Goal: Information Seeking & Learning: Learn about a topic

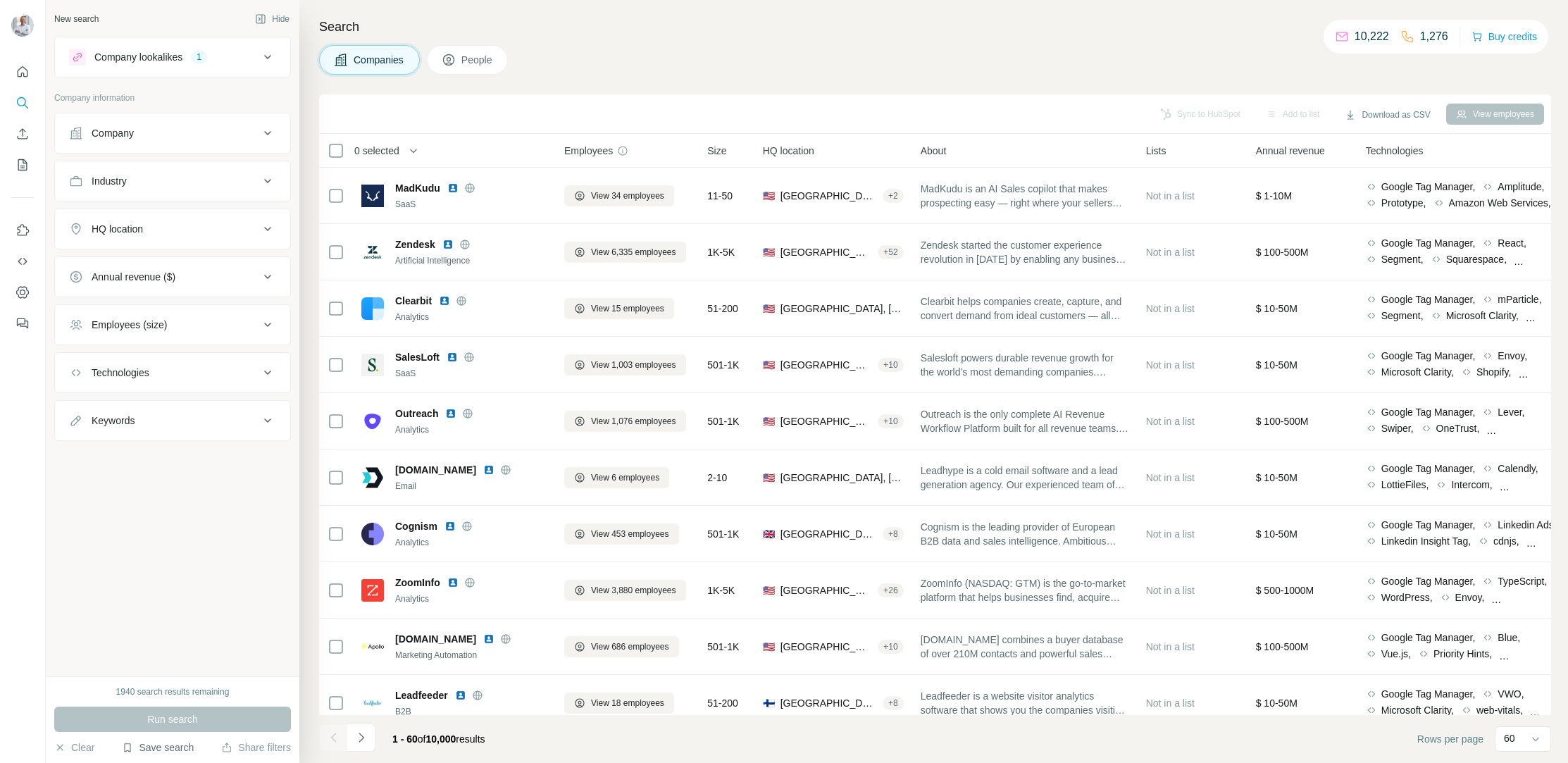
click at [168, 745] on button "Save search" at bounding box center [158, 747] width 71 height 14
click at [172, 722] on div "View my saved searches" at bounding box center [197, 722] width 149 height 28
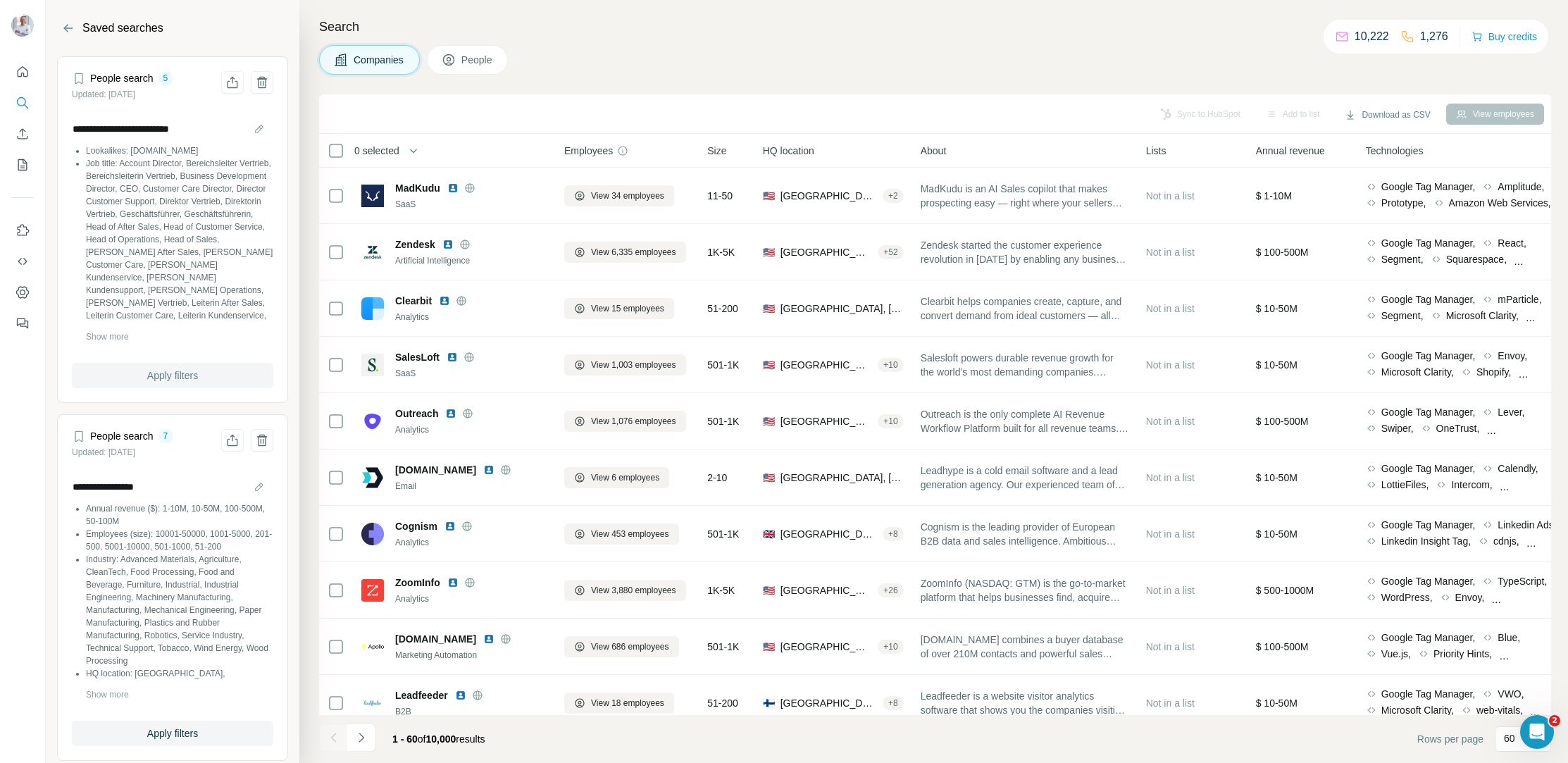
click at [172, 375] on span "Apply filters" at bounding box center [172, 375] width 51 height 14
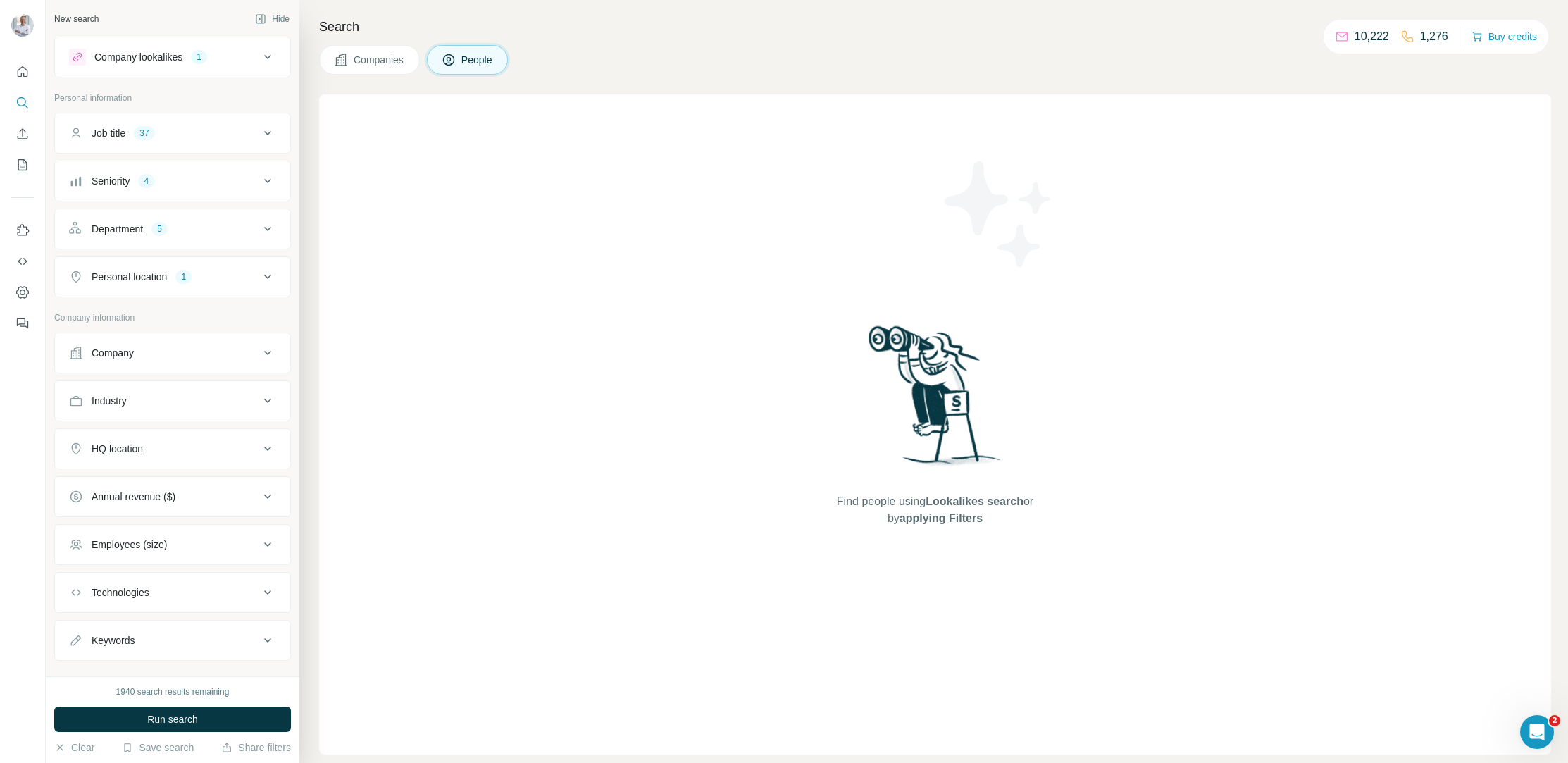
click at [205, 131] on div "Job title 37" at bounding box center [164, 133] width 190 height 14
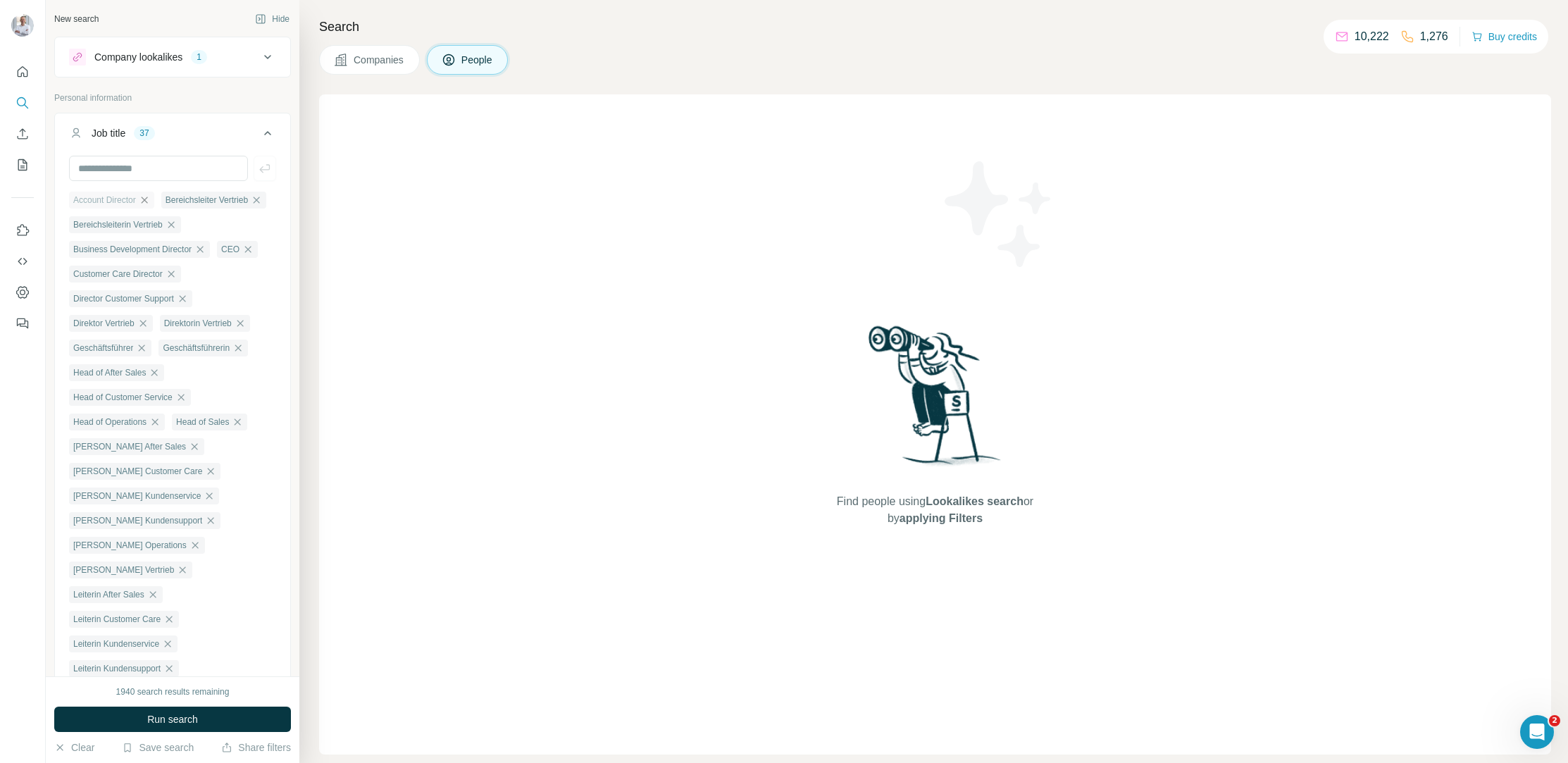
click at [147, 200] on icon "button" at bounding box center [144, 199] width 11 height 11
click at [167, 200] on icon "button" at bounding box center [164, 199] width 6 height 6
click at [175, 199] on icon "button" at bounding box center [171, 199] width 11 height 11
click at [203, 199] on icon "button" at bounding box center [199, 199] width 11 height 11
click at [222, 199] on icon "button" at bounding box center [218, 199] width 6 height 6
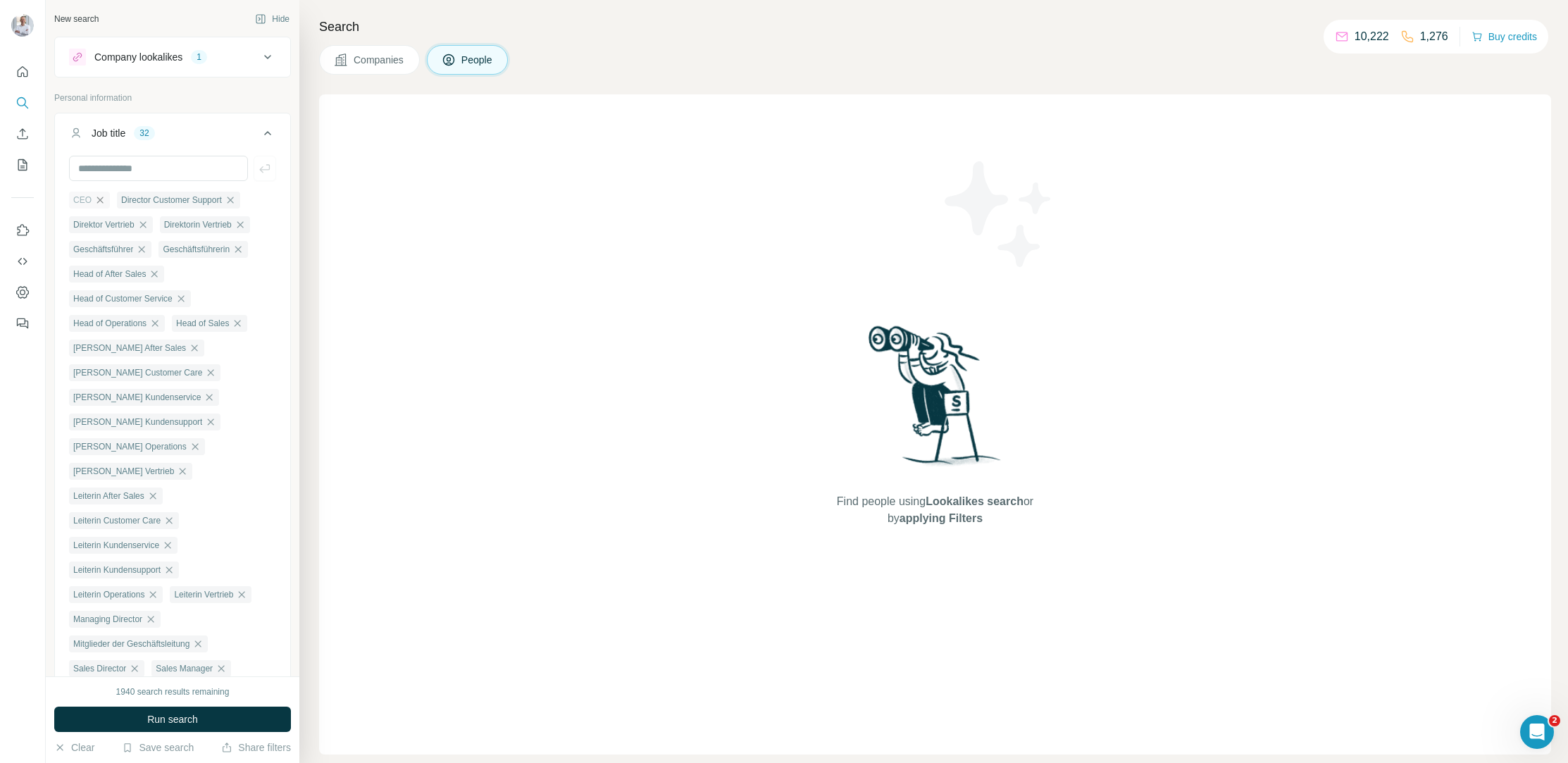
click at [100, 196] on icon "button" at bounding box center [99, 199] width 11 height 11
click at [186, 200] on icon "button" at bounding box center [181, 199] width 6 height 6
click at [149, 204] on icon "button" at bounding box center [143, 199] width 11 height 11
click at [155, 197] on icon "button" at bounding box center [149, 199] width 11 height 11
click at [145, 199] on icon "button" at bounding box center [141, 199] width 6 height 6
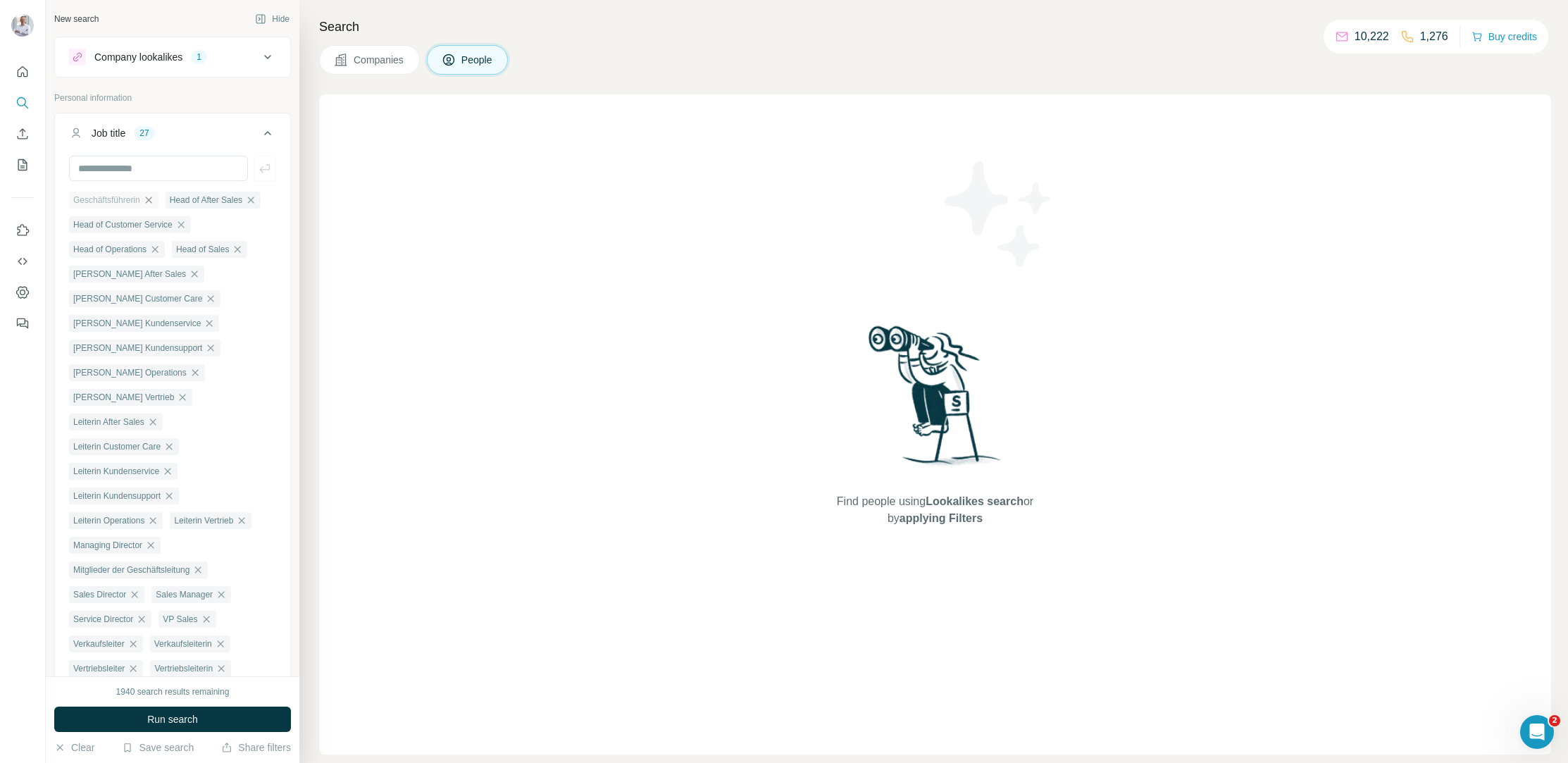
click at [150, 200] on icon "button" at bounding box center [148, 199] width 11 height 11
click at [158, 199] on icon "button" at bounding box center [154, 199] width 6 height 6
click at [186, 200] on icon "button" at bounding box center [180, 199] width 11 height 11
click at [160, 199] on icon "button" at bounding box center [154, 199] width 11 height 11
click at [200, 219] on icon "button" at bounding box center [194, 224] width 11 height 11
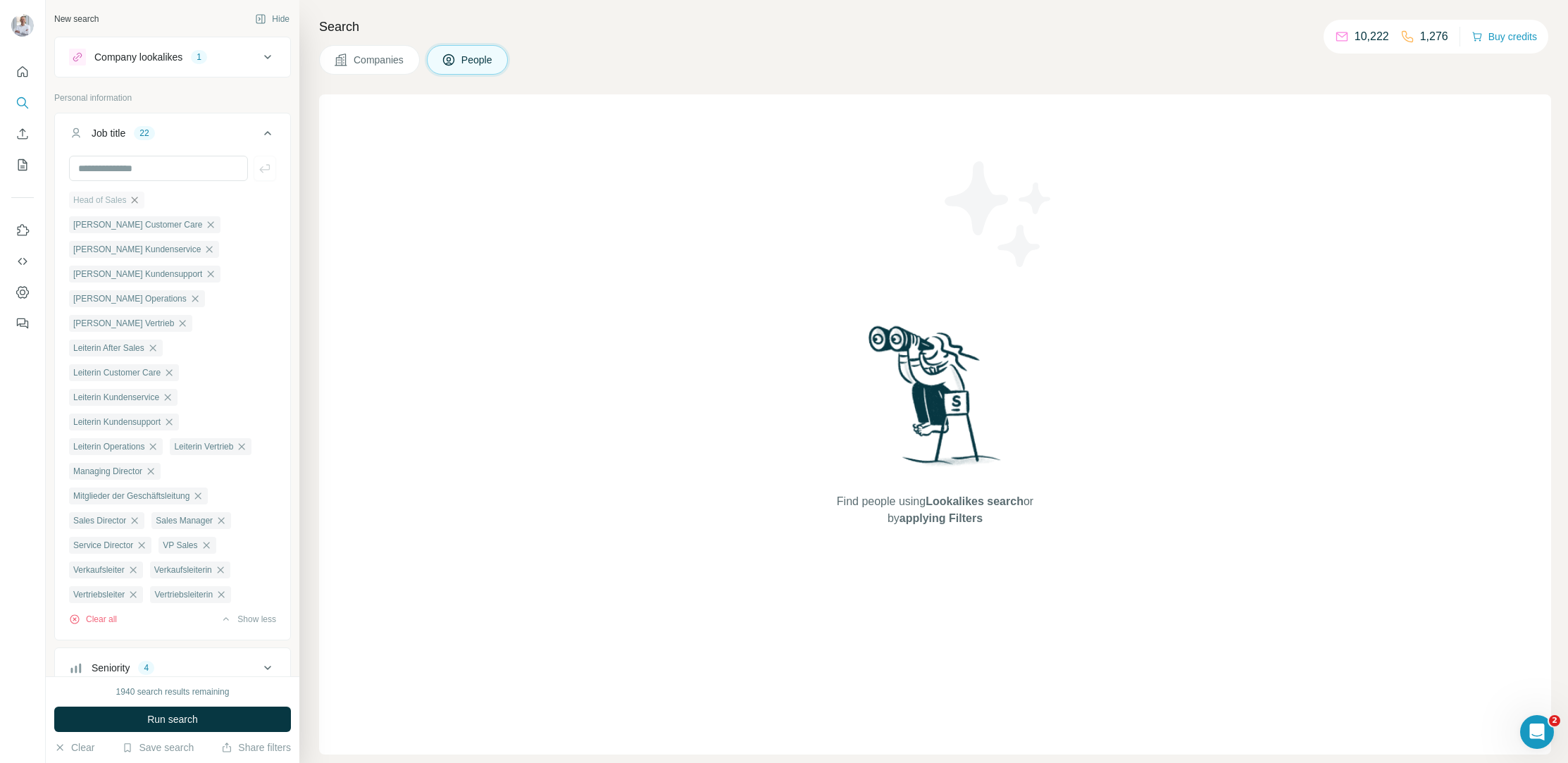
click at [138, 198] on icon "button" at bounding box center [134, 199] width 6 height 6
click at [208, 198] on icon "button" at bounding box center [211, 199] width 6 height 6
click at [206, 199] on icon "button" at bounding box center [209, 199] width 6 height 6
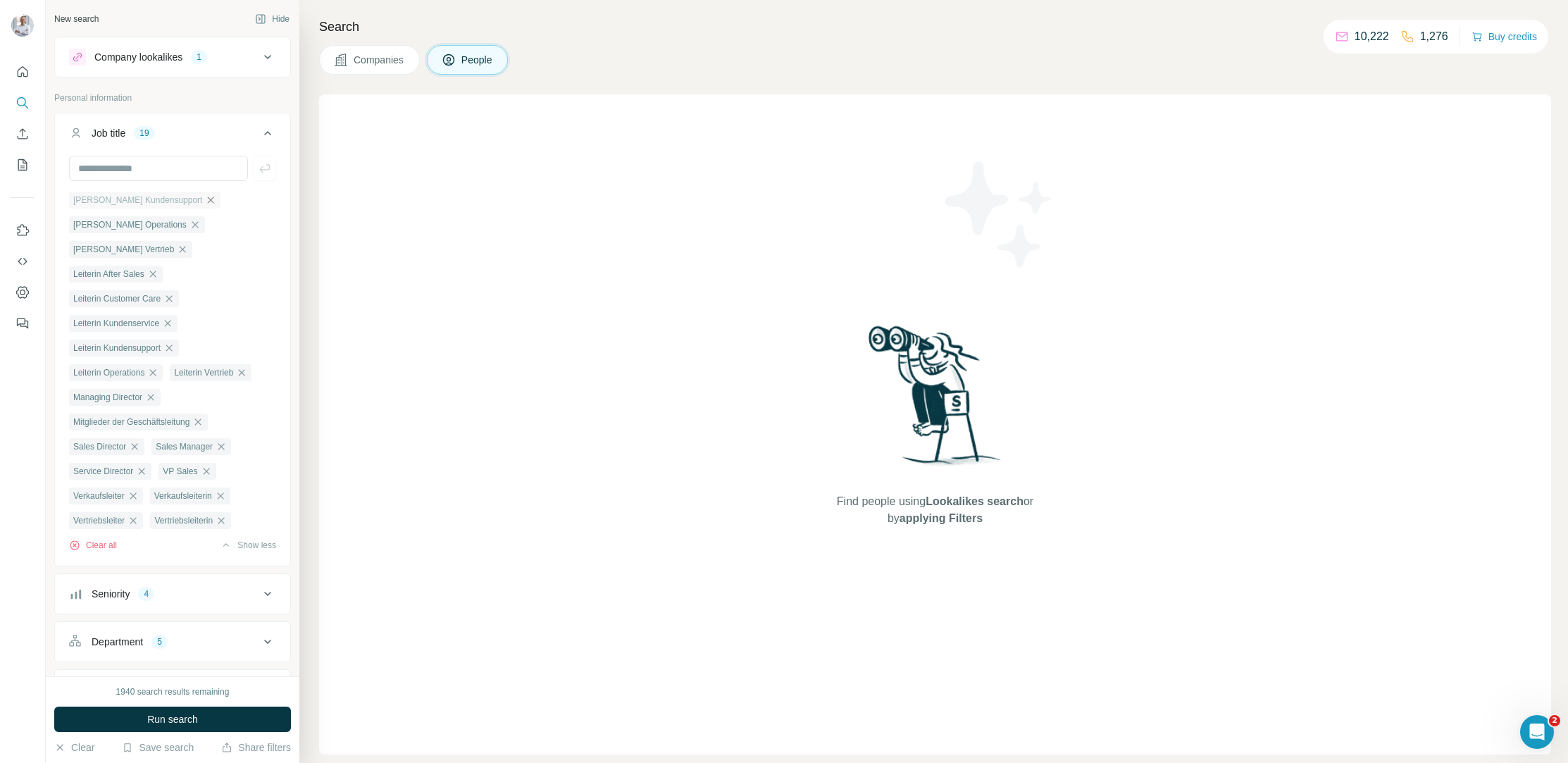
click at [205, 199] on icon "button" at bounding box center [210, 199] width 11 height 11
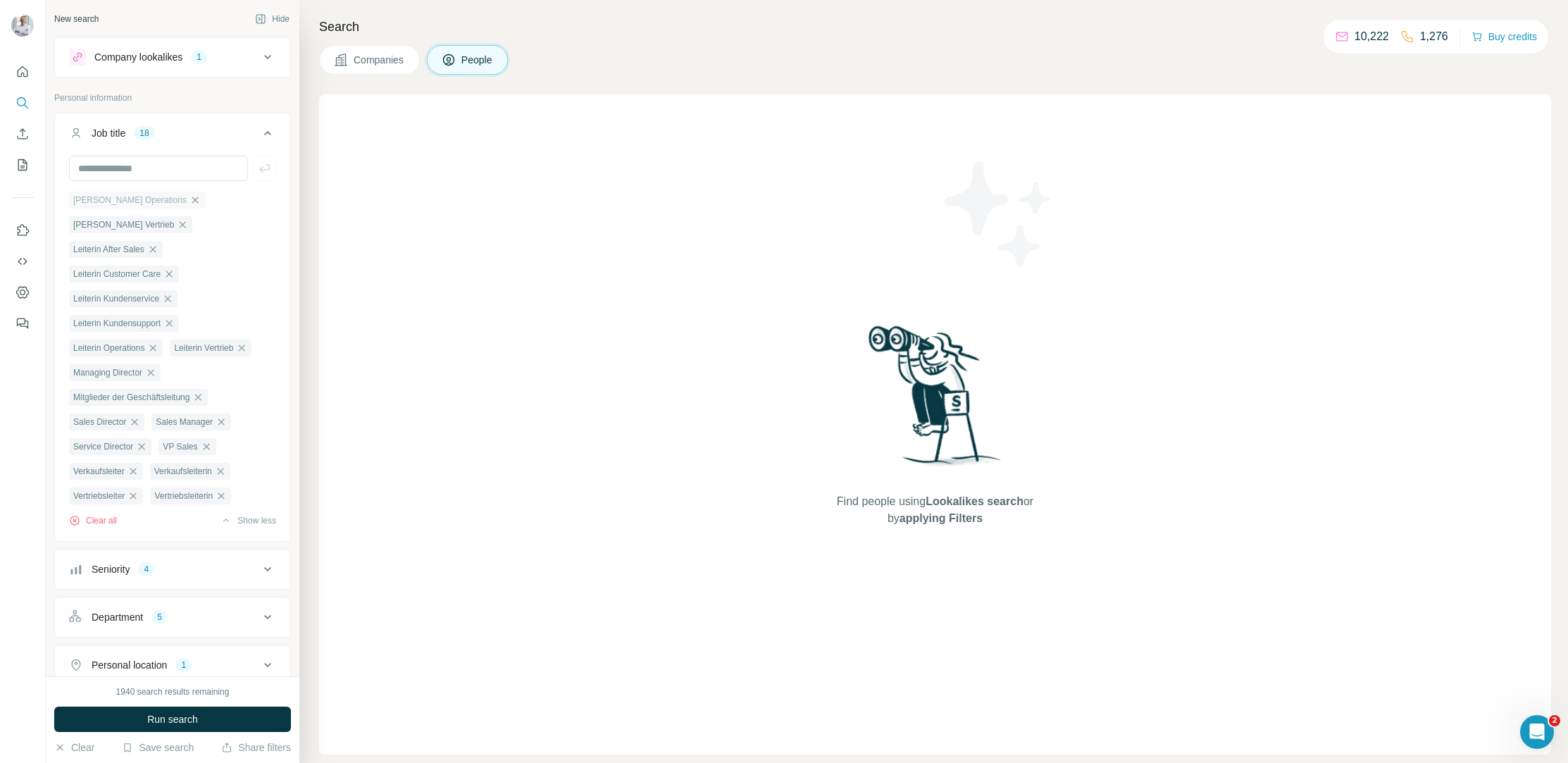
click at [189, 196] on icon "button" at bounding box center [194, 199] width 11 height 11
click at [177, 197] on icon "button" at bounding box center [182, 199] width 11 height 11
click at [153, 195] on icon "button" at bounding box center [152, 199] width 11 height 11
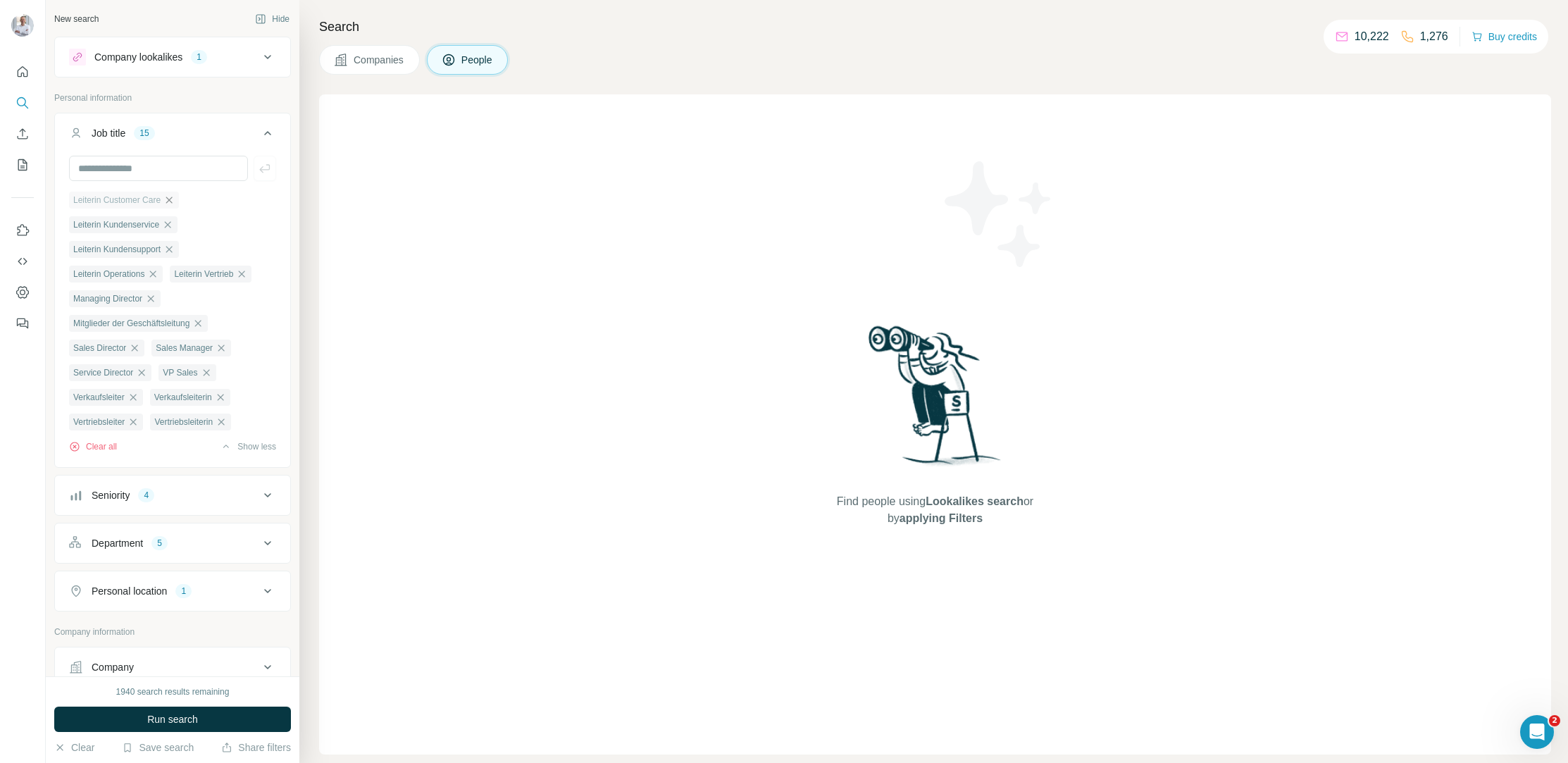
click at [171, 195] on icon "button" at bounding box center [169, 199] width 11 height 11
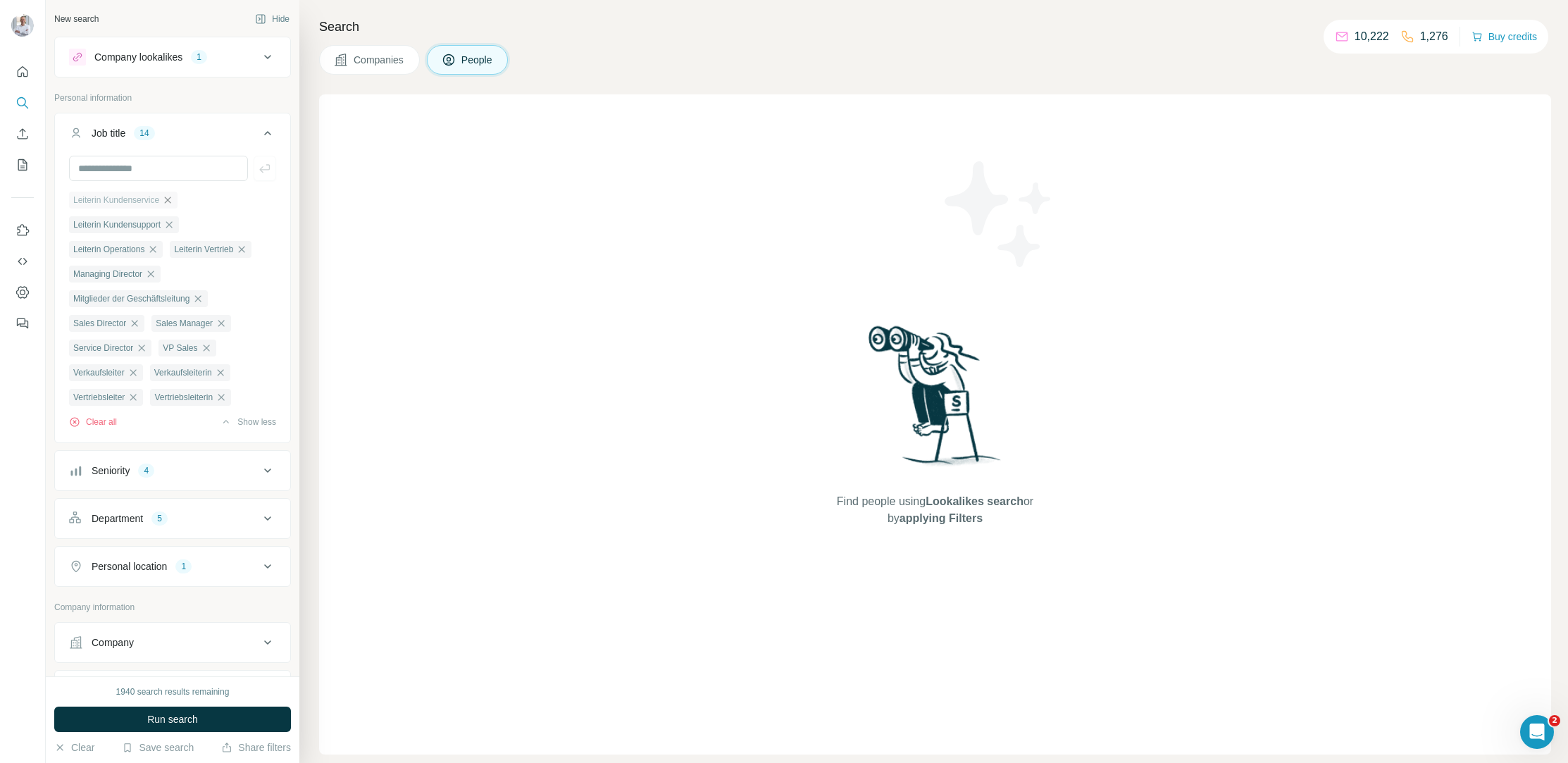
click at [171, 199] on icon "button" at bounding box center [167, 199] width 6 height 6
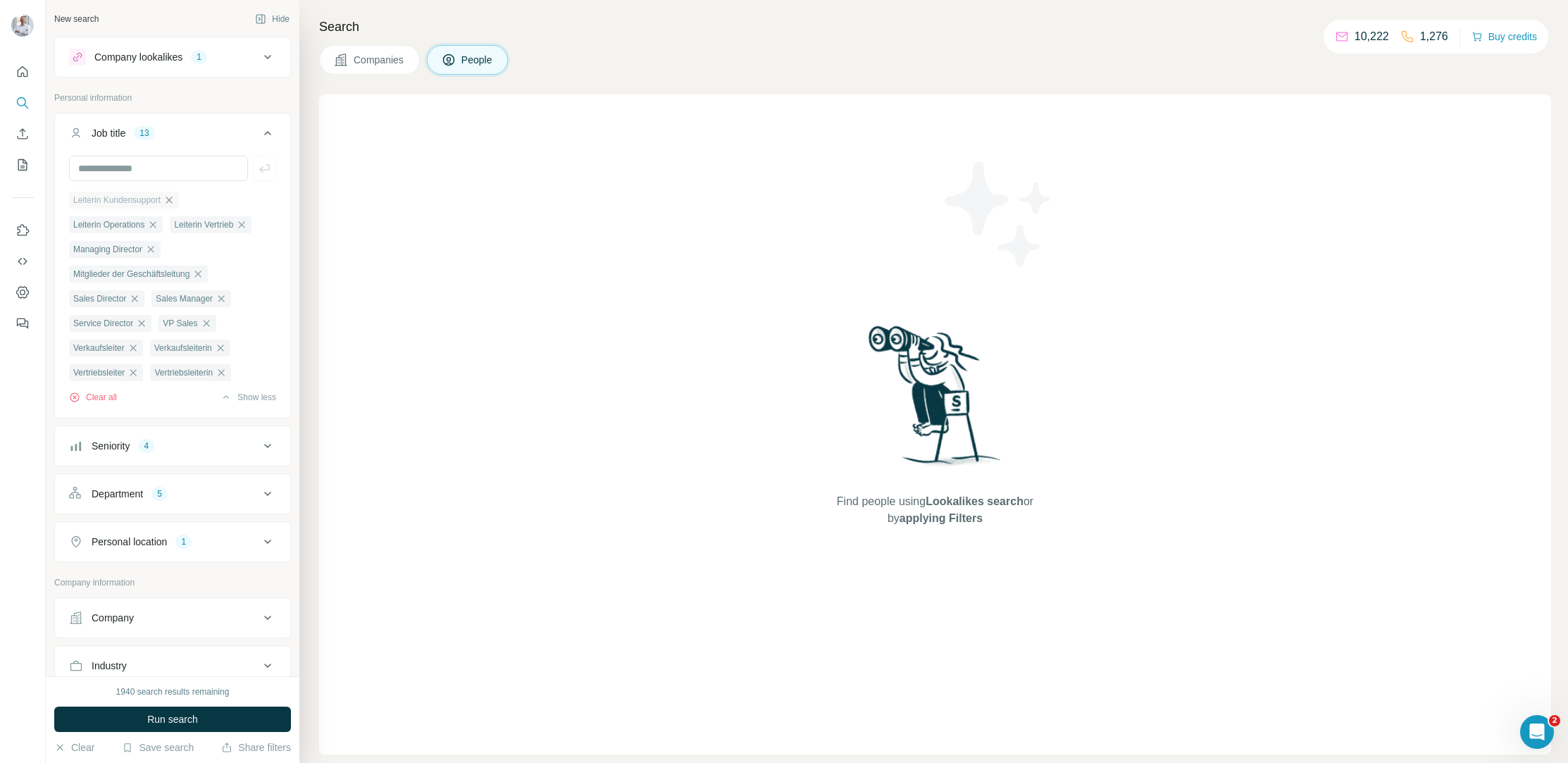
click at [174, 196] on icon "button" at bounding box center [169, 199] width 11 height 11
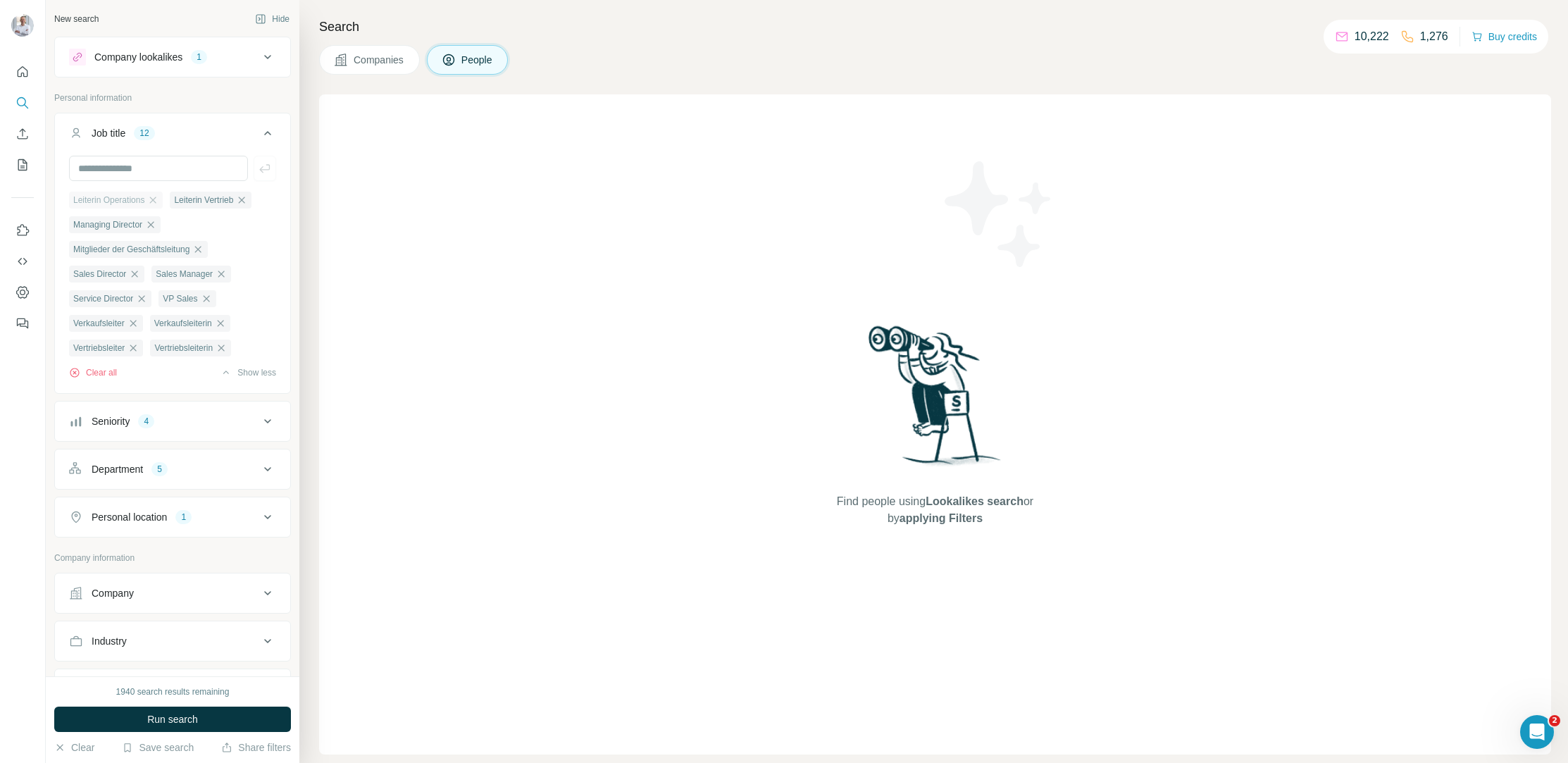
click at [157, 199] on icon "button" at bounding box center [152, 199] width 11 height 11
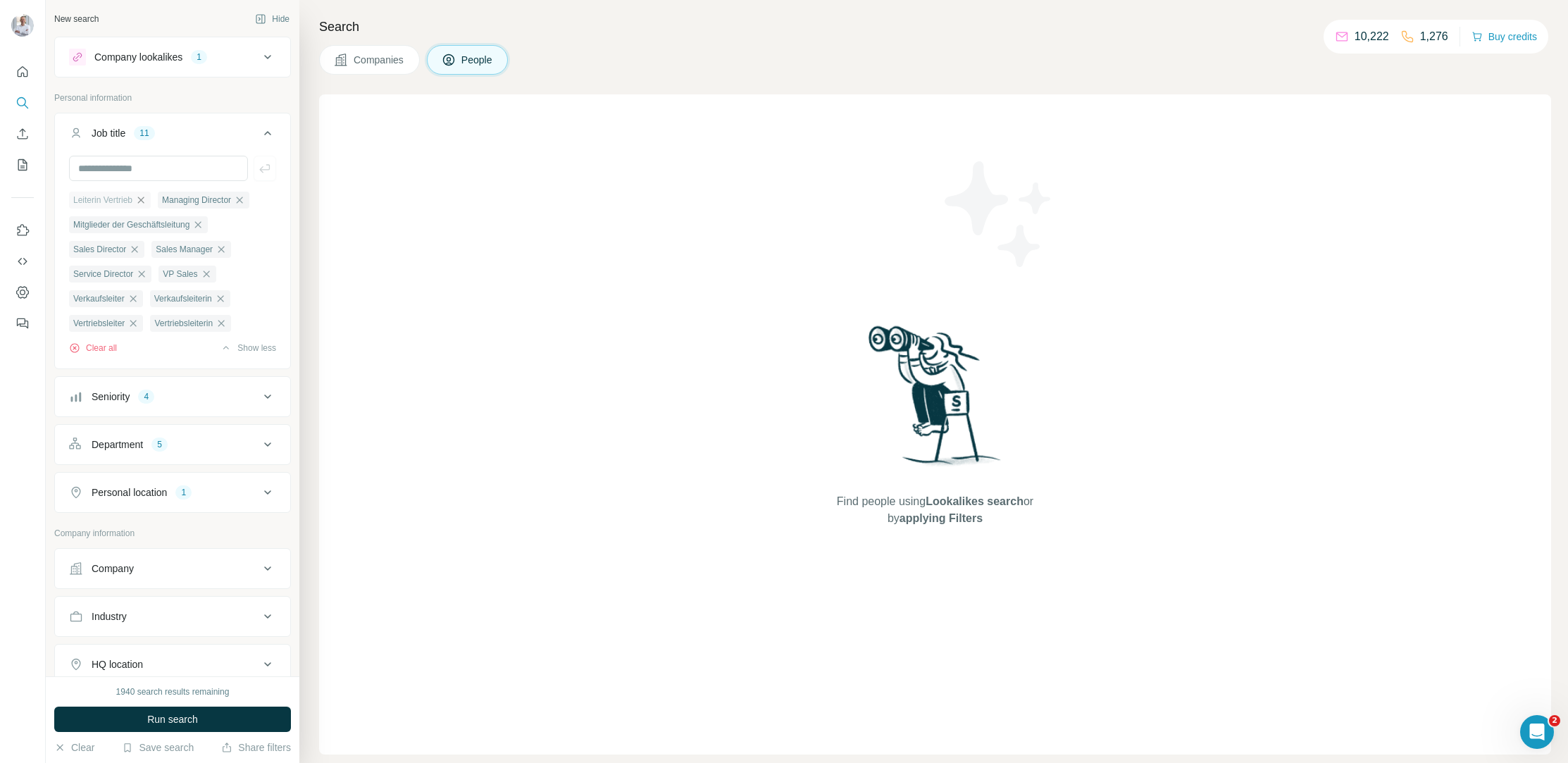
click at [146, 197] on icon "button" at bounding box center [140, 199] width 11 height 11
click at [155, 198] on icon "button" at bounding box center [151, 199] width 11 height 11
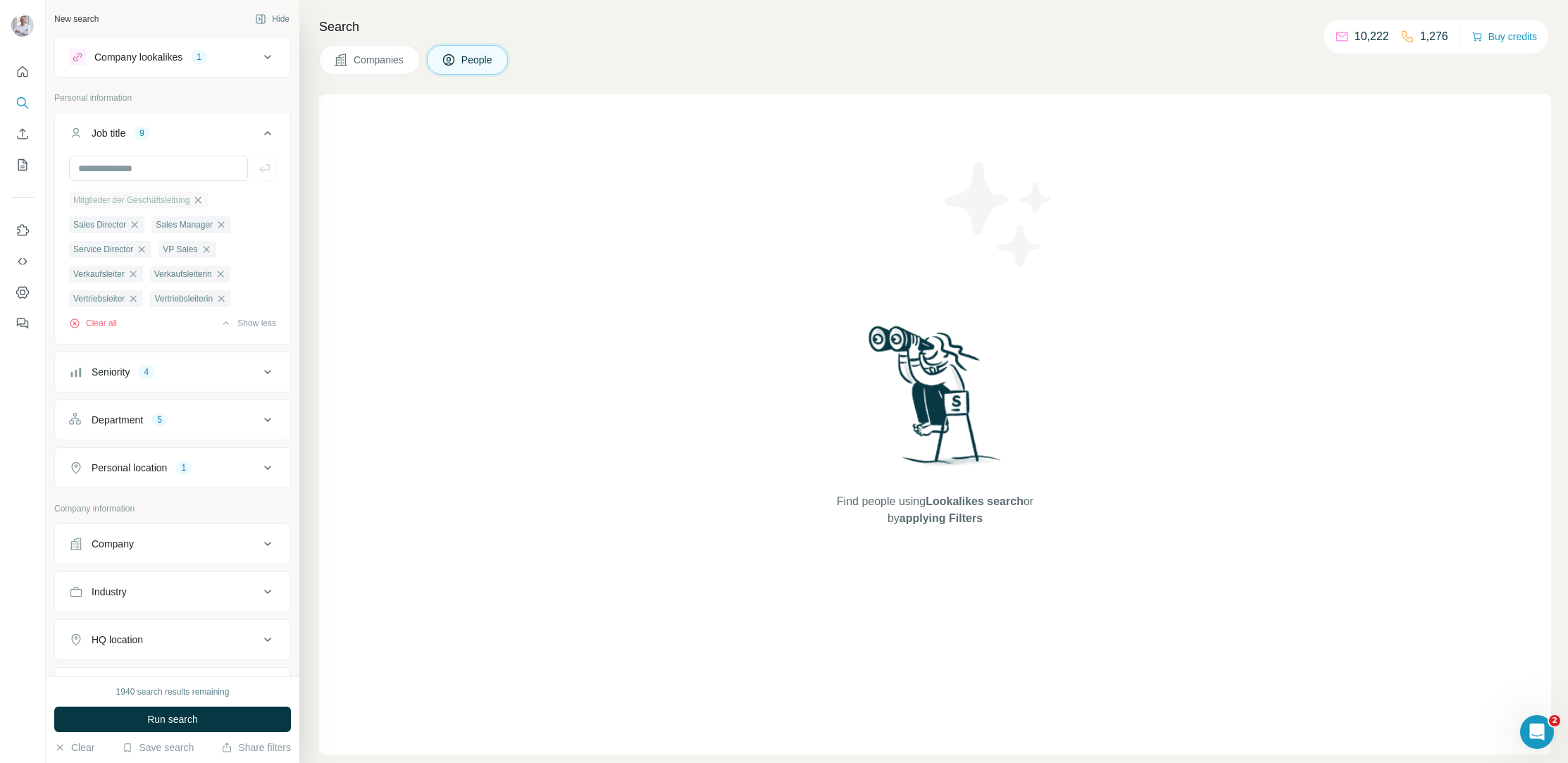
click at [204, 197] on icon "button" at bounding box center [198, 199] width 11 height 11
click at [138, 197] on icon "button" at bounding box center [134, 199] width 11 height 11
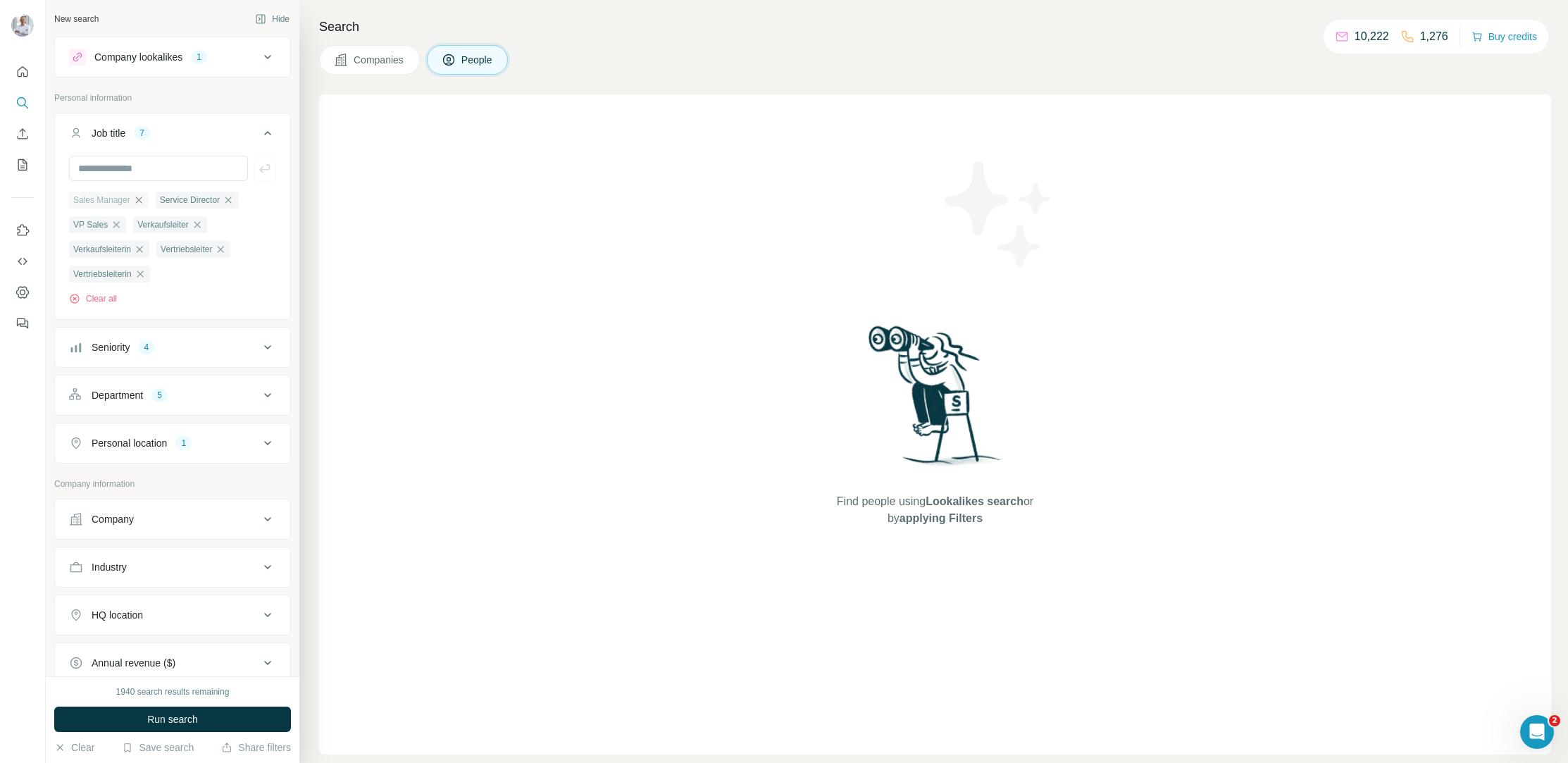
click at [141, 196] on icon "button" at bounding box center [139, 199] width 11 height 11
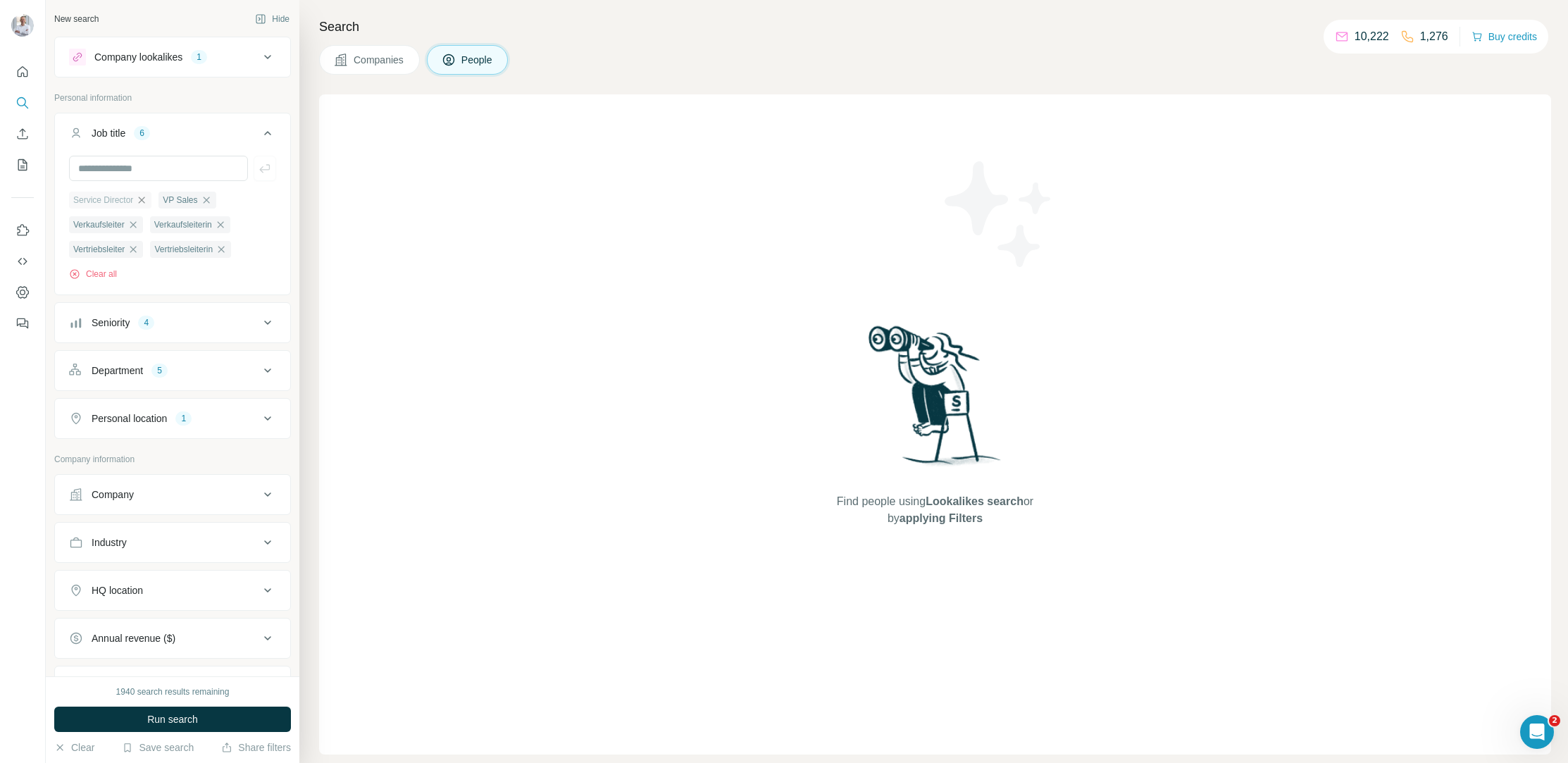
click at [145, 199] on icon "button" at bounding box center [141, 199] width 6 height 6
click at [203, 199] on icon "button" at bounding box center [197, 199] width 11 height 11
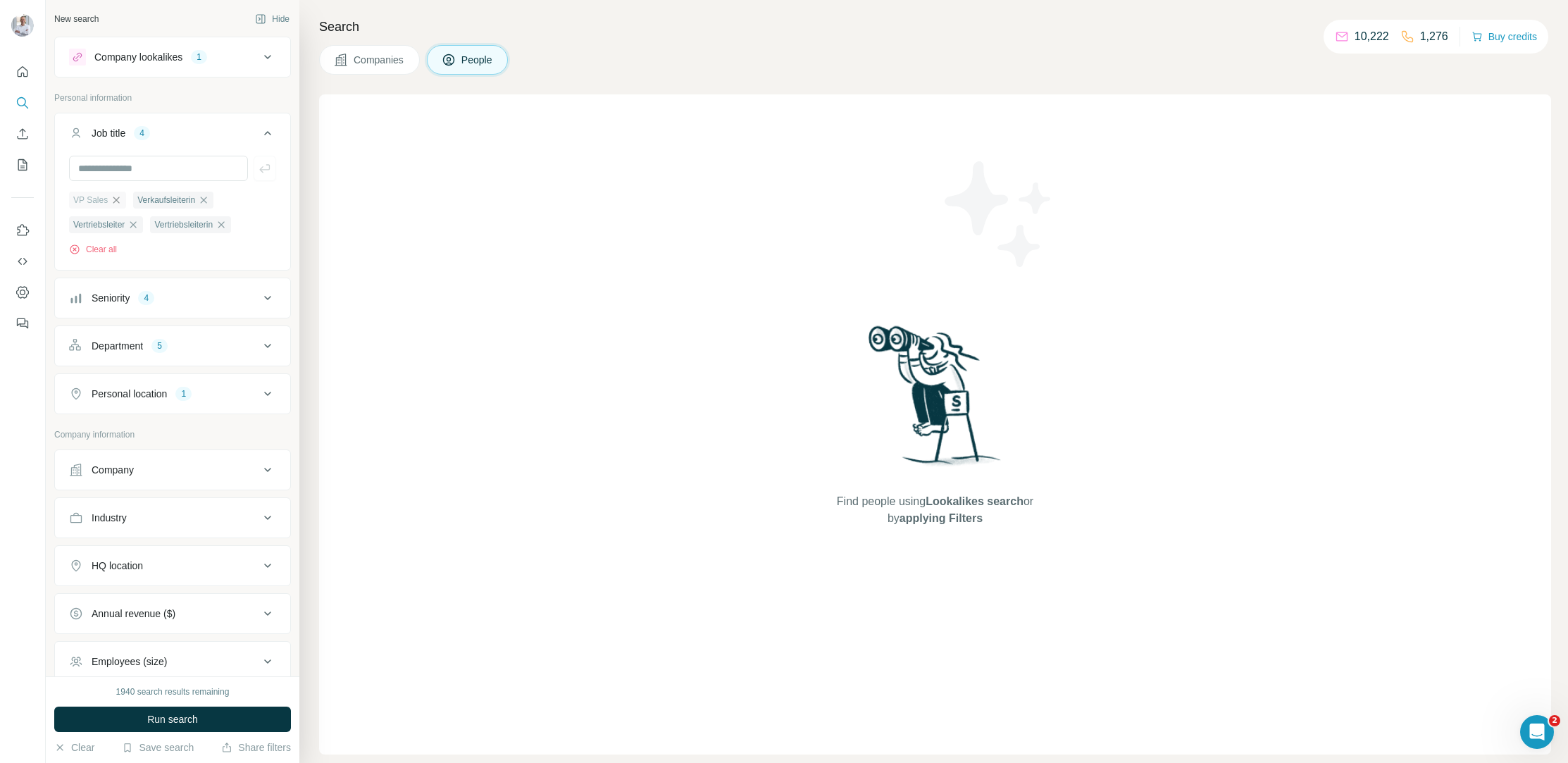
click at [113, 200] on icon "button" at bounding box center [116, 199] width 11 height 11
click at [143, 197] on icon "button" at bounding box center [139, 199] width 6 height 6
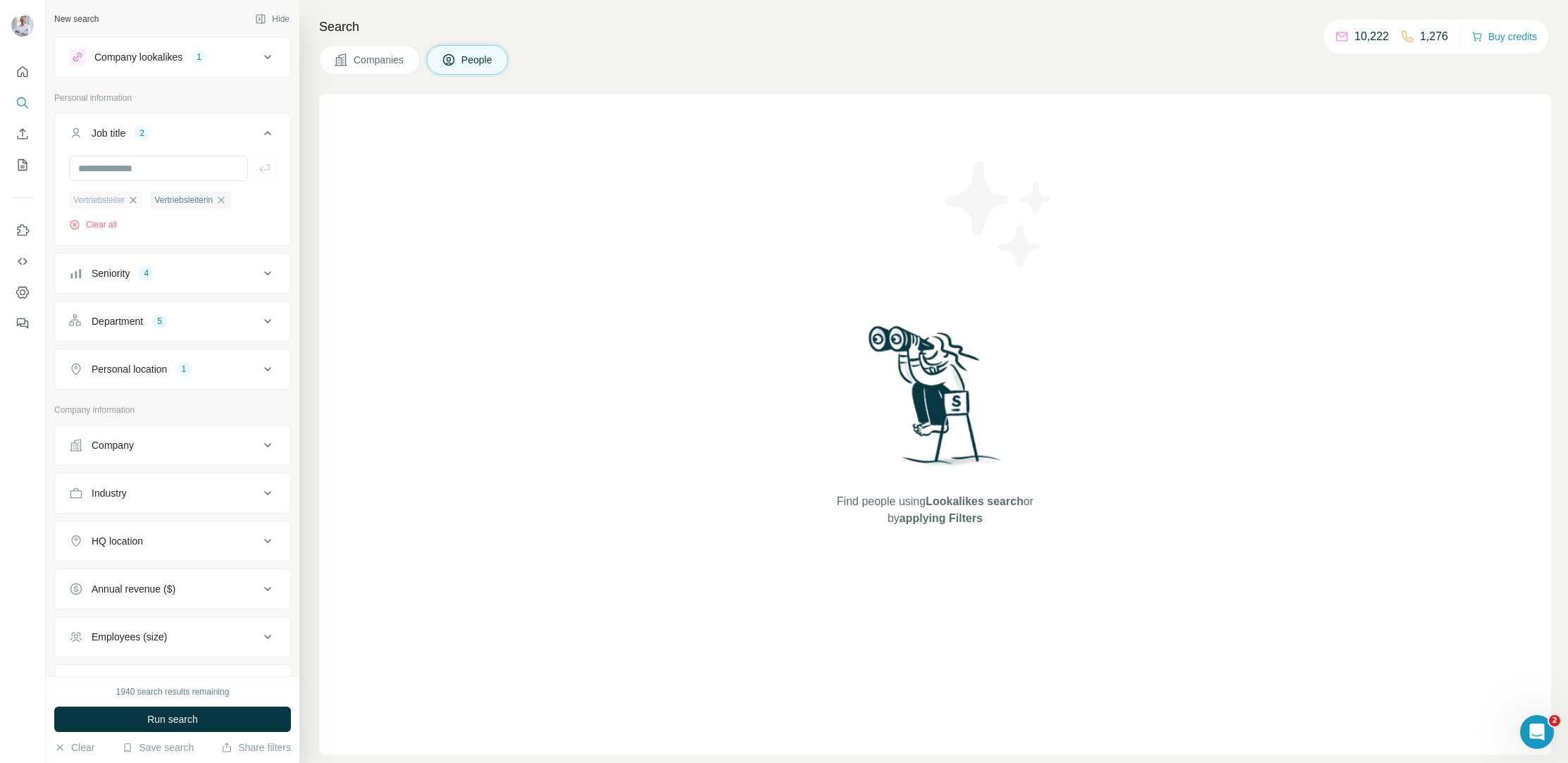
click at [138, 197] on icon "button" at bounding box center [132, 199] width 11 height 11
click at [145, 197] on icon "button" at bounding box center [139, 199] width 11 height 11
click at [194, 219] on div "Seniority 4" at bounding box center [164, 223] width 190 height 14
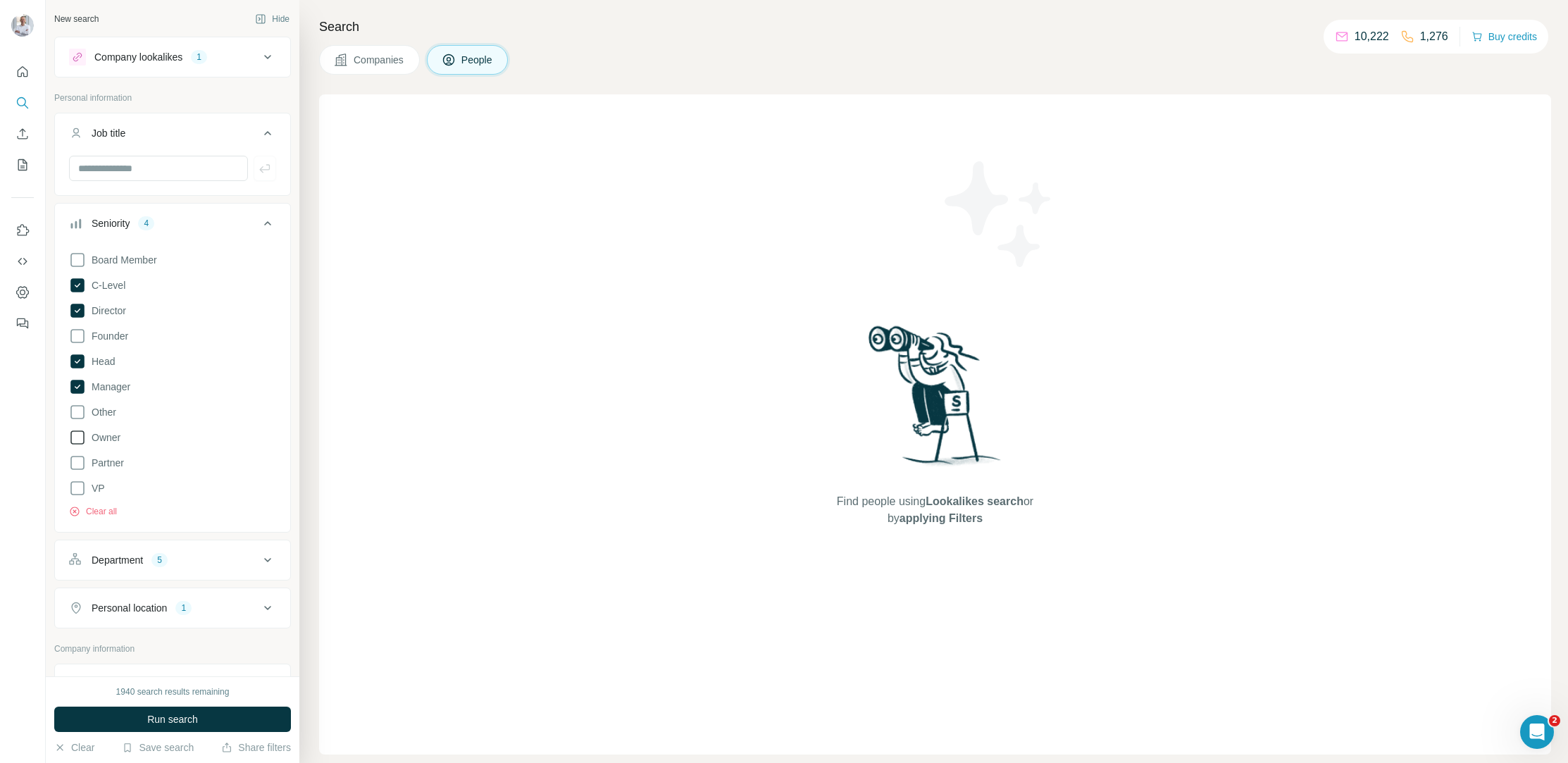
click at [83, 436] on icon at bounding box center [78, 437] width 14 height 14
click at [267, 217] on icon at bounding box center [267, 223] width 17 height 17
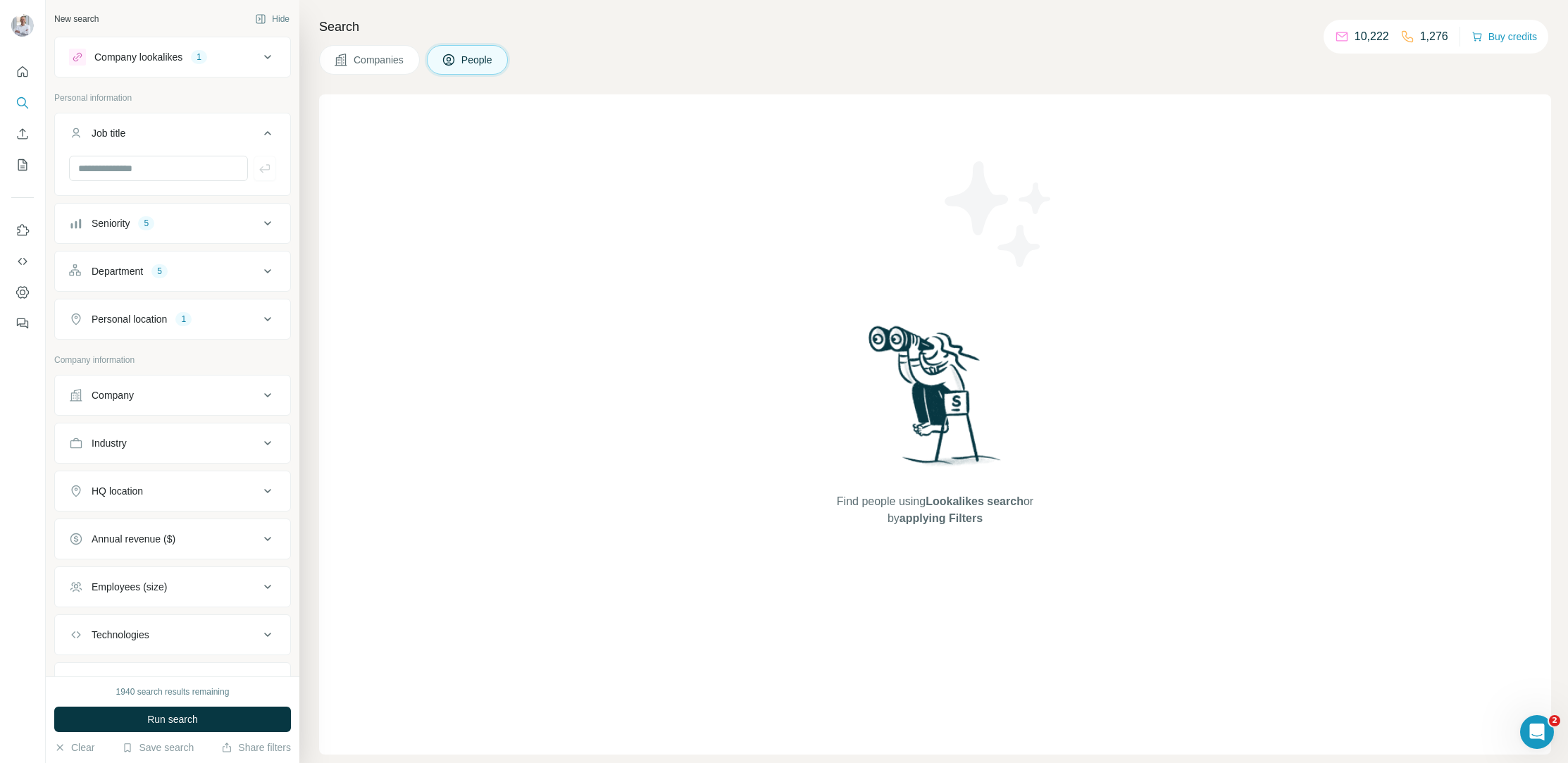
click at [264, 271] on icon at bounding box center [267, 271] width 17 height 17
click at [255, 361] on icon "button" at bounding box center [250, 362] width 11 height 11
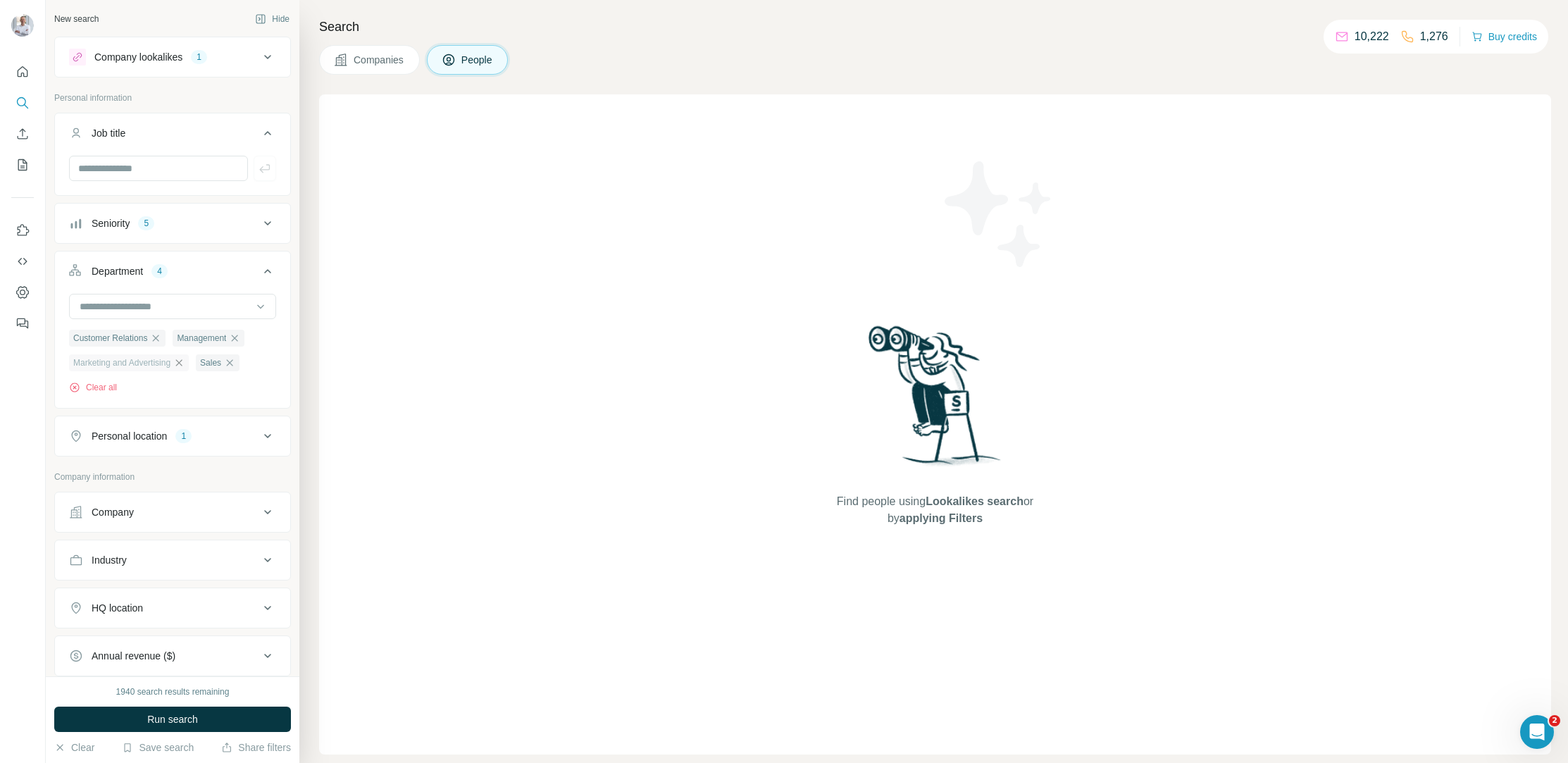
click at [185, 363] on icon "button" at bounding box center [179, 362] width 11 height 11
click at [268, 429] on icon at bounding box center [267, 436] width 17 height 17
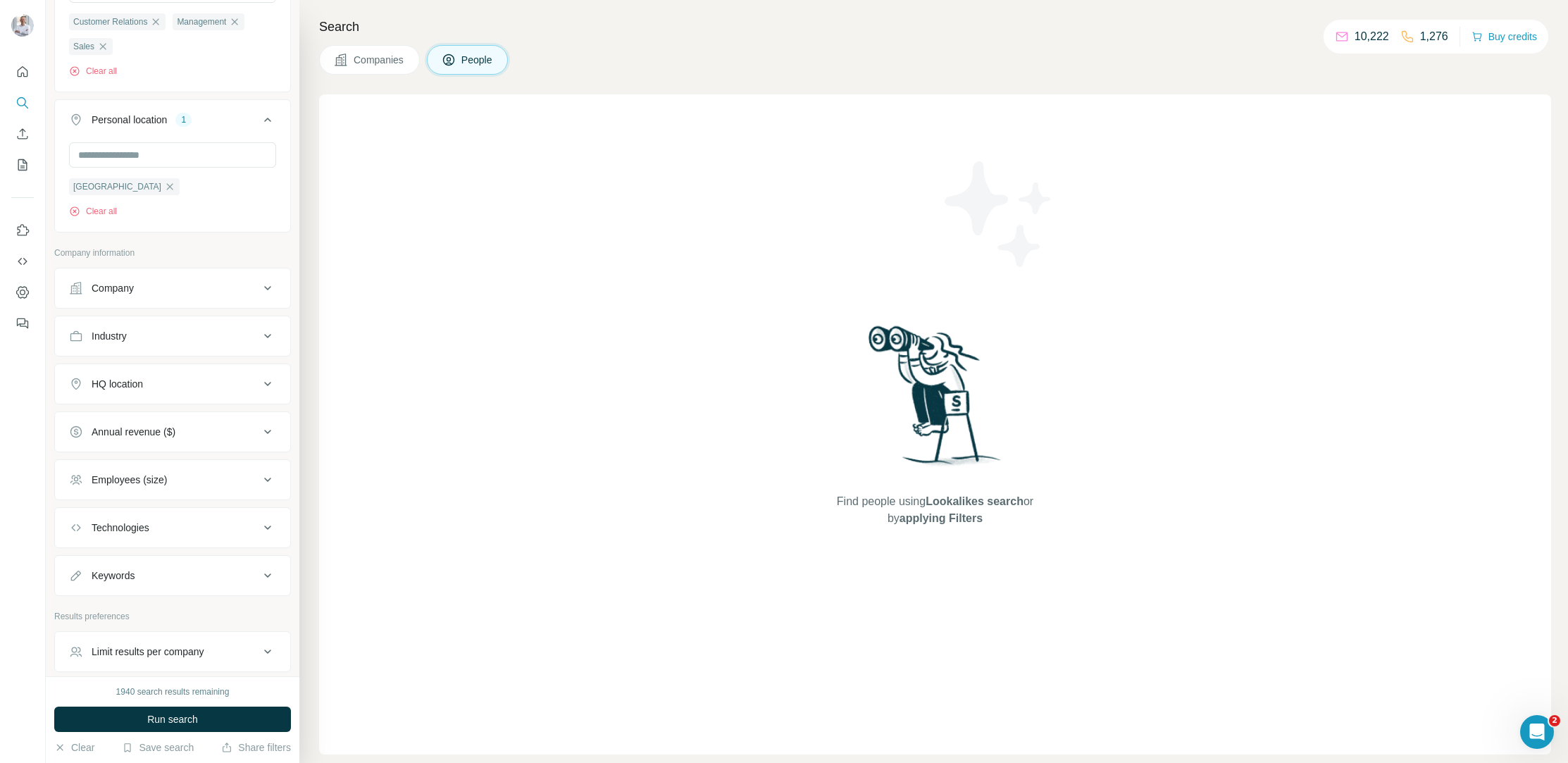
scroll to position [324, 0]
click at [272, 326] on icon at bounding box center [267, 327] width 17 height 17
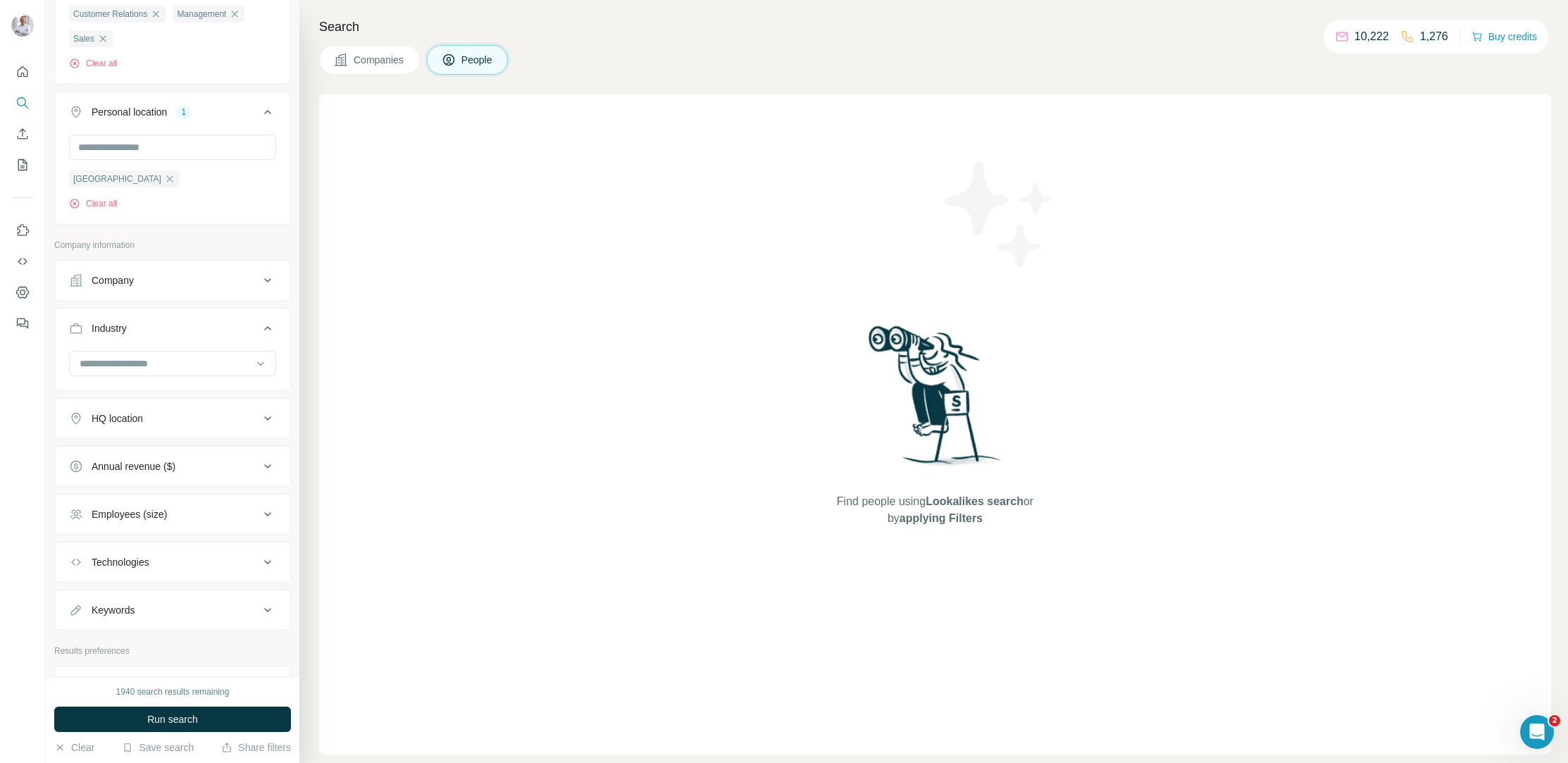
click at [270, 414] on icon at bounding box center [267, 418] width 17 height 17
click at [161, 450] on input "text" at bounding box center [172, 453] width 207 height 25
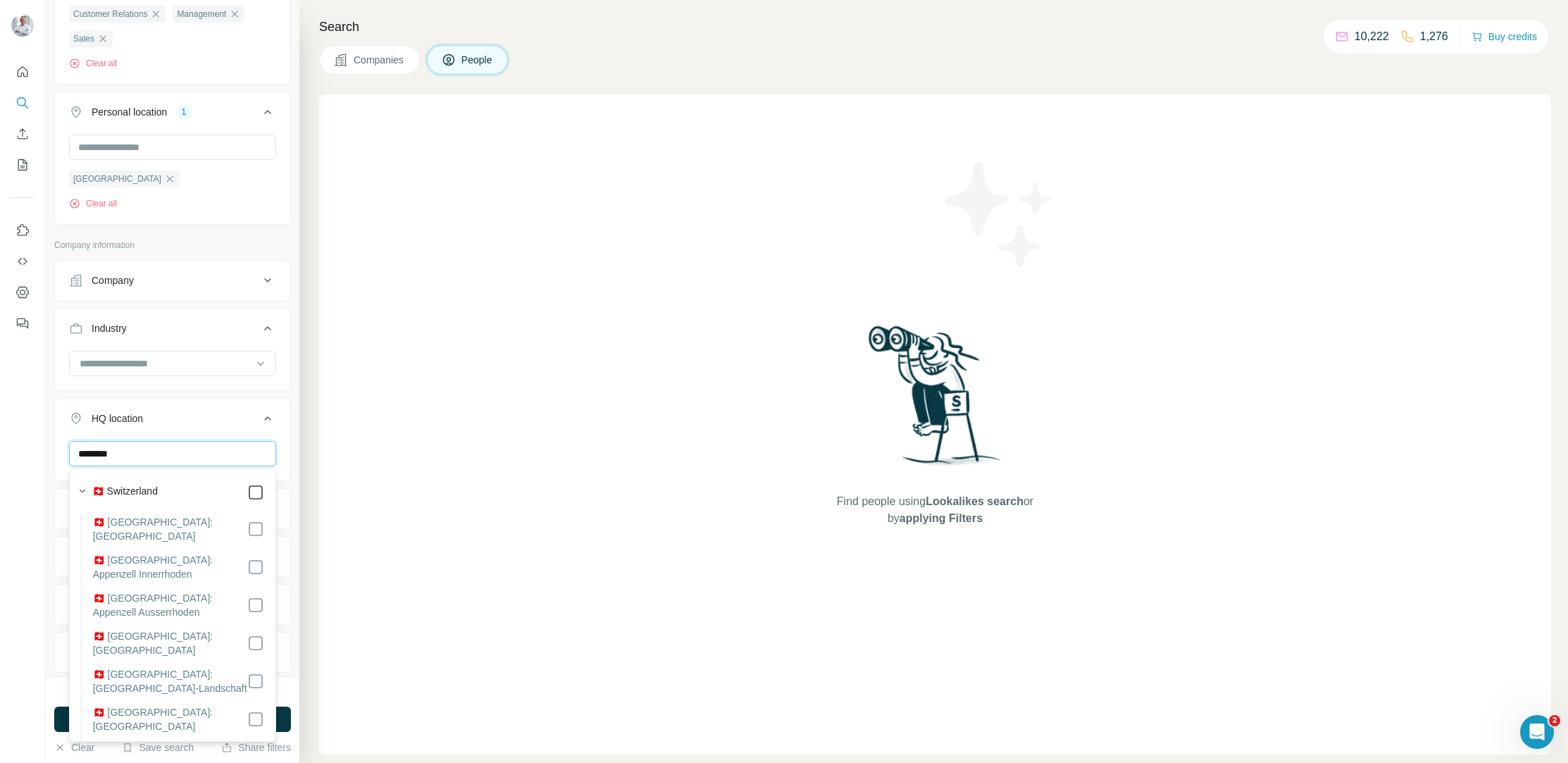
type input "********"
click at [213, 415] on div "HQ location 1" at bounding box center [164, 418] width 190 height 14
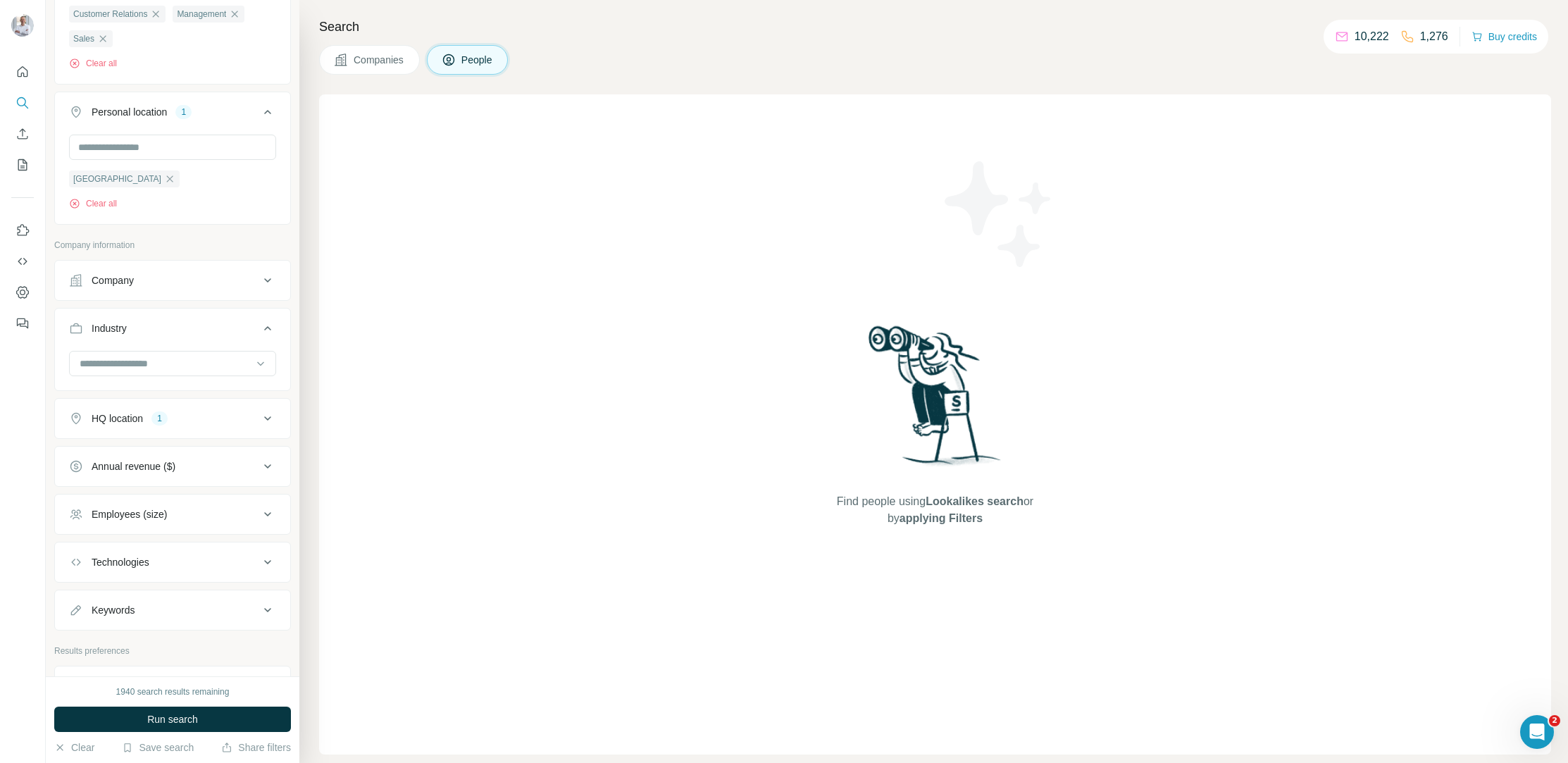
click at [199, 459] on div "Annual revenue ($)" at bounding box center [164, 466] width 190 height 14
click at [80, 521] on icon at bounding box center [77, 523] width 17 height 17
click at [78, 550] on icon at bounding box center [77, 549] width 17 height 17
click at [78, 572] on icon at bounding box center [77, 575] width 17 height 17
click at [266, 464] on icon at bounding box center [267, 466] width 7 height 4
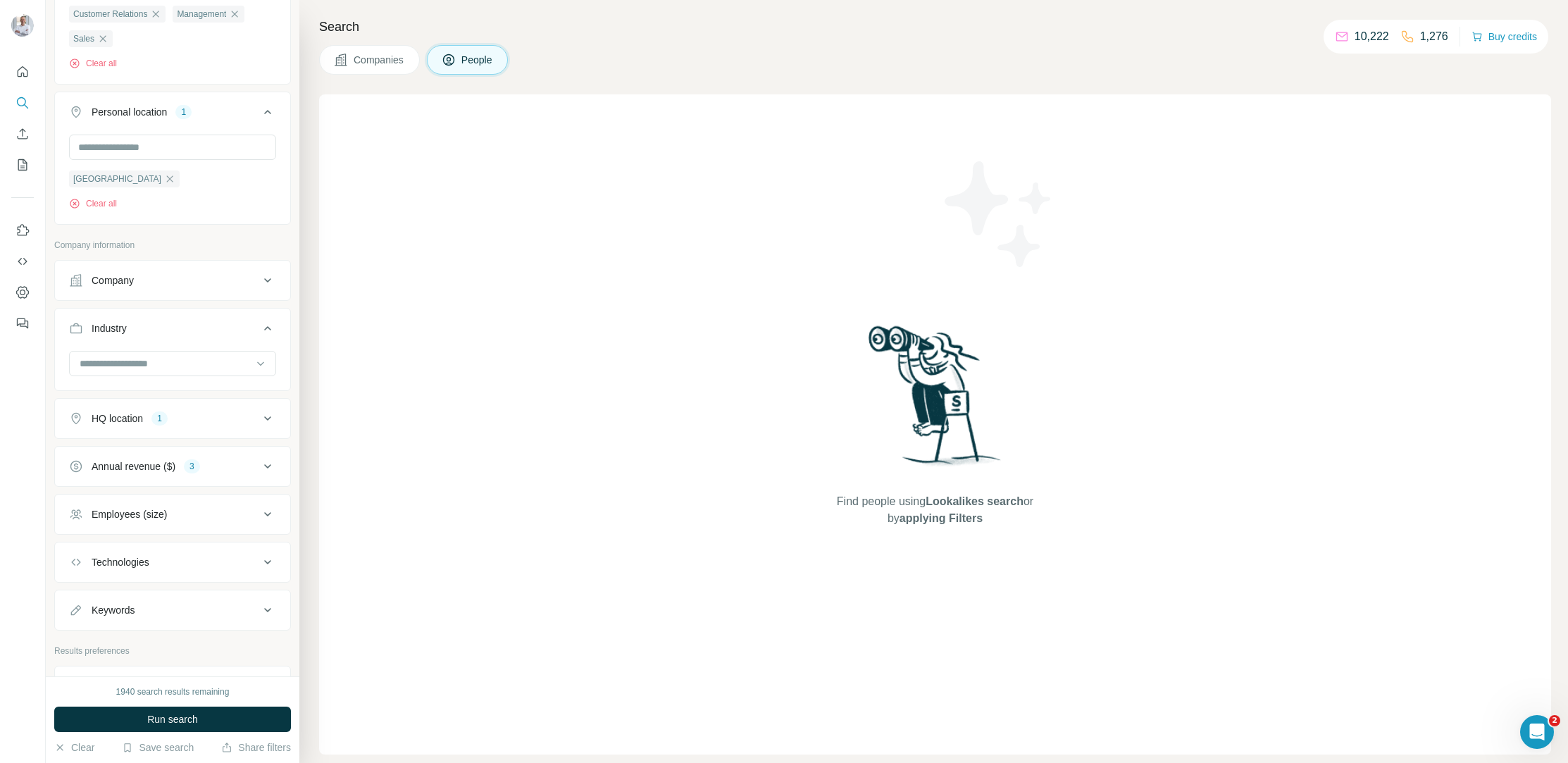
click at [228, 508] on div "Employees (size)" at bounding box center [164, 514] width 190 height 14
click at [81, 598] on icon at bounding box center [77, 597] width 17 height 17
click at [222, 442] on ul "Company Industry HQ location 1 Annual revenue ($) 3 Employees (size) 1 0-1 2-10…" at bounding box center [172, 616] width 237 height 712
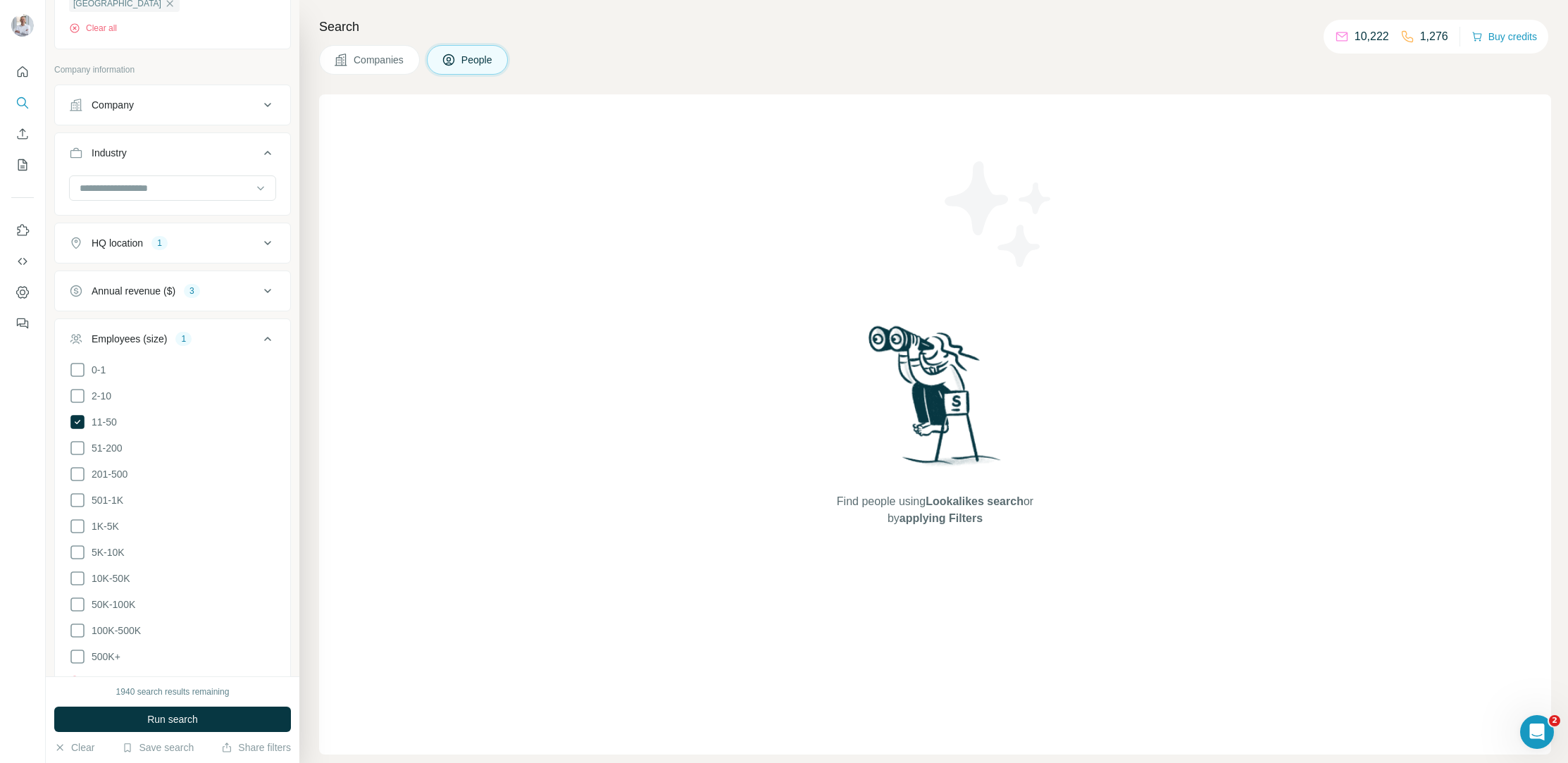
scroll to position [738, 0]
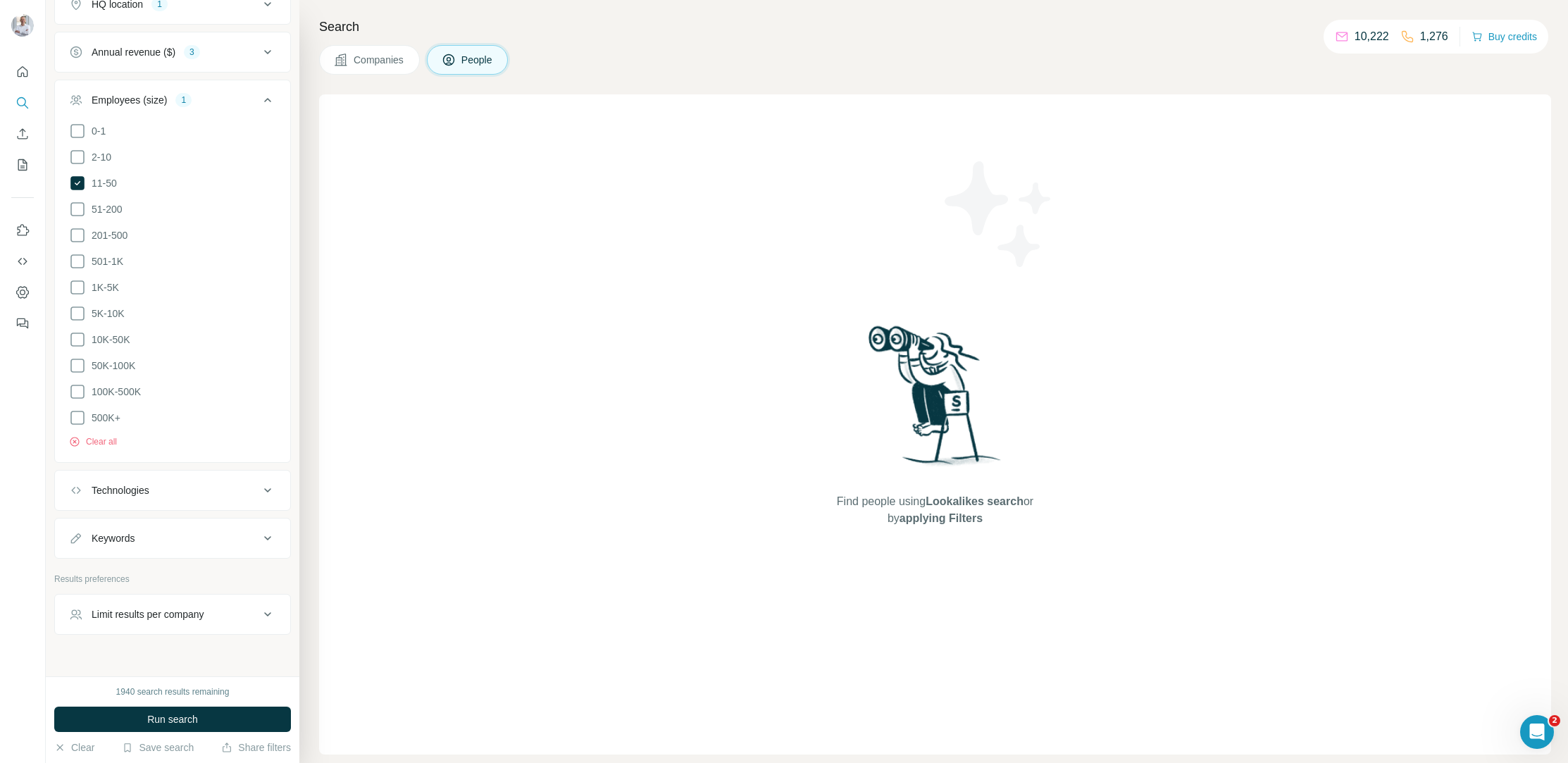
click at [180, 540] on div "Keywords" at bounding box center [164, 538] width 190 height 14
click at [179, 572] on input "text" at bounding box center [158, 573] width 179 height 25
type input "*******"
type input "********"
type input "*******"
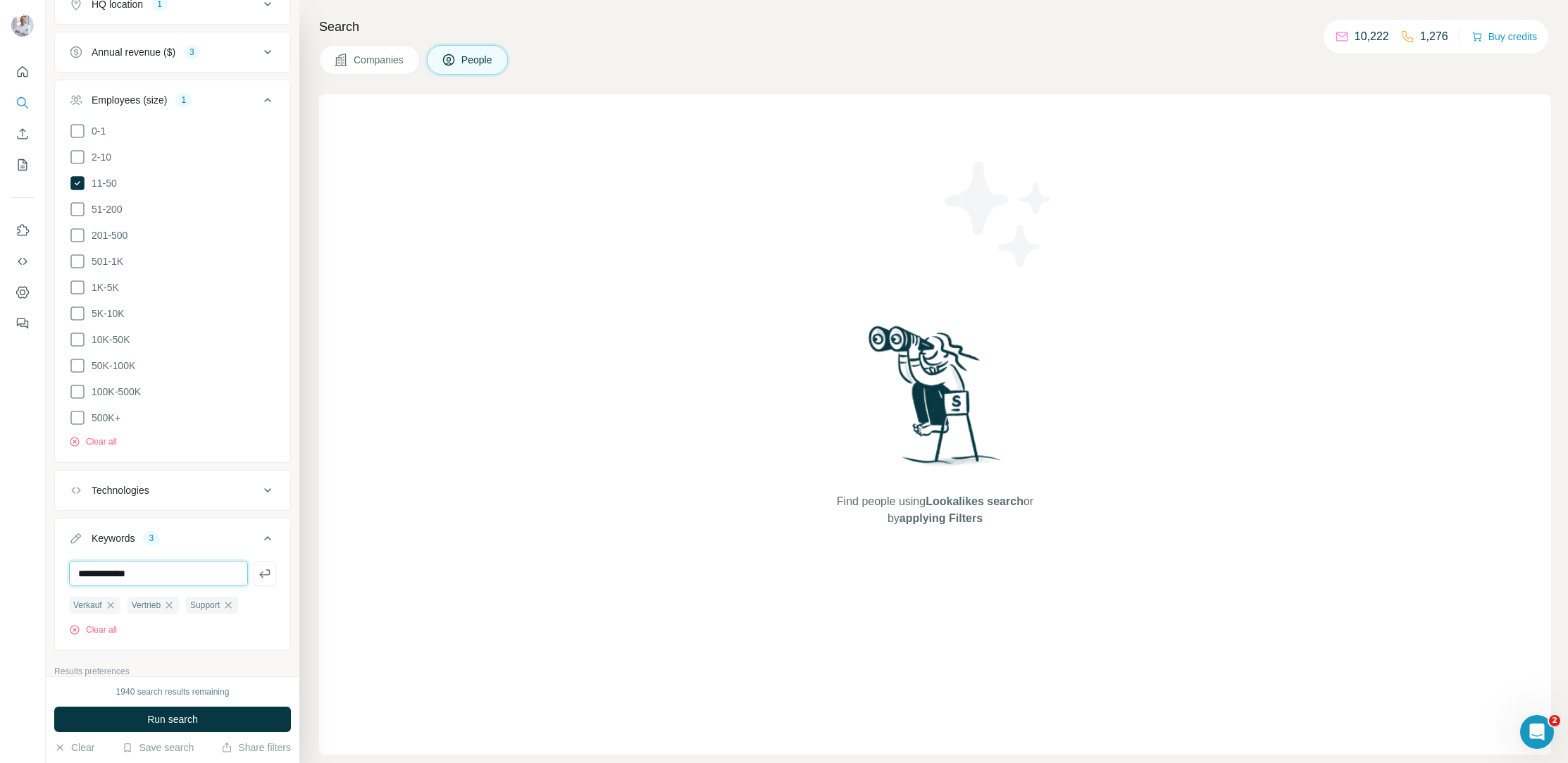
type input "**********"
type input "*****"
type input "******"
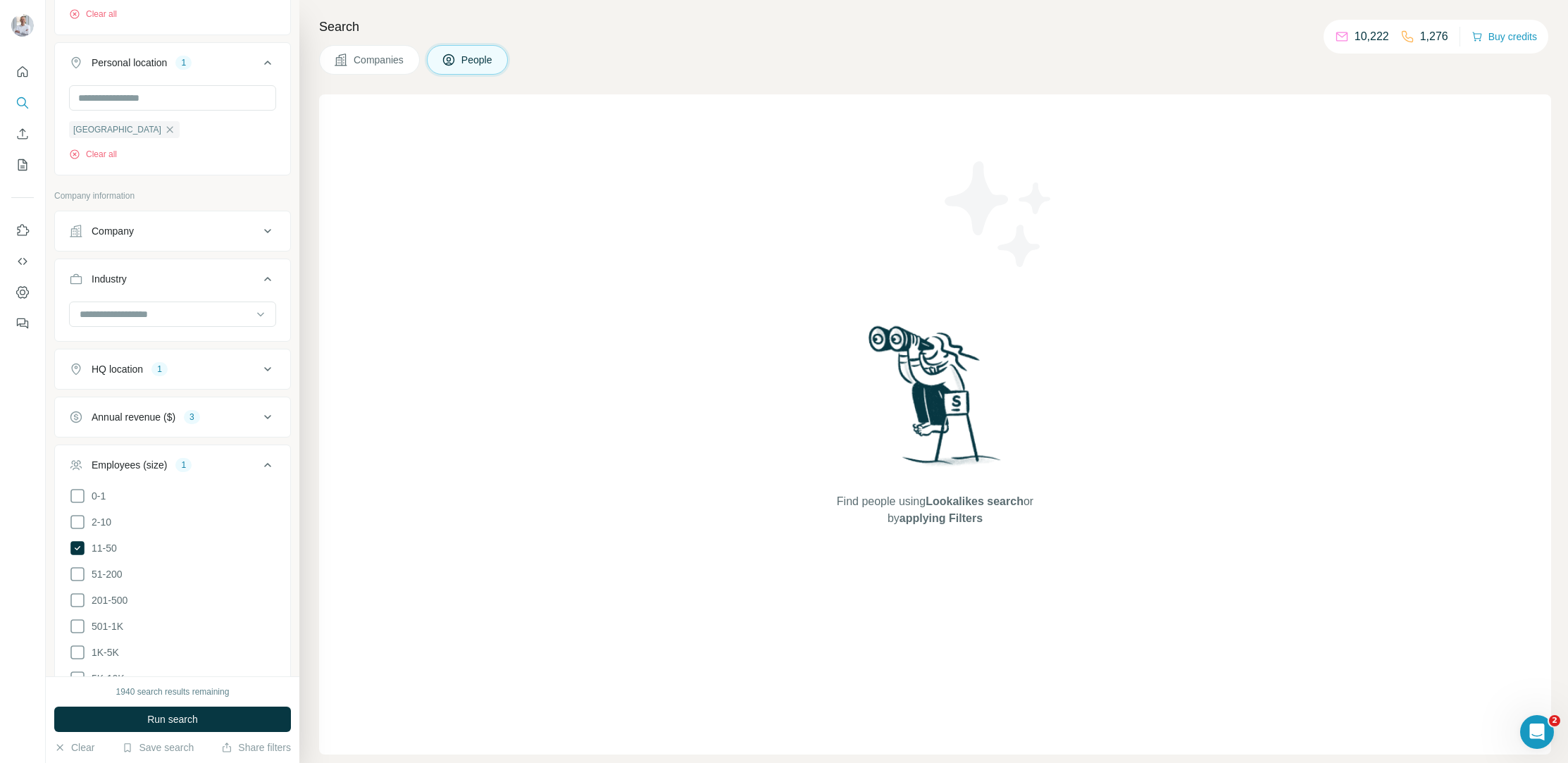
scroll to position [361, 0]
click at [160, 316] on div at bounding box center [166, 326] width 174 height 24
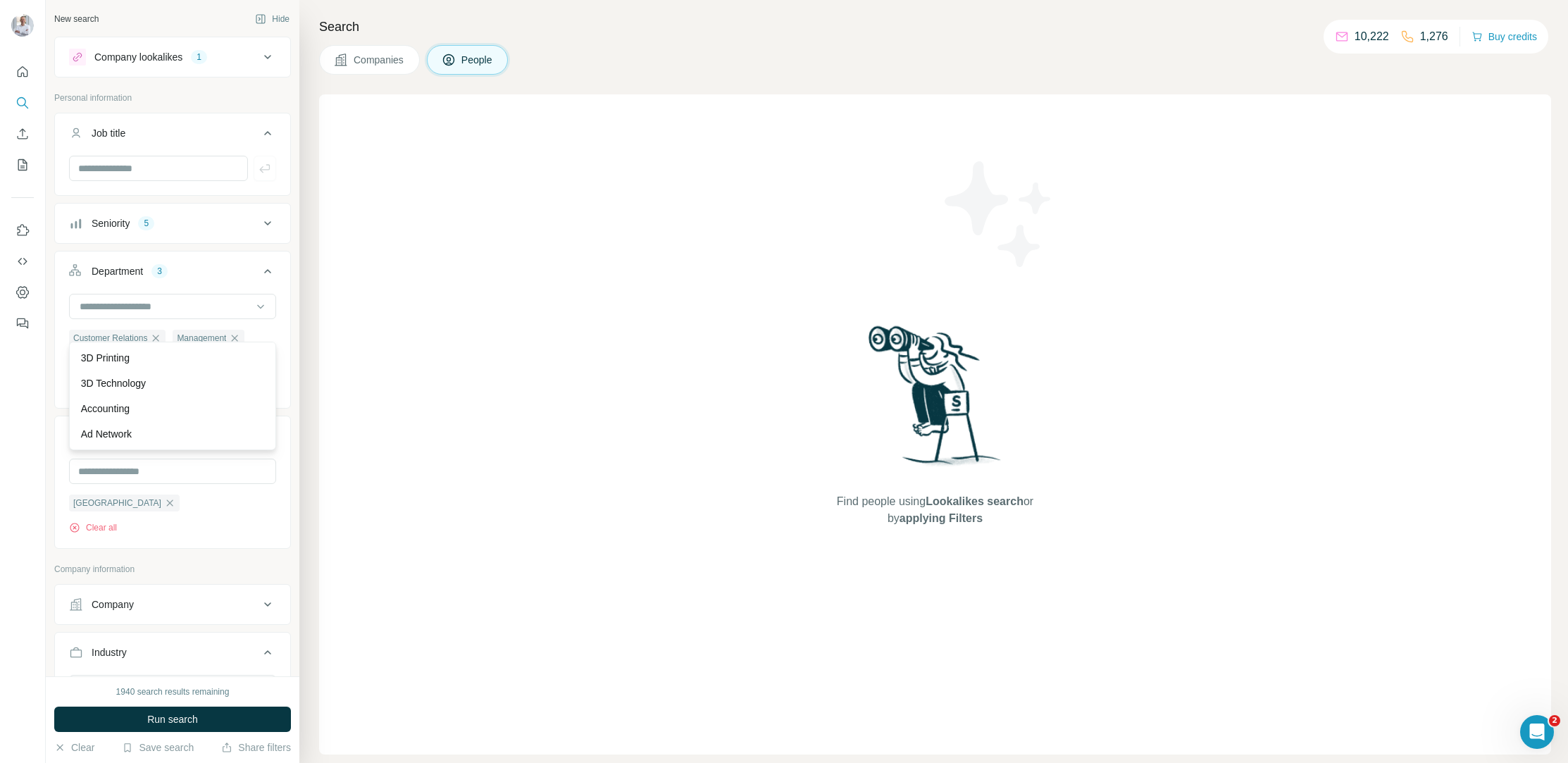
scroll to position [361, 0]
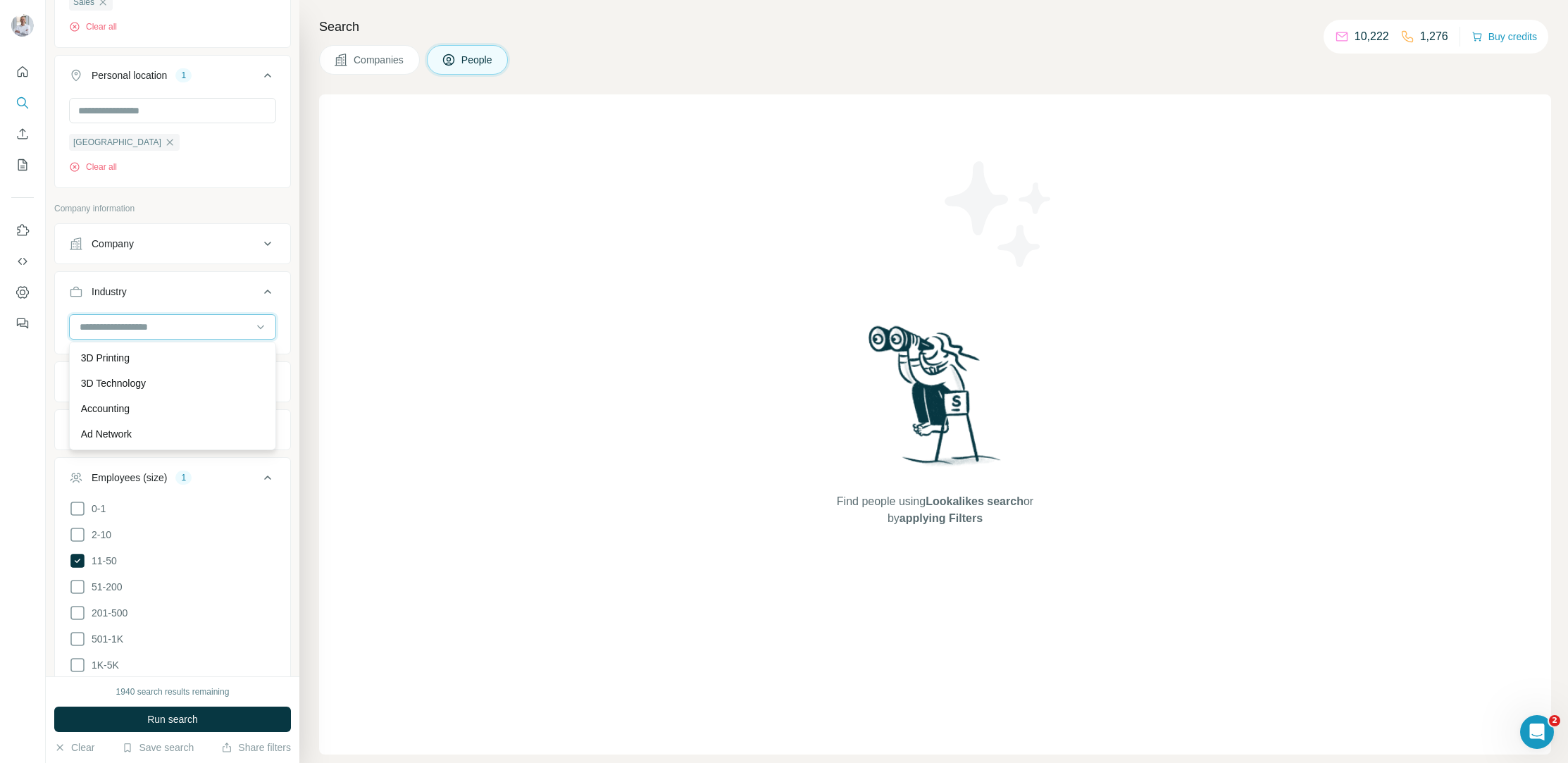
click at [116, 330] on input at bounding box center [166, 327] width 174 height 16
type input "****"
click at [122, 384] on p "Machinery Manufacturing" at bounding box center [136, 383] width 111 height 14
click at [147, 324] on input at bounding box center [166, 327] width 174 height 16
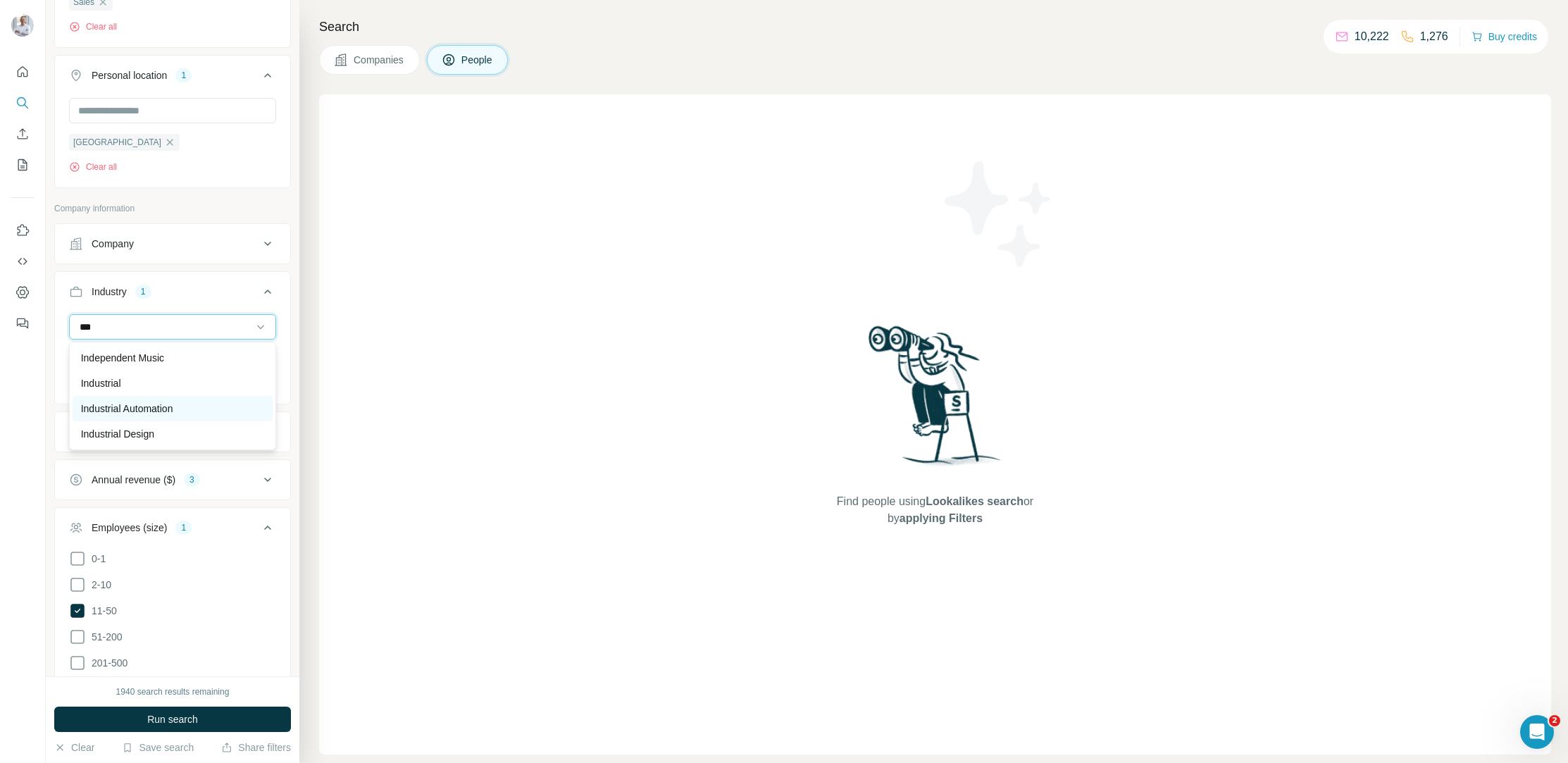
type input "***"
click at [96, 408] on p "Industrial Automation" at bounding box center [127, 409] width 92 height 14
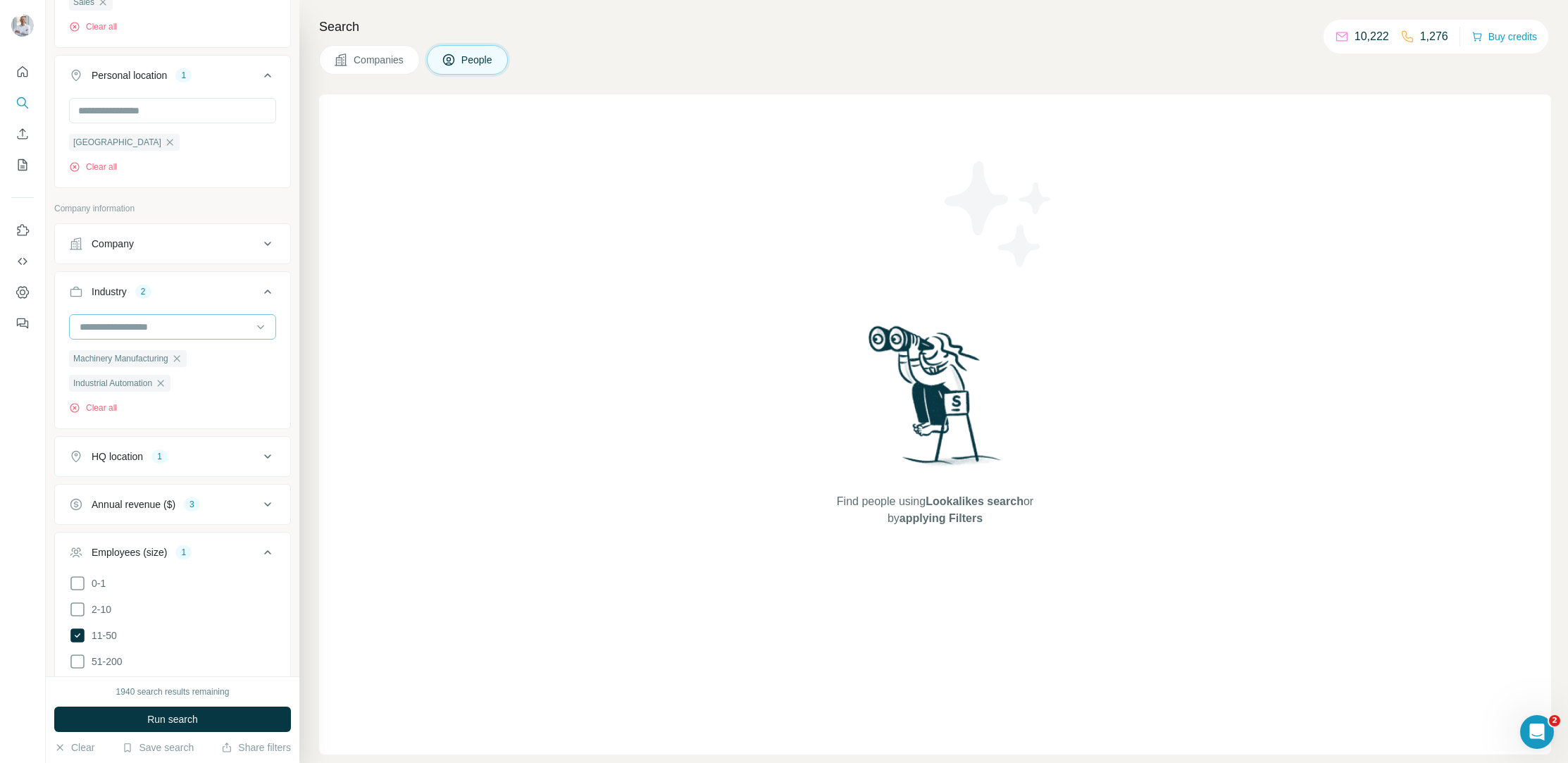
click at [183, 322] on input at bounding box center [166, 327] width 174 height 16
type input "*****"
click at [128, 355] on div "Industrial" at bounding box center [172, 358] width 183 height 14
click at [157, 325] on input at bounding box center [166, 327] width 174 height 16
type input "******"
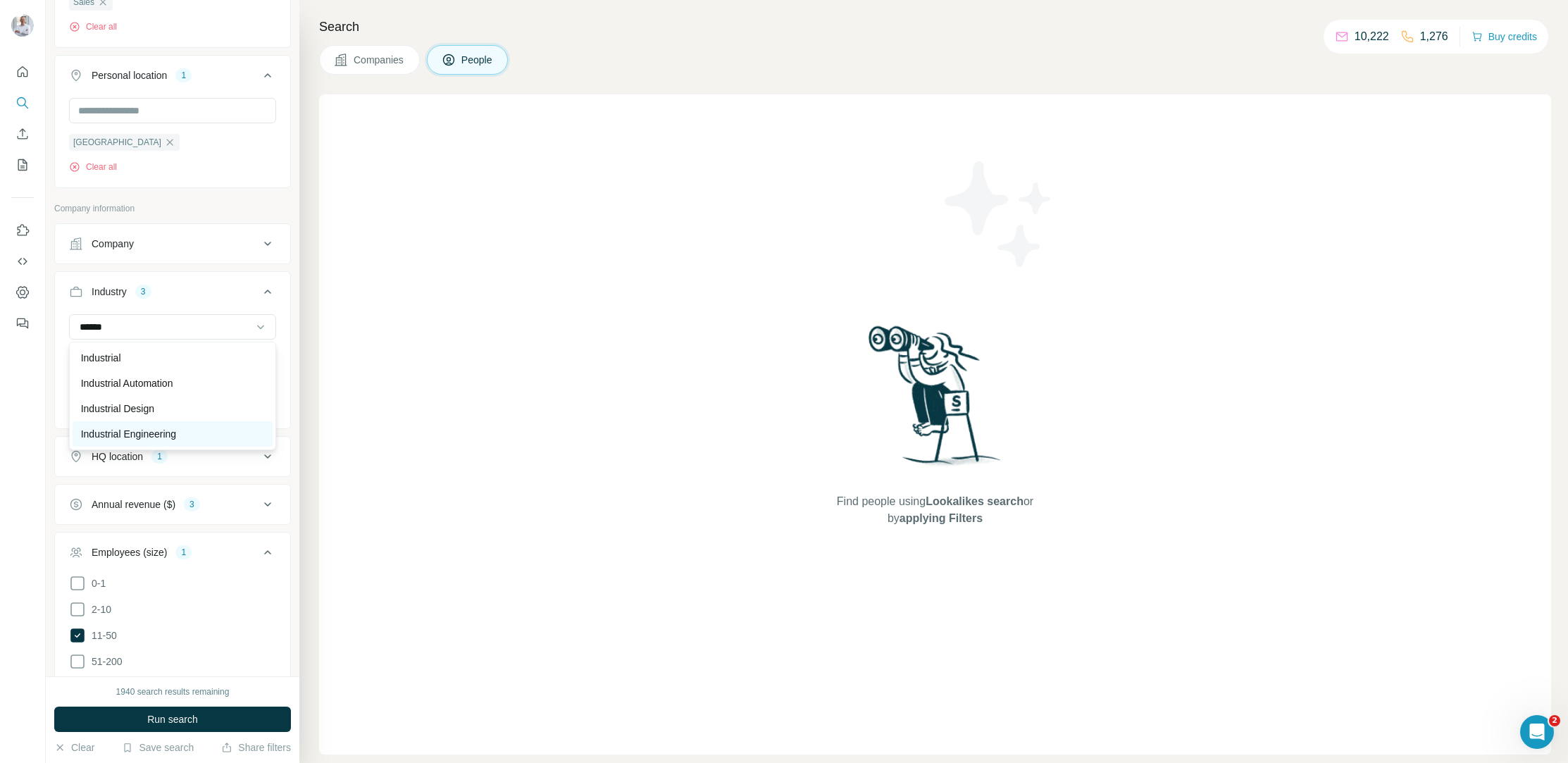
click at [146, 436] on p "Industrial Engineering" at bounding box center [128, 434] width 95 height 14
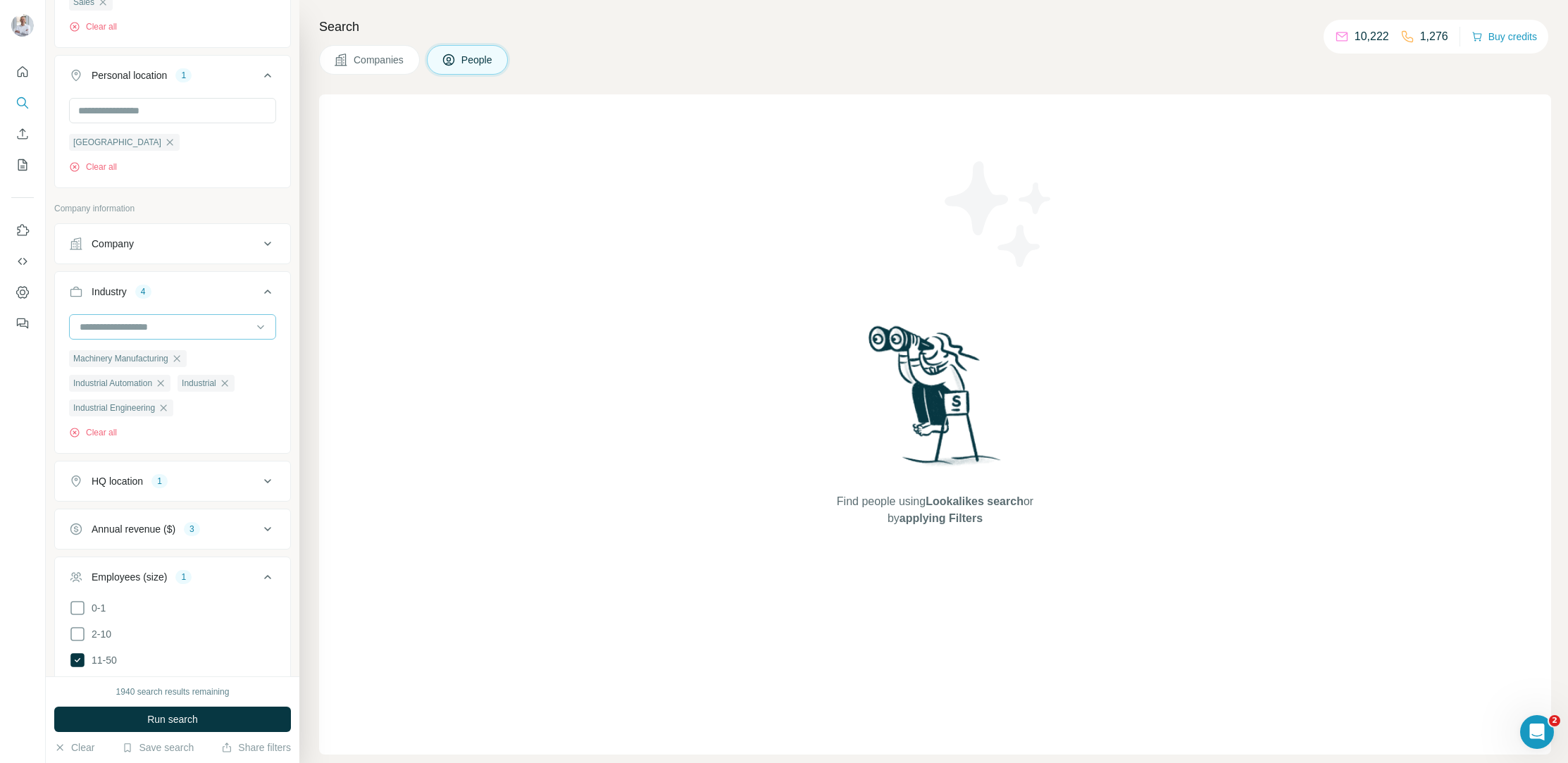
click at [138, 323] on input at bounding box center [166, 327] width 174 height 16
type input "*****"
click at [93, 354] on p "Robotics" at bounding box center [100, 358] width 38 height 14
click at [138, 323] on input at bounding box center [166, 327] width 174 height 16
type input "*****"
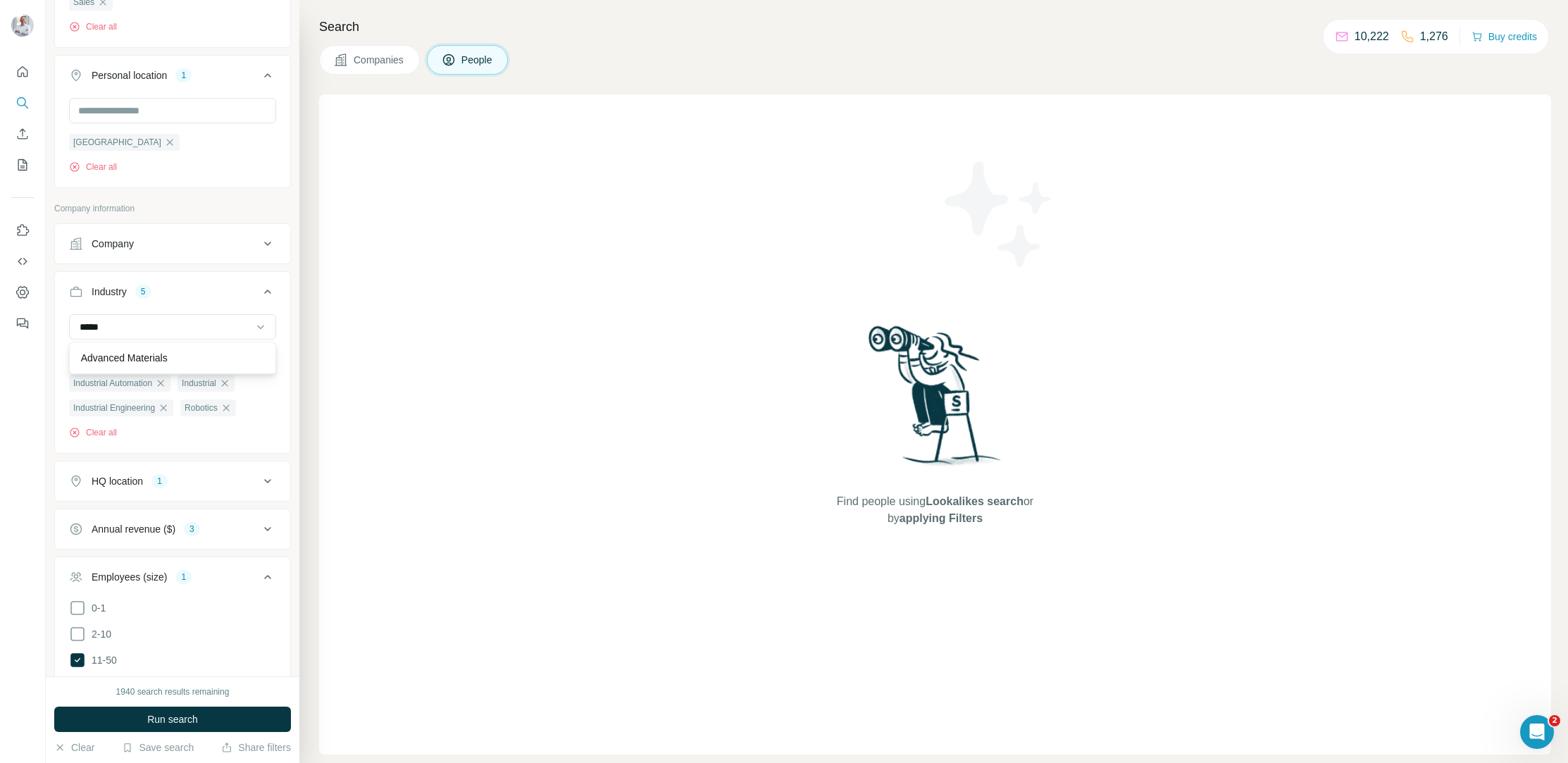
click at [142, 362] on p "Advanced Materials" at bounding box center [124, 358] width 86 height 14
click at [141, 325] on input at bounding box center [166, 327] width 174 height 16
type input "******"
click at [136, 362] on div "Foundries" at bounding box center [172, 358] width 183 height 14
click at [185, 317] on div at bounding box center [166, 326] width 174 height 24
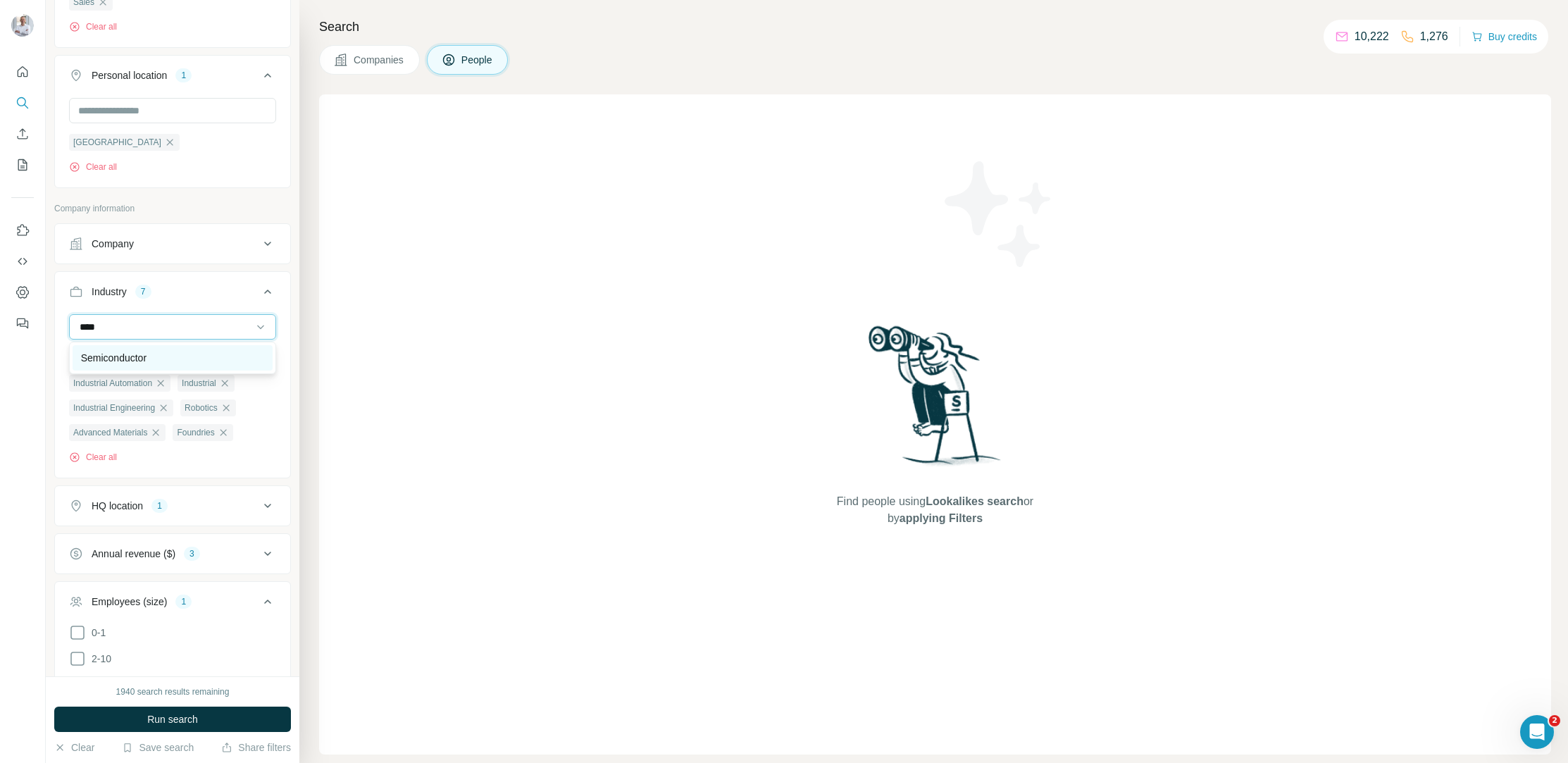
type input "****"
click at [145, 362] on p "Semiconductor" at bounding box center [113, 358] width 65 height 14
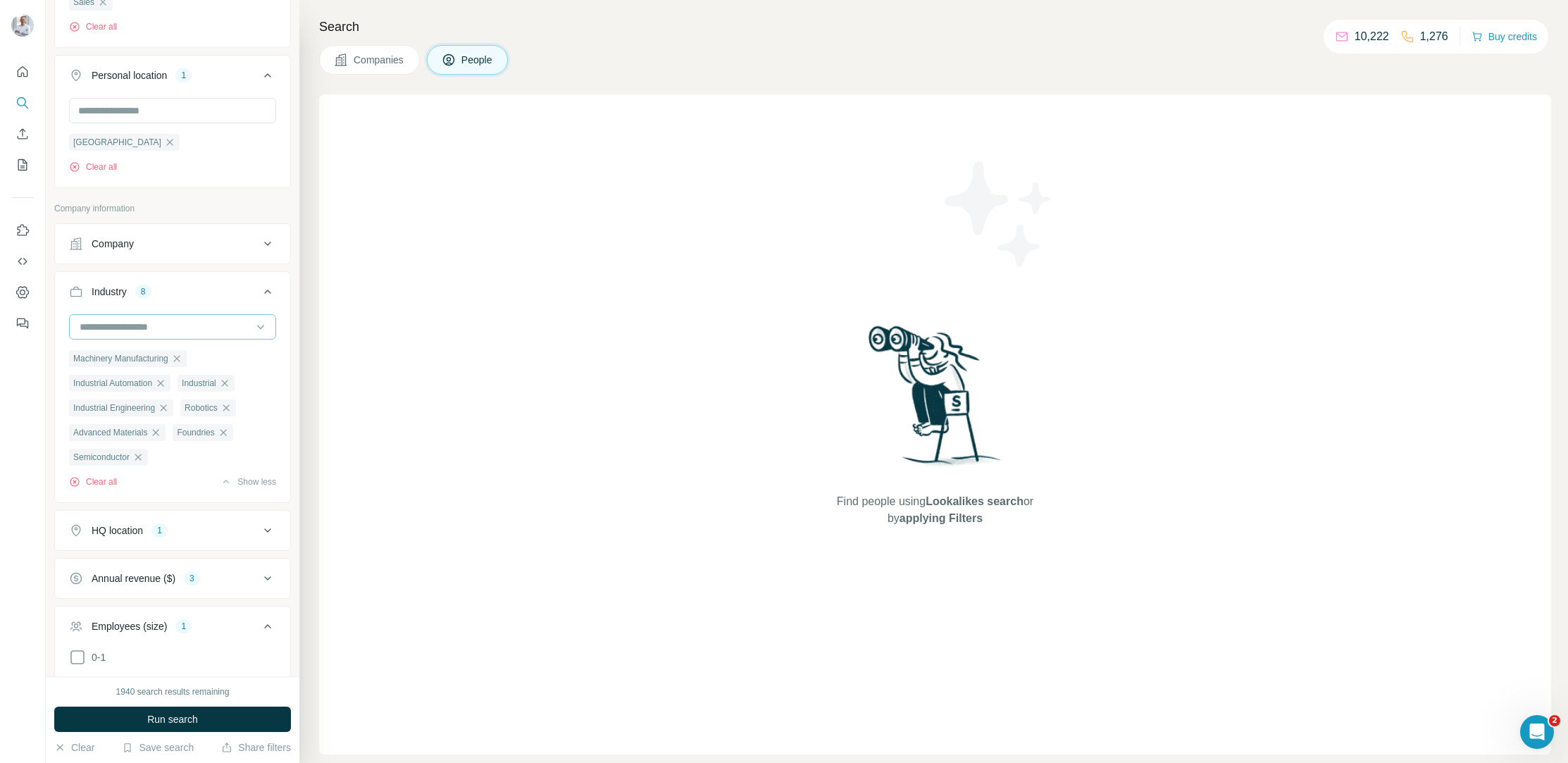
click at [156, 329] on input at bounding box center [166, 327] width 174 height 16
type input "******"
click at [177, 359] on div "Mechanical Design" at bounding box center [172, 358] width 183 height 14
click at [173, 321] on input at bounding box center [166, 327] width 174 height 16
type input "*******"
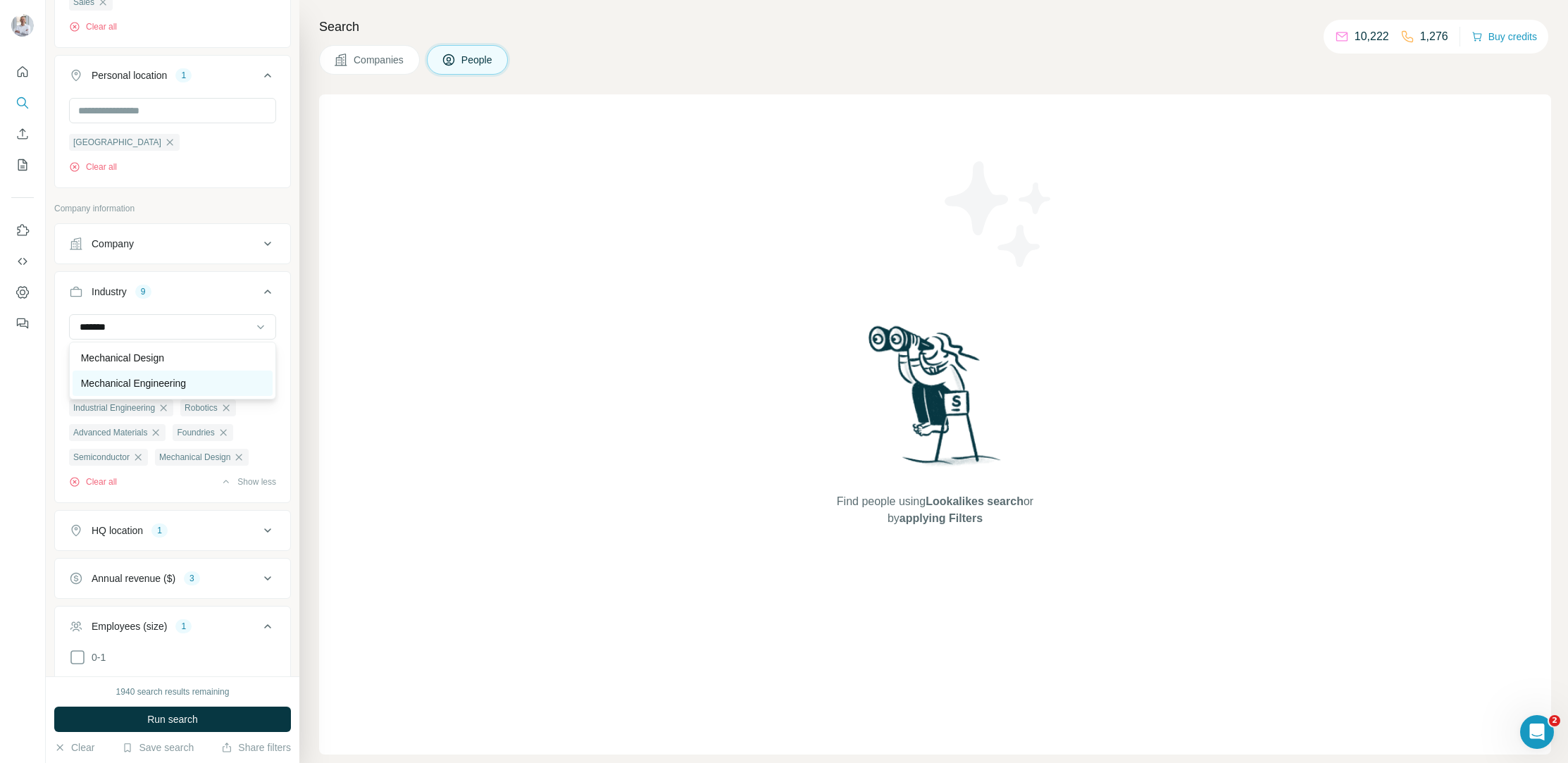
click at [174, 385] on p "Mechanical Engineering" at bounding box center [133, 383] width 105 height 14
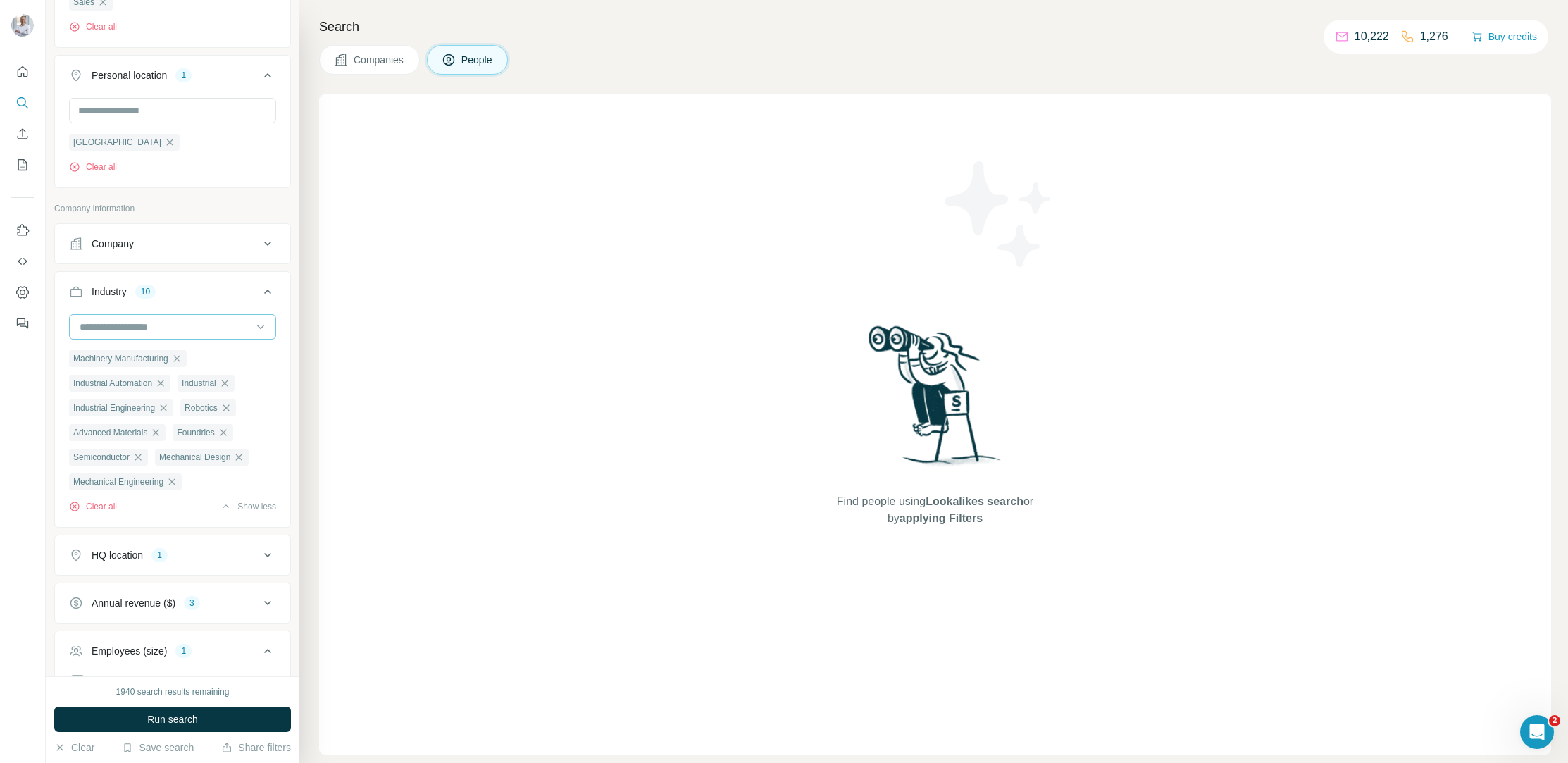
click at [165, 326] on input at bounding box center [166, 327] width 174 height 16
type input "*****"
click at [167, 382] on div "Mining" at bounding box center [172, 383] width 183 height 14
click at [179, 331] on input at bounding box center [166, 327] width 174 height 16
type input "******"
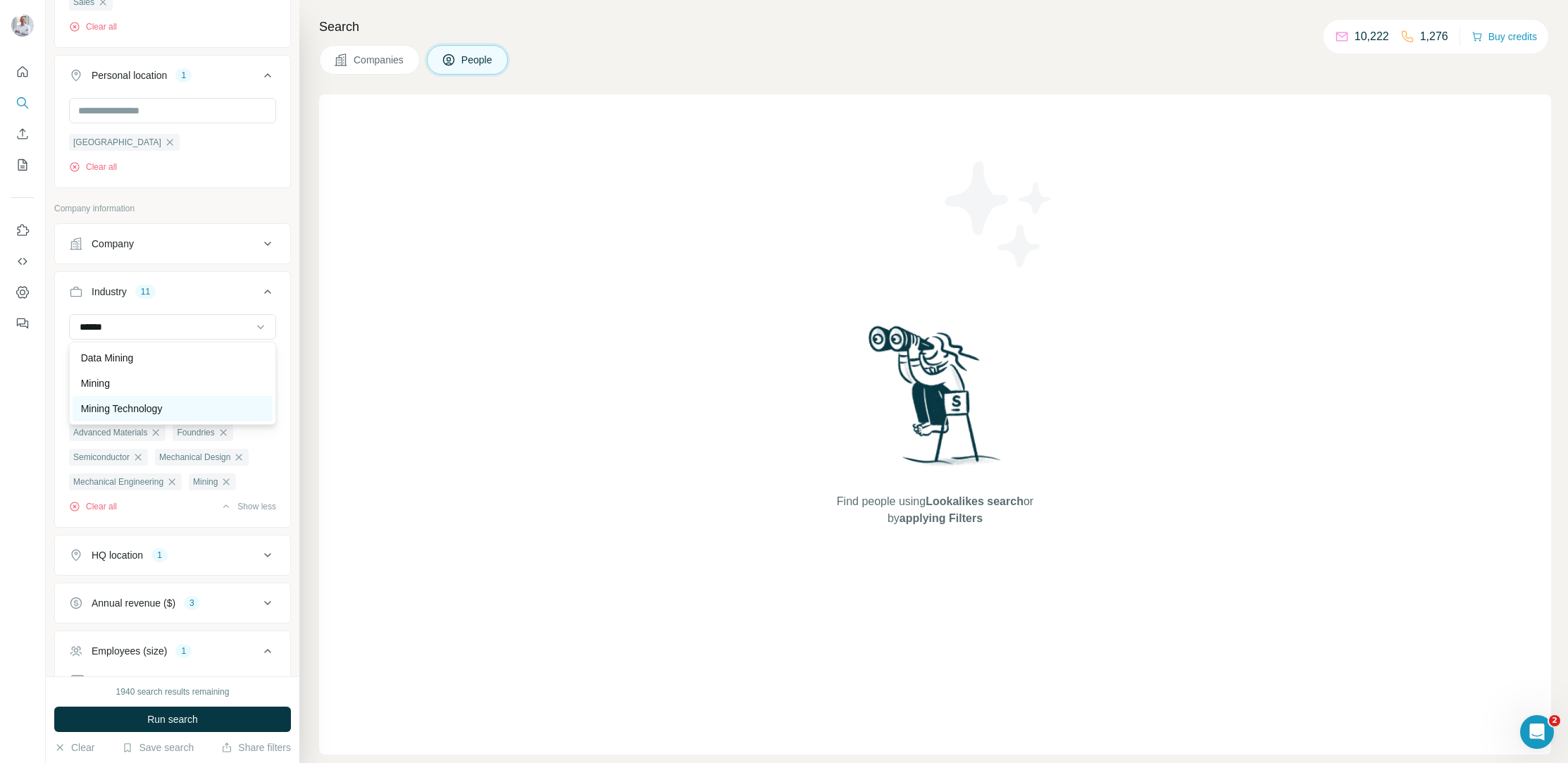
click at [160, 406] on p "Mining Technology" at bounding box center [122, 409] width 82 height 14
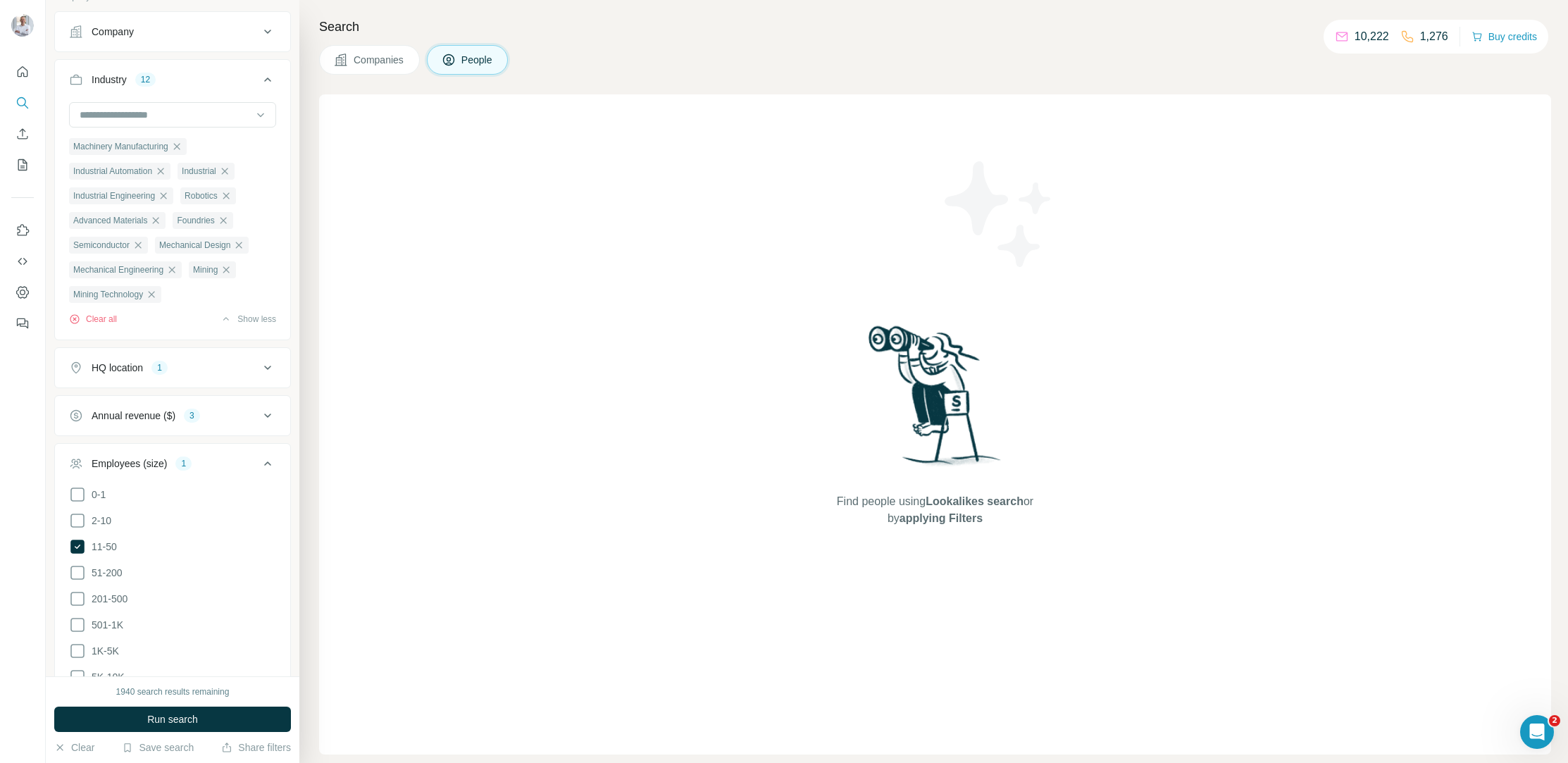
scroll to position [563, 0]
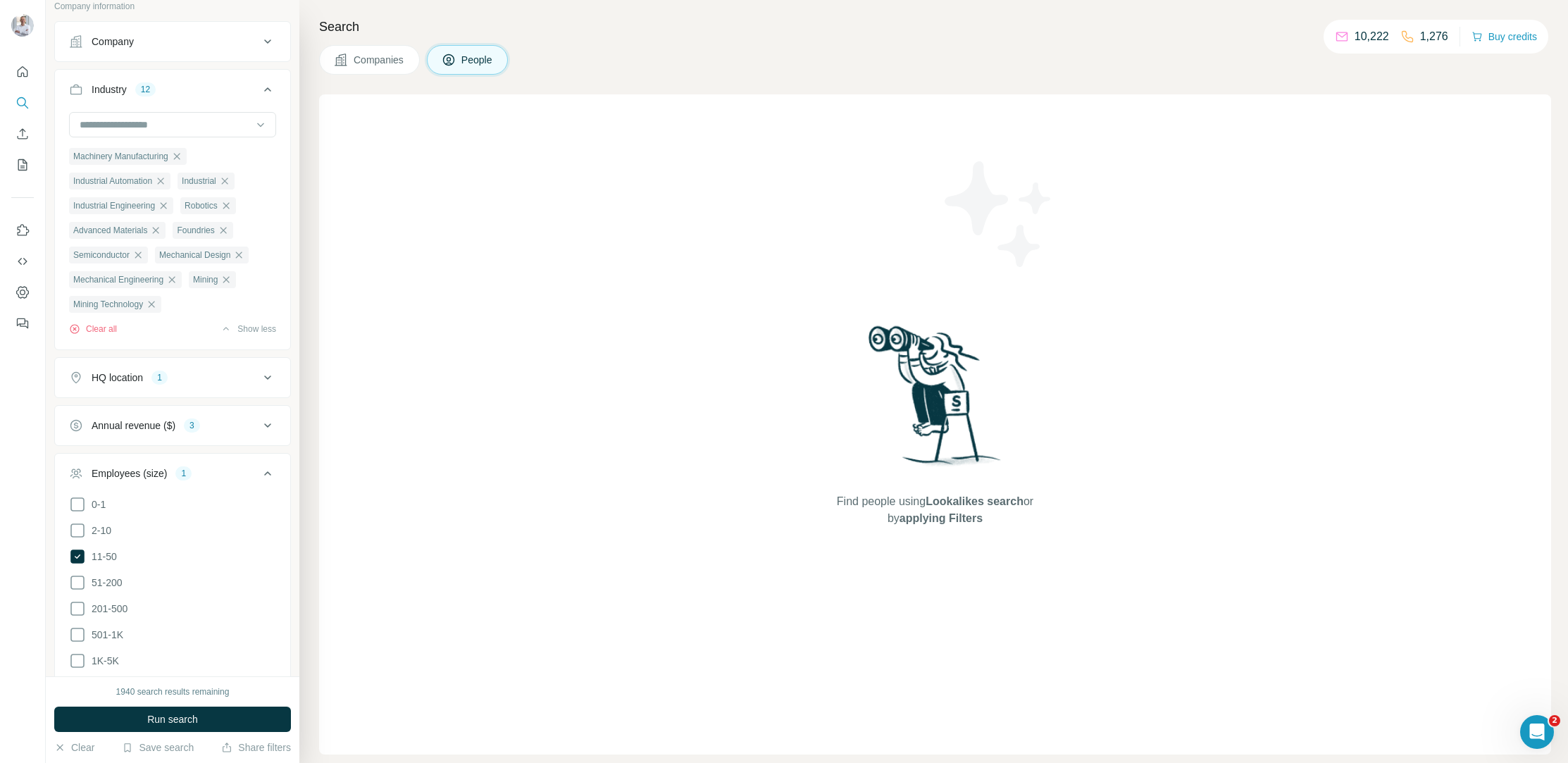
click at [233, 409] on button "Annual revenue ($) 3" at bounding box center [172, 425] width 235 height 34
click at [232, 415] on button "Annual revenue ($) 3" at bounding box center [172, 428] width 235 height 39
click at [182, 714] on span "Run search" at bounding box center [172, 719] width 51 height 14
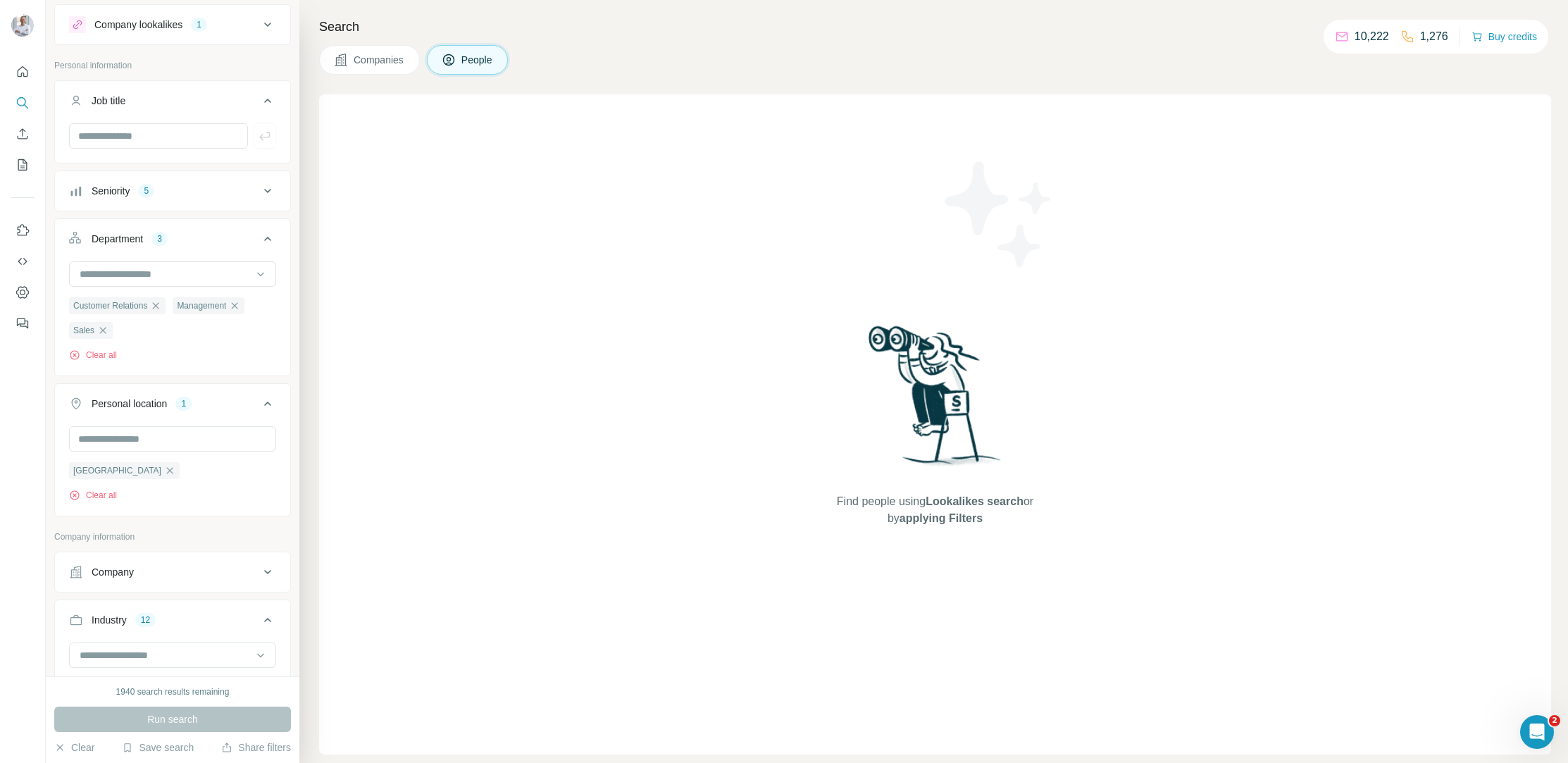
scroll to position [0, 0]
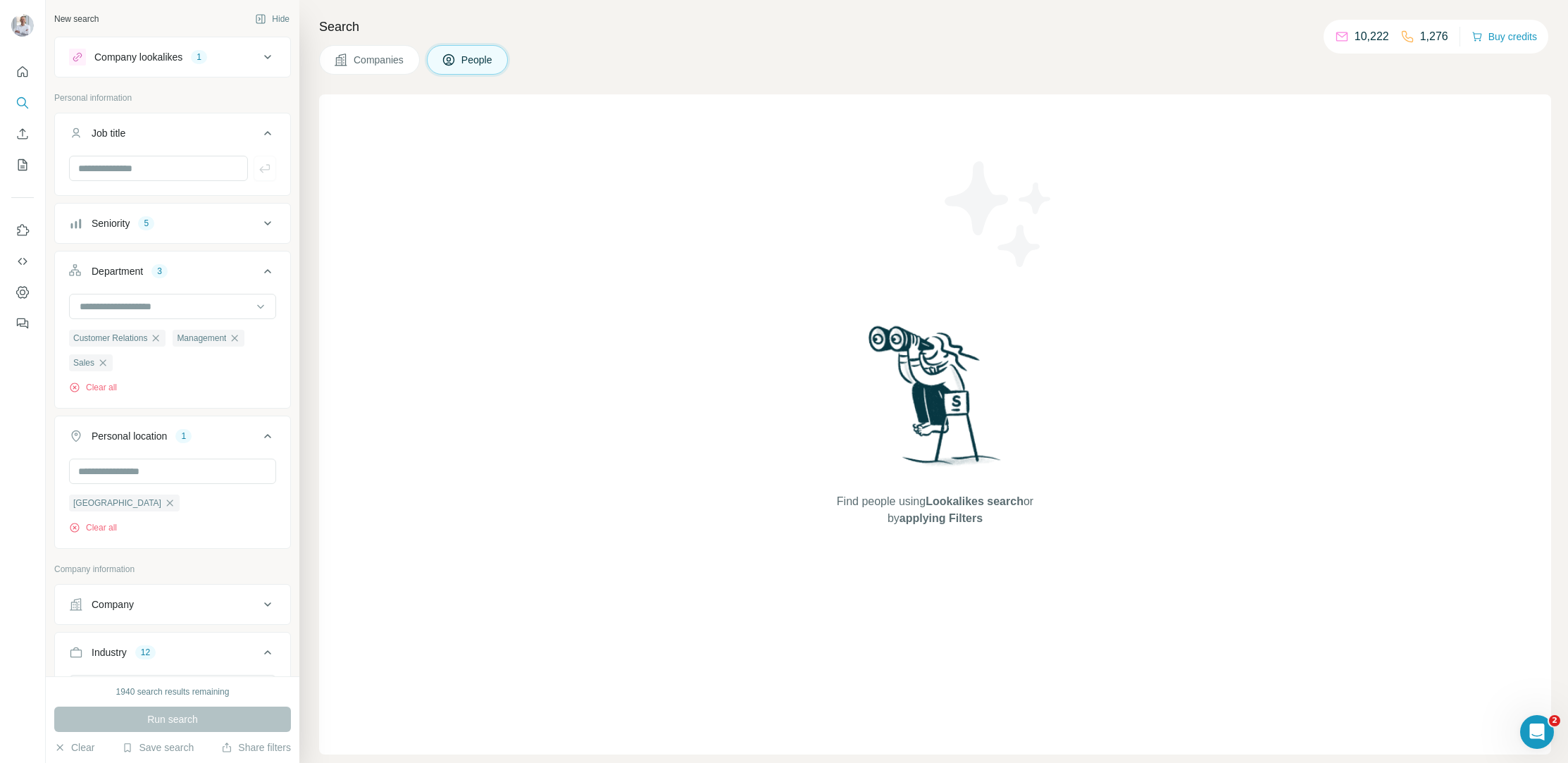
click at [267, 49] on icon at bounding box center [267, 57] width 17 height 17
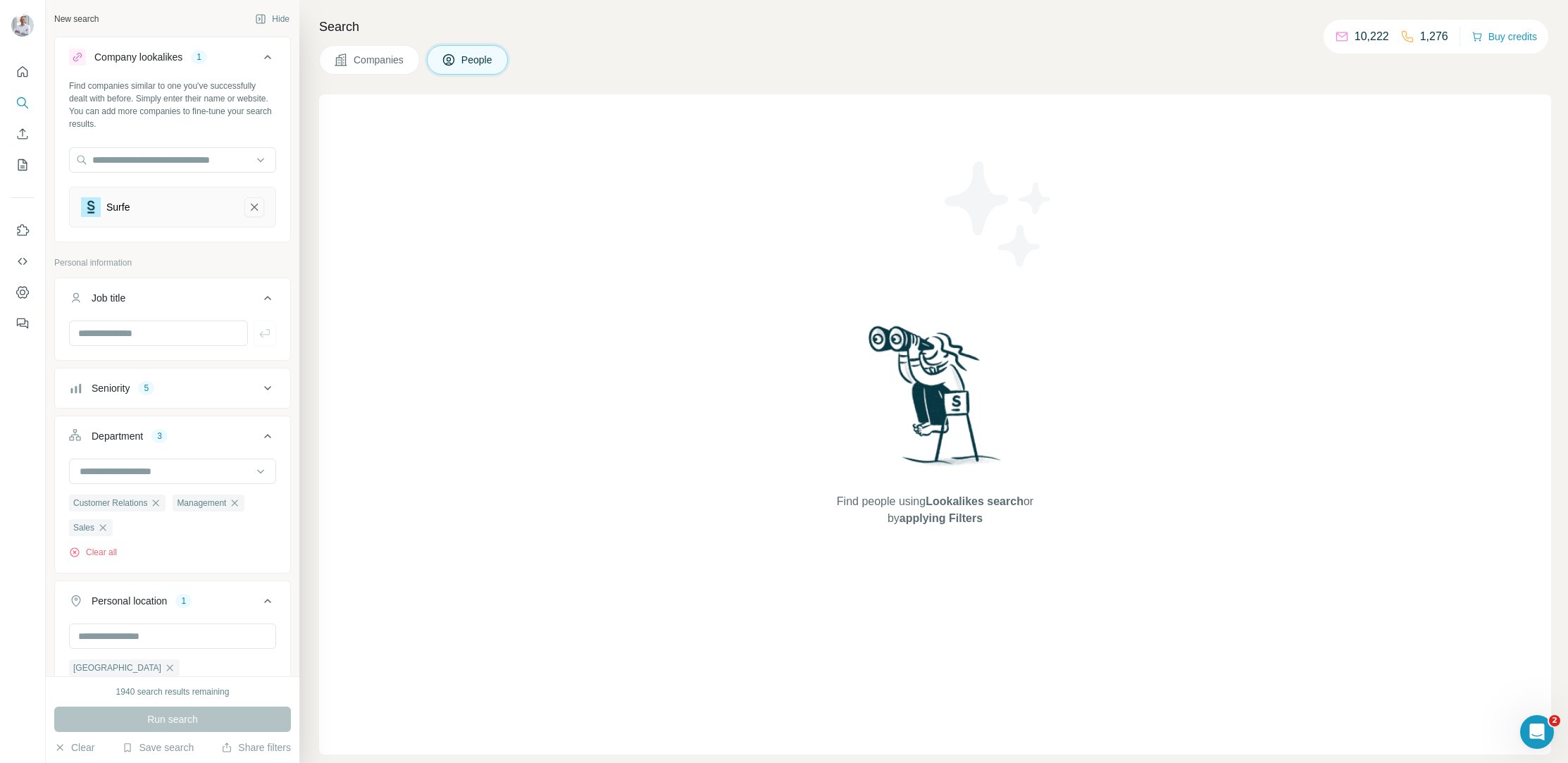
click at [252, 203] on icon "Surfe-remove-button" at bounding box center [254, 207] width 13 height 14
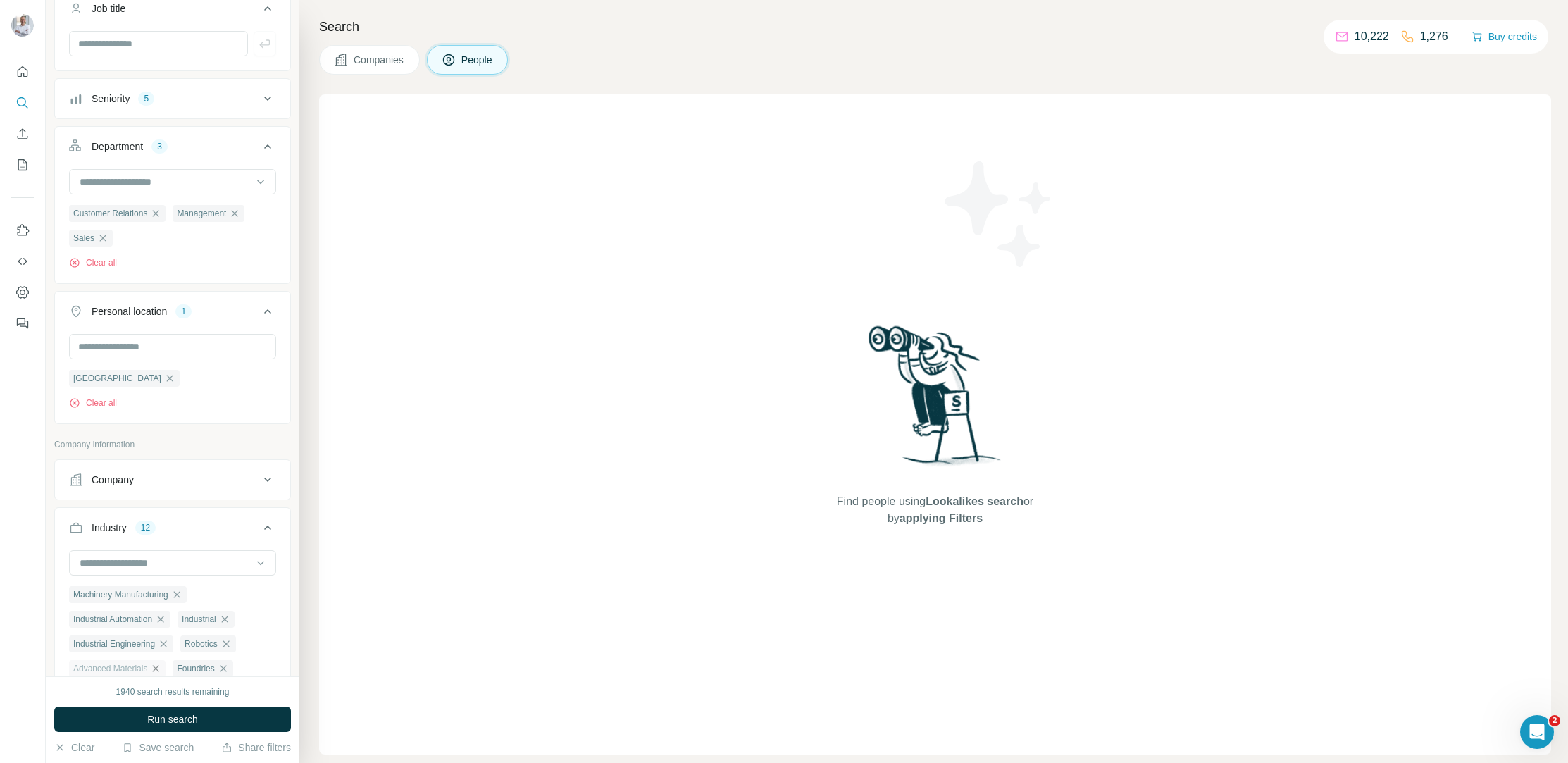
scroll to position [324, 0]
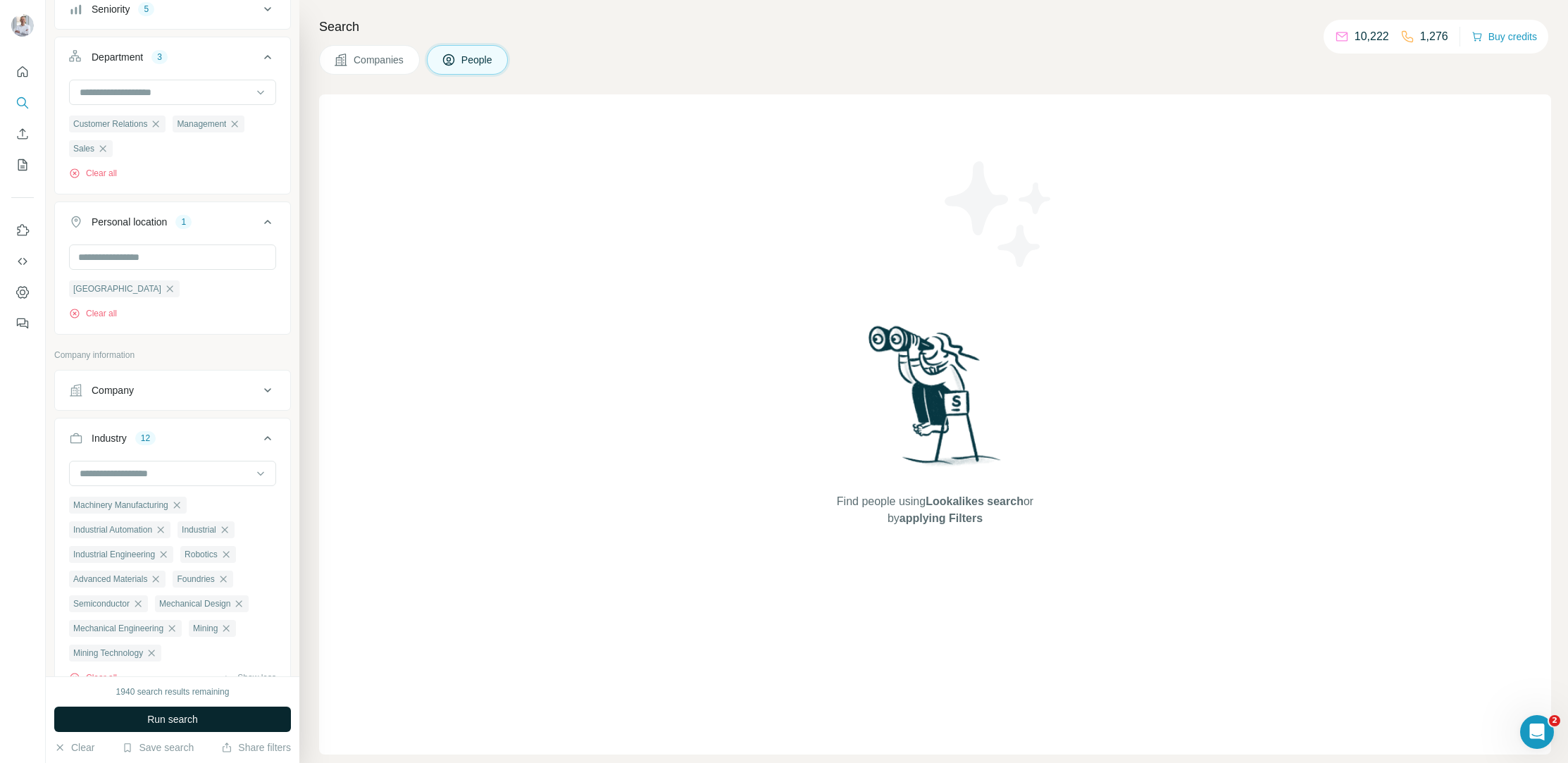
click at [166, 721] on span "Run search" at bounding box center [172, 719] width 51 height 14
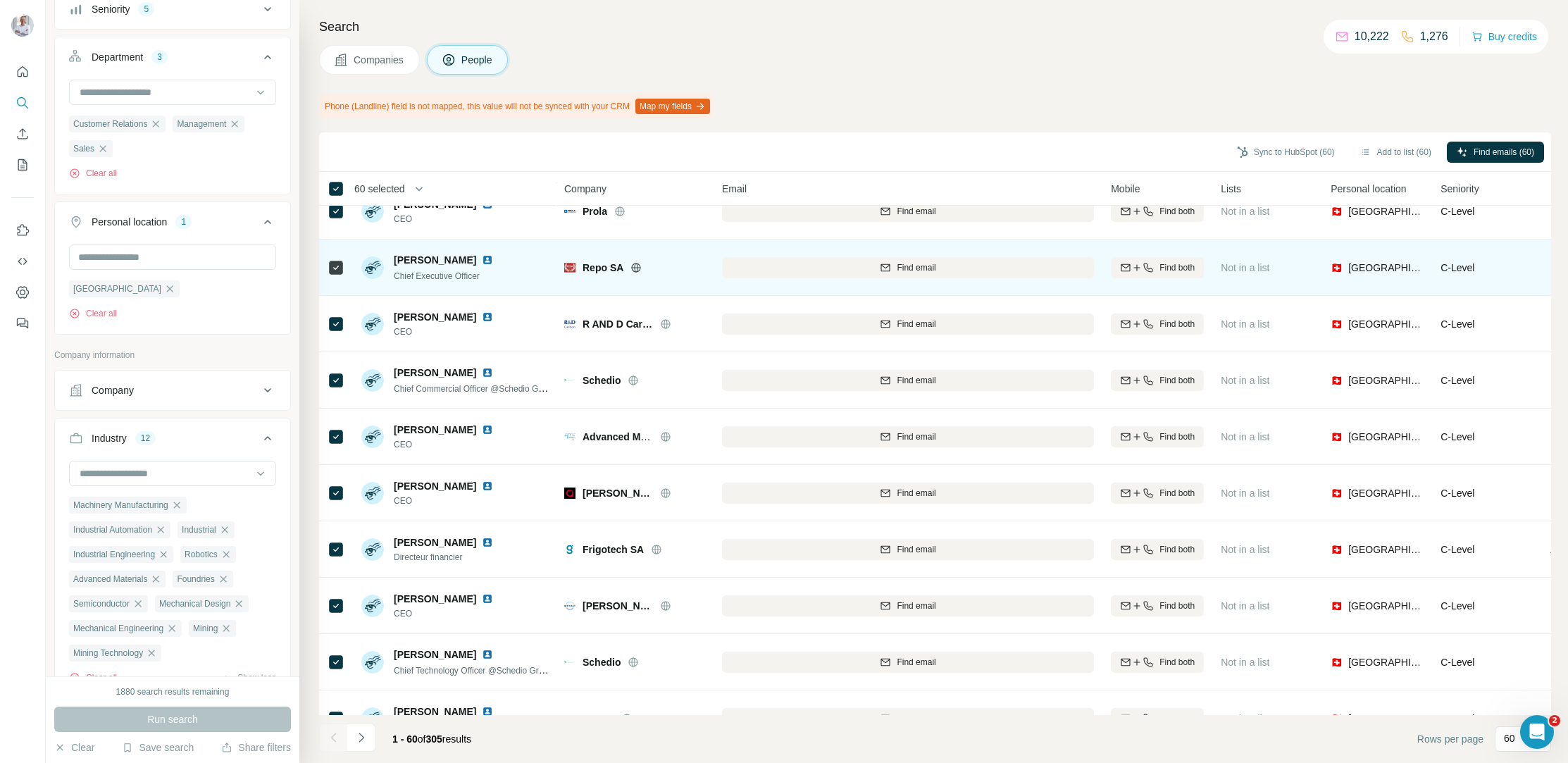
scroll to position [2870, 0]
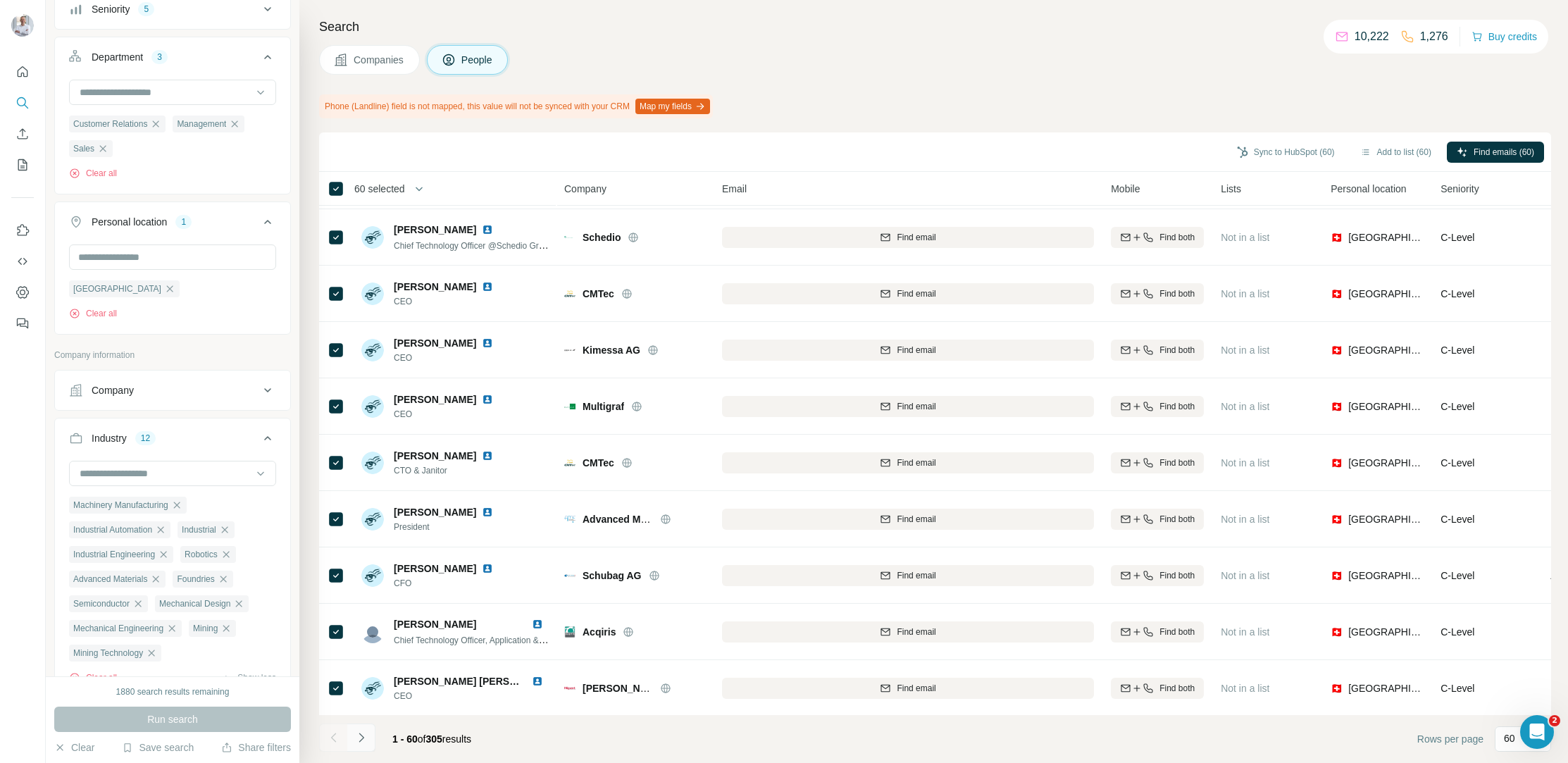
click at [362, 736] on icon "Navigate to next page" at bounding box center [362, 737] width 5 height 10
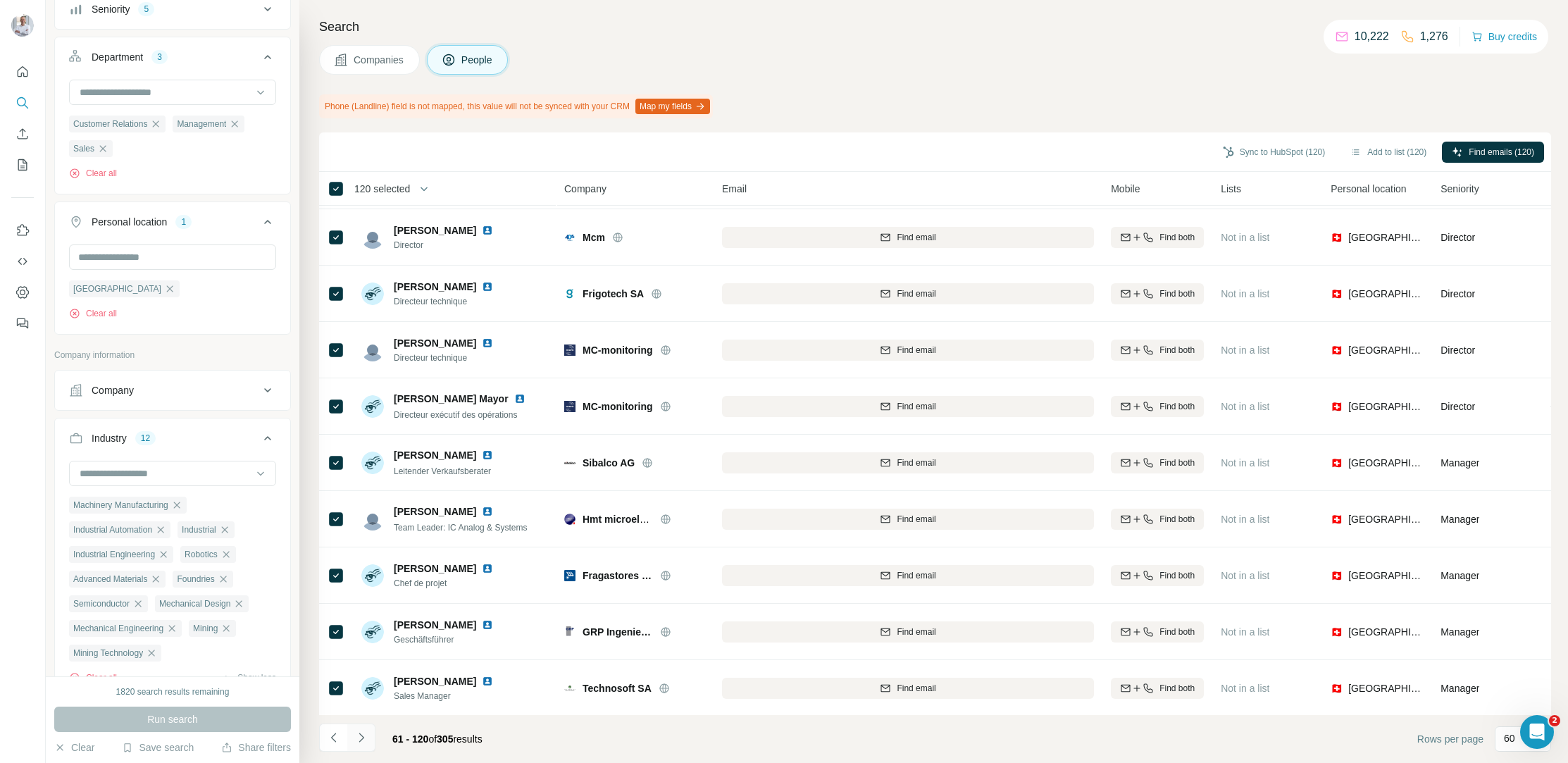
click at [360, 738] on icon "Navigate to next page" at bounding box center [362, 737] width 14 height 14
click at [359, 739] on icon "Navigate to next page" at bounding box center [362, 737] width 14 height 14
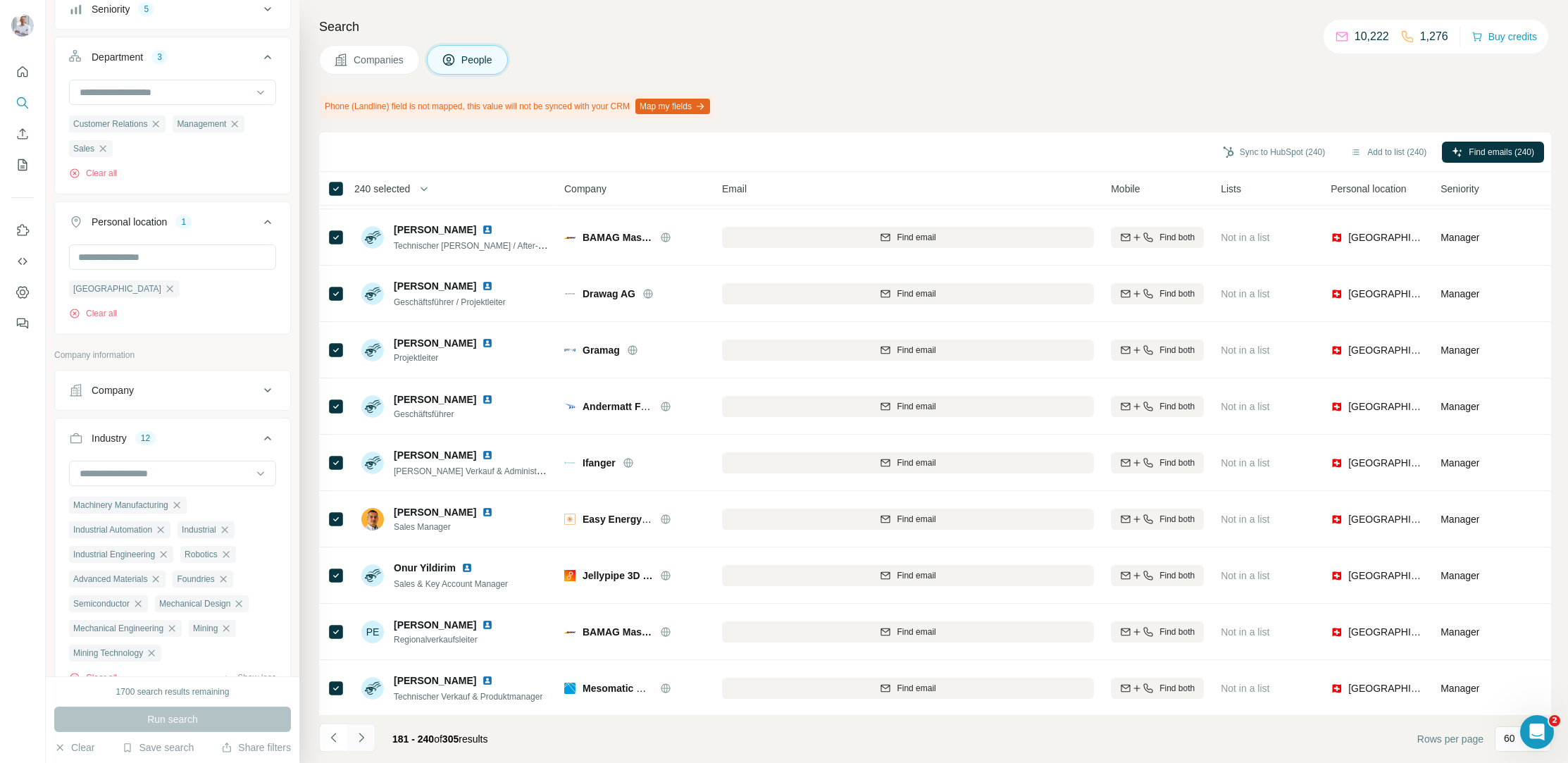
click at [360, 741] on icon "Navigate to next page" at bounding box center [362, 737] width 14 height 14
click at [362, 741] on icon "Navigate to next page" at bounding box center [362, 737] width 14 height 14
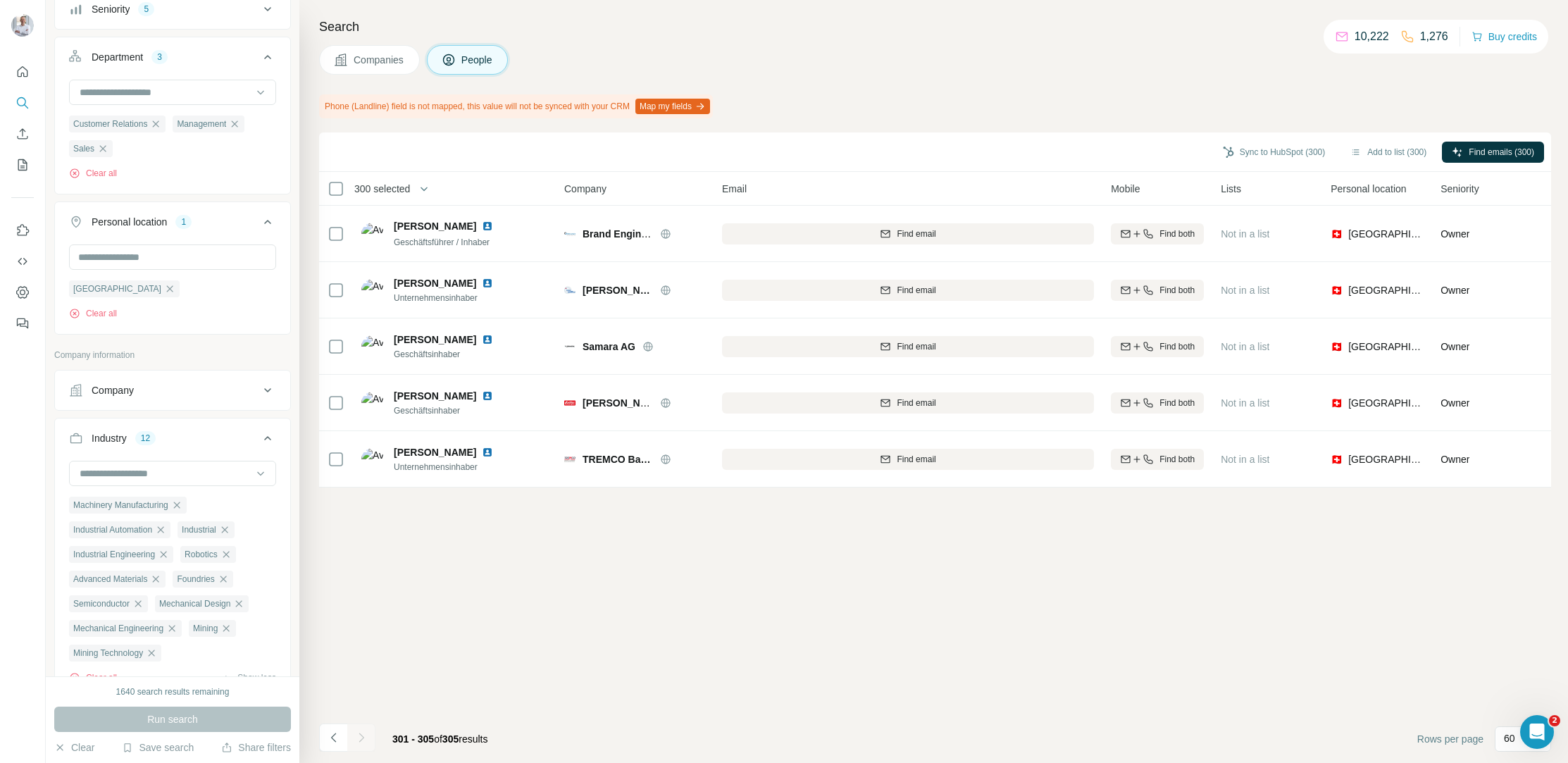
scroll to position [0, 0]
click at [1378, 151] on button "Add to list (305)" at bounding box center [1389, 152] width 96 height 21
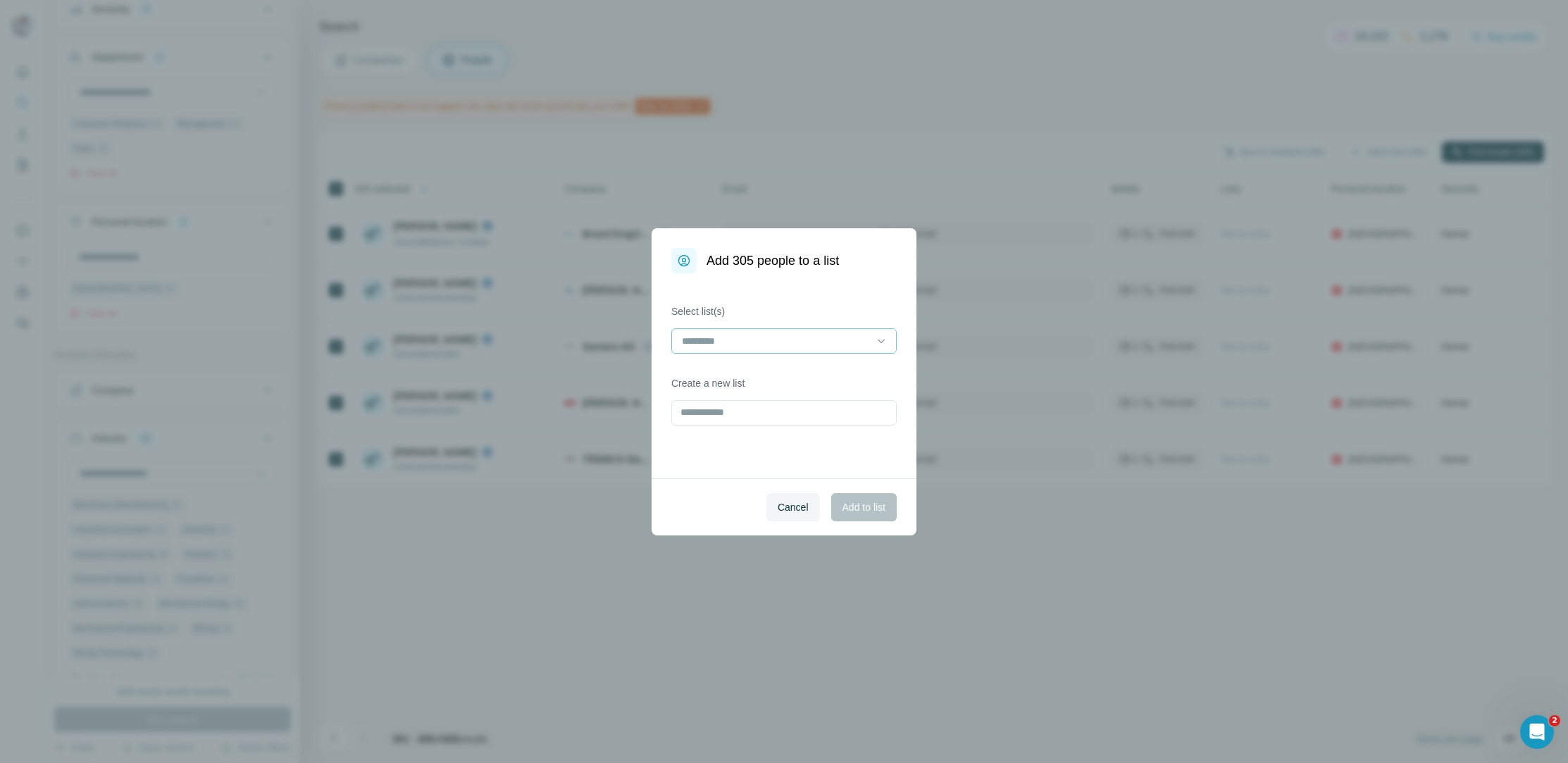
click at [806, 341] on input at bounding box center [775, 341] width 190 height 16
click at [790, 297] on div "Select list(s) Create a new list" at bounding box center [784, 375] width 265 height 205
click at [738, 415] on input "text" at bounding box center [784, 412] width 226 height 25
type input "**********"
click at [859, 505] on span "Add to list" at bounding box center [863, 507] width 43 height 14
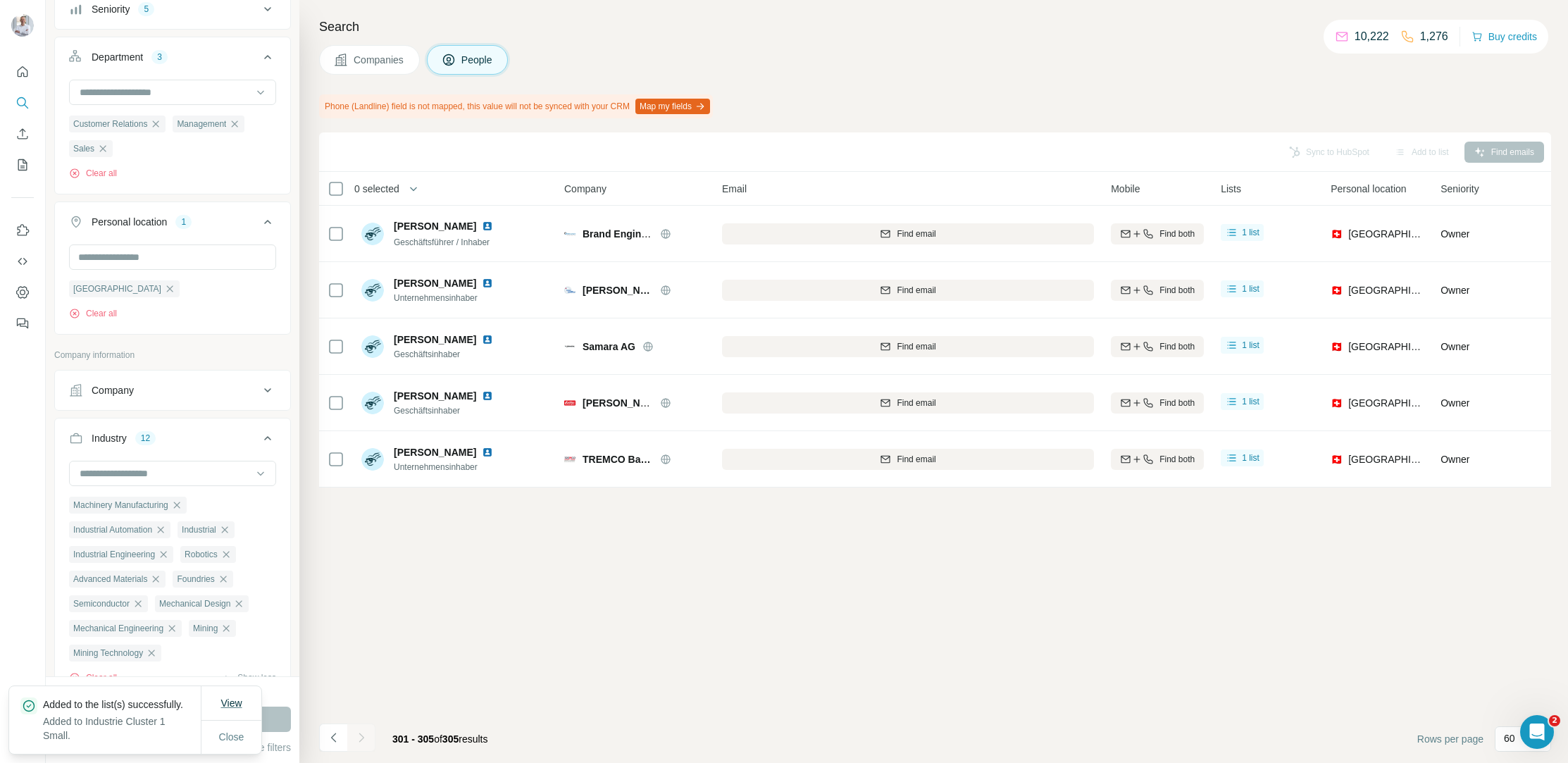
click at [231, 700] on button "View" at bounding box center [231, 702] width 41 height 25
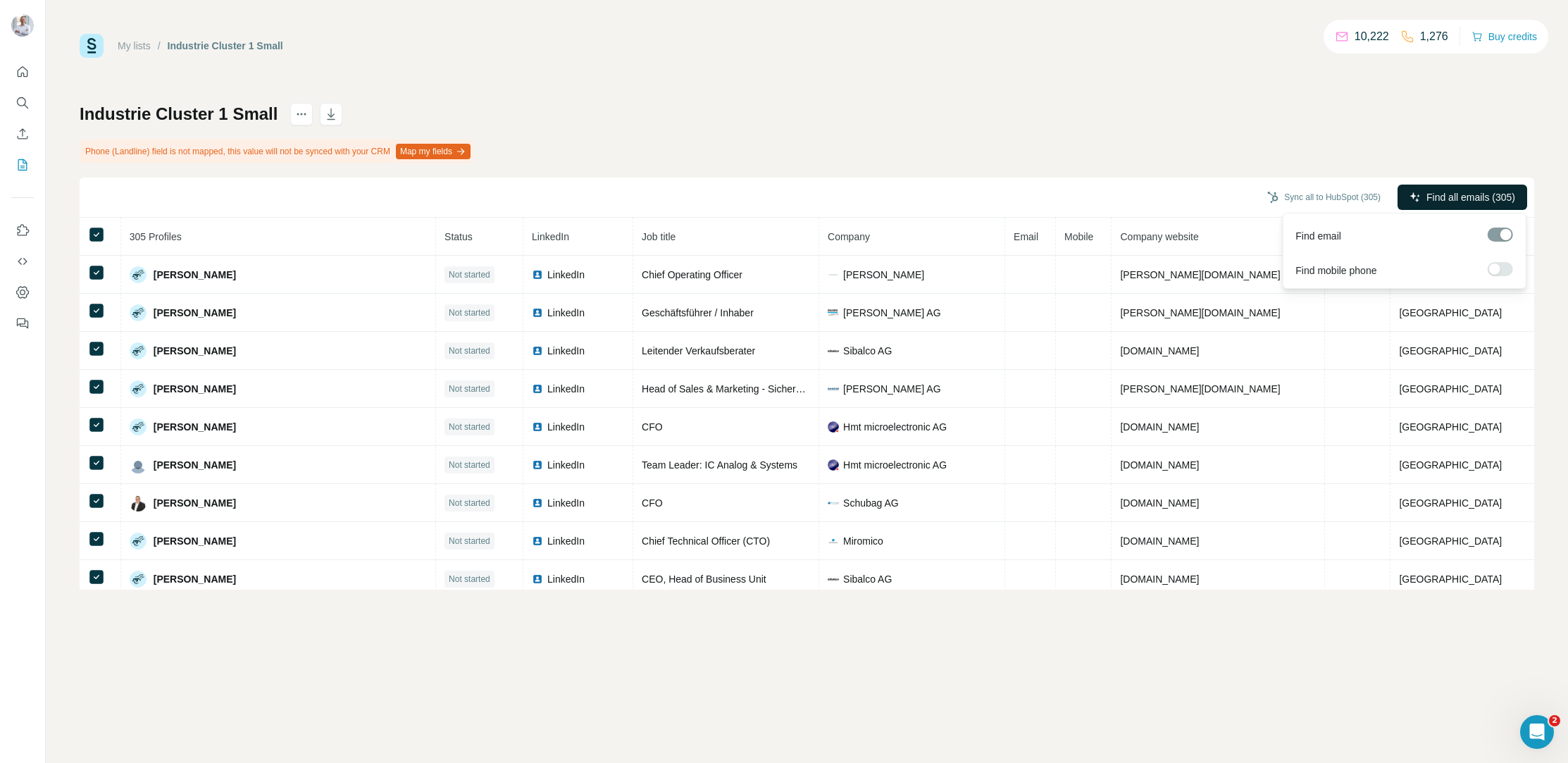
click at [1440, 198] on span "Find all emails (305)" at bounding box center [1470, 197] width 89 height 14
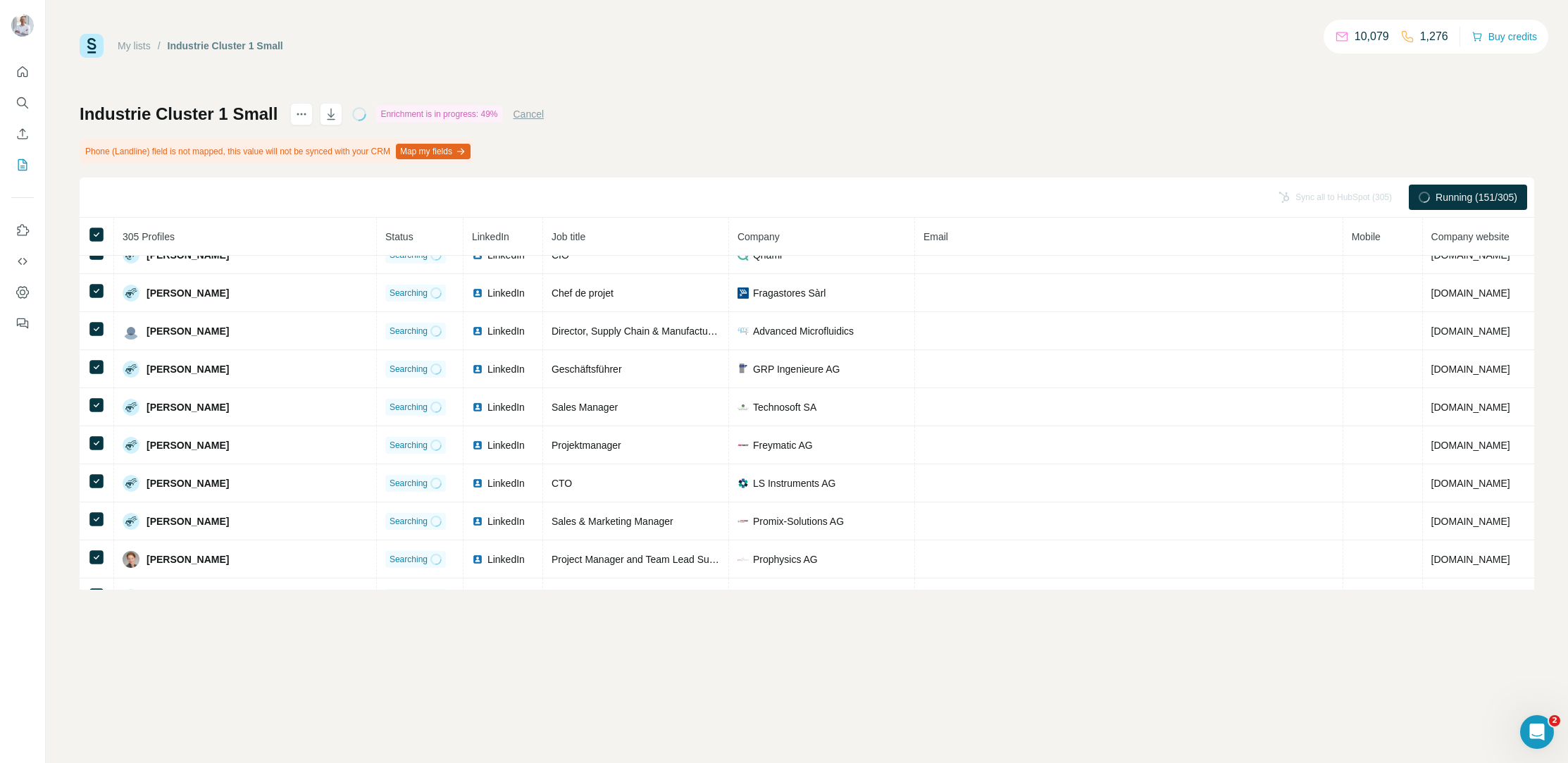
scroll to position [666, 0]
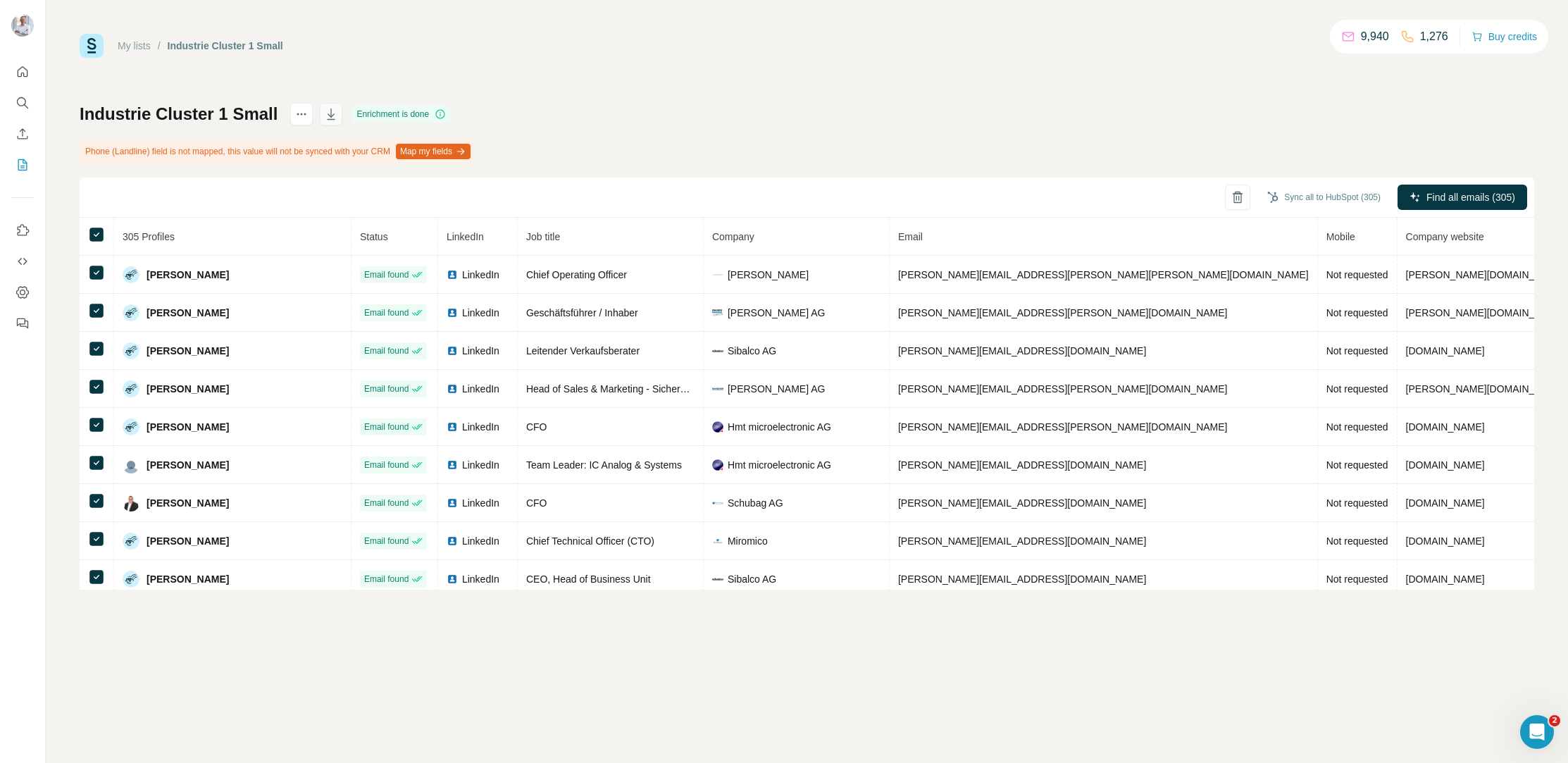
click at [324, 112] on icon "button" at bounding box center [331, 114] width 14 height 14
